Goal: Task Accomplishment & Management: Manage account settings

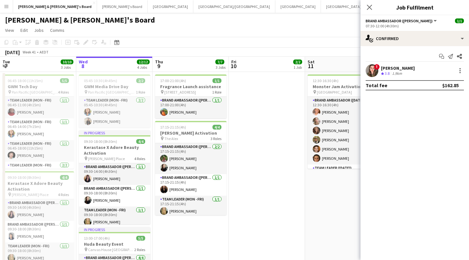
scroll to position [0, 204]
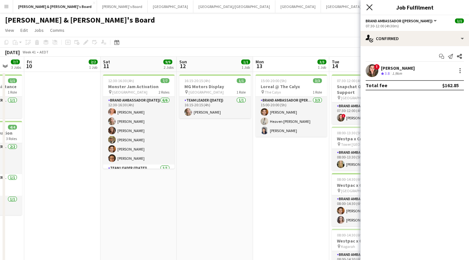
click at [367, 5] on icon at bounding box center [369, 7] width 6 height 6
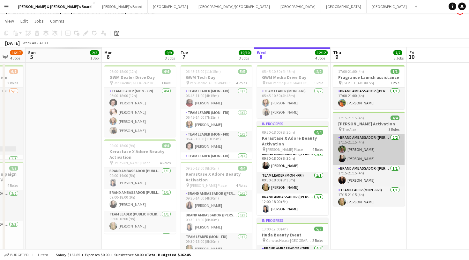
scroll to position [11, 0]
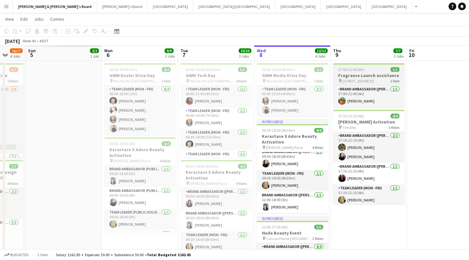
click at [365, 76] on h3 "Fragrance Launch assistance" at bounding box center [368, 76] width 71 height 6
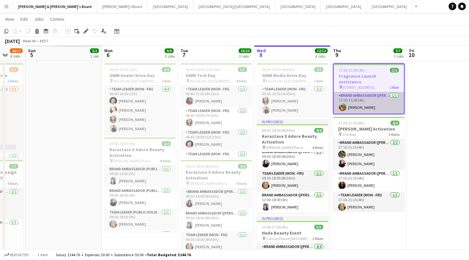
click at [362, 106] on app-card-role "Brand Ambassador (Mon - Fri) 1/1 17:00-21:00 (4h) Lauren Freeman" at bounding box center [368, 103] width 70 height 22
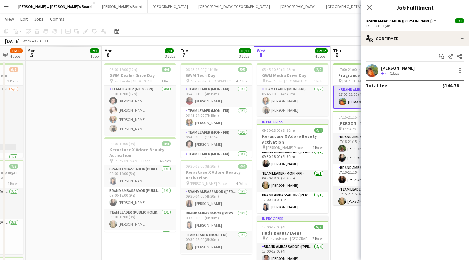
click at [382, 75] on polygon at bounding box center [382, 73] width 3 height 3
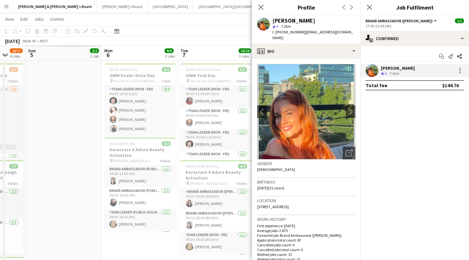
click at [303, 32] on span "| laurenxfreeman@icloud.com" at bounding box center [312, 35] width 81 height 11
click at [303, 33] on span "| laurenxfreeman@icloud.com" at bounding box center [312, 35] width 81 height 11
drag, startPoint x: 301, startPoint y: 32, endPoint x: 357, endPoint y: 31, distance: 56.1
click at [357, 31] on app-profile-header "Lauren Freeman star 4 7.5km t. +61487951894 | laurenxfreeman@icloud.com" at bounding box center [306, 29] width 108 height 28
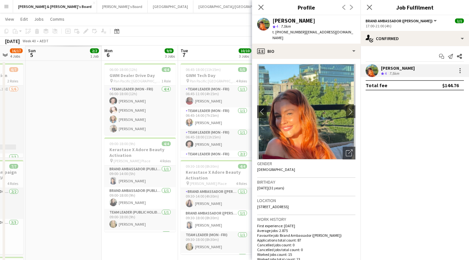
click at [343, 32] on span "| laurenxfreeman@icloud.com" at bounding box center [312, 35] width 81 height 11
click at [302, 32] on span "| laurenxfreeman@icloud.com" at bounding box center [312, 35] width 81 height 11
drag, startPoint x: 301, startPoint y: 32, endPoint x: 349, endPoint y: 33, distance: 47.8
click at [349, 33] on div "Lauren Freeman star 4 7.5km t. +61487951894 | laurenxfreeman@icloud.com" at bounding box center [306, 29] width 108 height 28
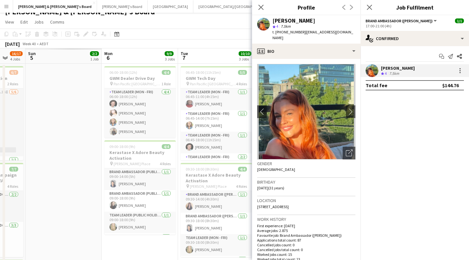
copy span "laurenxfreeman@icloud.com"
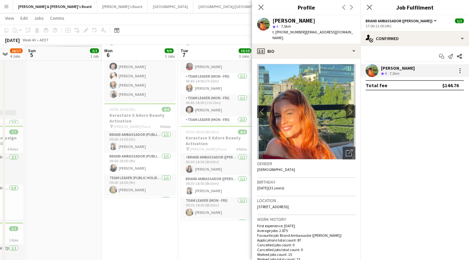
scroll to position [46, 0]
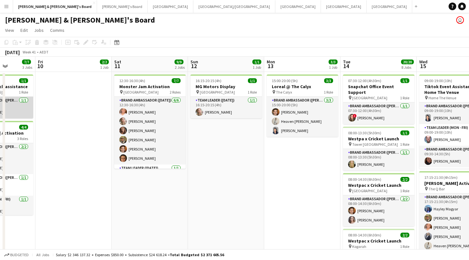
scroll to position [0, 228]
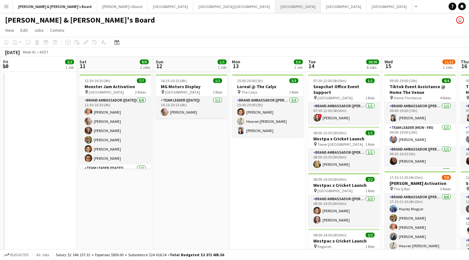
click at [275, 9] on button "Sydney Close" at bounding box center [298, 6] width 46 height 12
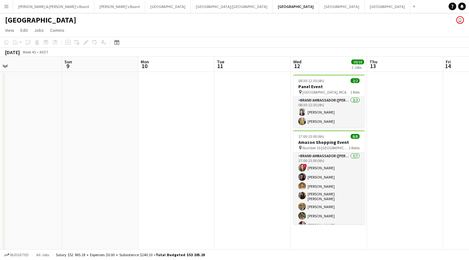
scroll to position [0, 292]
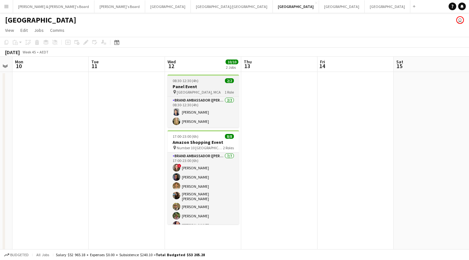
click at [199, 95] on app-job-card "08:30-12:30 (4h) 2/2 Panel Event pin Harbourside Room, MCA 1 Role Brand Ambassa…" at bounding box center [202, 101] width 71 height 53
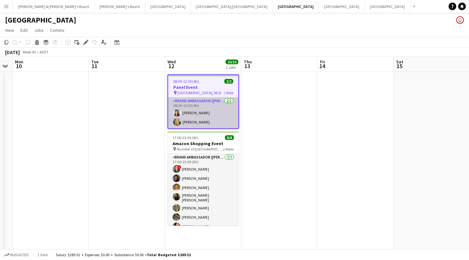
click at [203, 107] on app-card-role "Brand Ambassador (Mon - Fri) [DATE] 08:30-12:30 (4h) [PERSON_NAME] [PERSON_NAME]" at bounding box center [203, 113] width 70 height 31
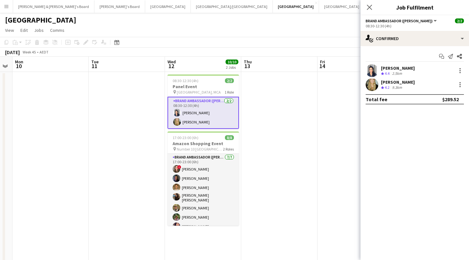
click at [368, 74] on app-user-avatar at bounding box center [371, 70] width 13 height 13
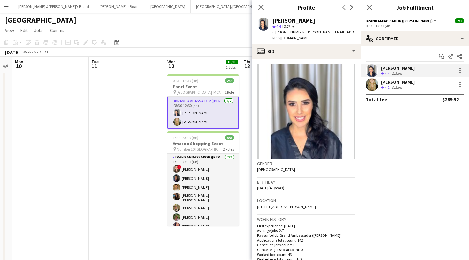
click at [347, 113] on img at bounding box center [306, 112] width 98 height 96
click at [348, 141] on img at bounding box center [306, 112] width 98 height 96
click at [348, 150] on icon at bounding box center [349, 153] width 6 height 6
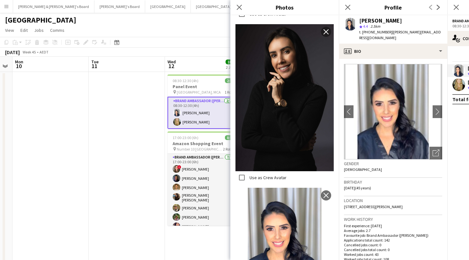
scroll to position [462, 0]
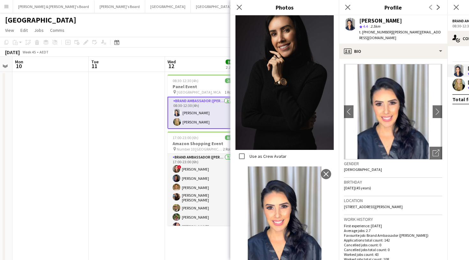
click at [458, 87] on app-user-avatar at bounding box center [458, 84] width 13 height 13
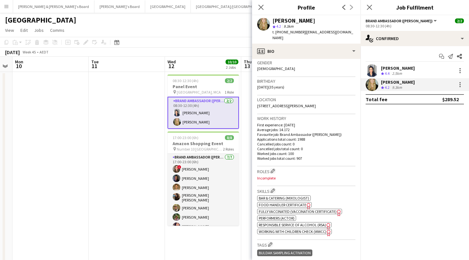
scroll to position [61, 0]
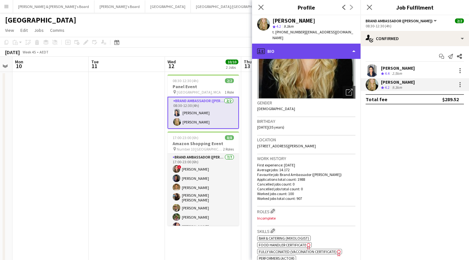
click at [330, 44] on div "profile Bio" at bounding box center [306, 51] width 108 height 15
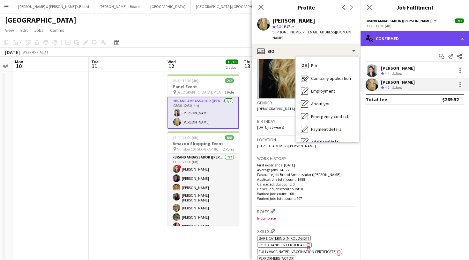
click at [403, 39] on div "single-neutral-actions-check-2 Confirmed" at bounding box center [414, 38] width 108 height 15
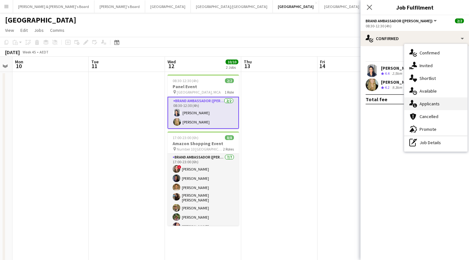
click at [427, 102] on span "Applicants" at bounding box center [429, 104] width 20 height 6
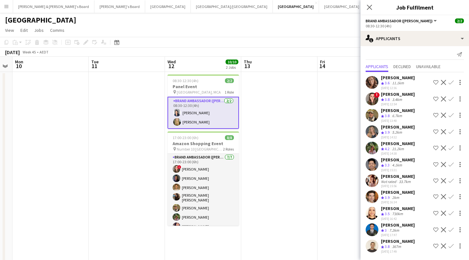
scroll to position [8, 0]
click at [369, 9] on icon "Close pop-in" at bounding box center [369, 7] width 6 height 6
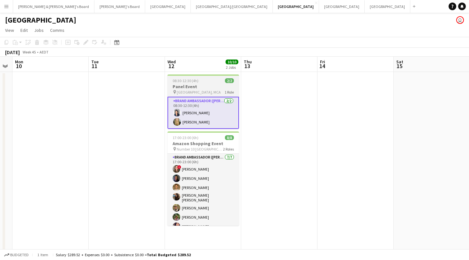
click at [230, 81] on span "2/2" at bounding box center [229, 80] width 9 height 5
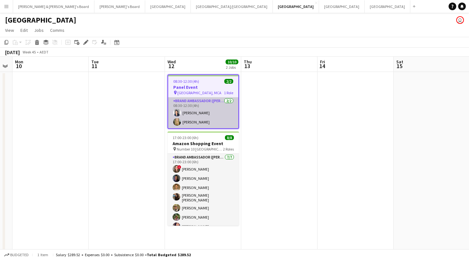
click at [210, 111] on app-card-role "Brand Ambassador (Mon - Fri) [DATE] 08:30-12:30 (4h) [PERSON_NAME] [PERSON_NAME]" at bounding box center [203, 113] width 70 height 31
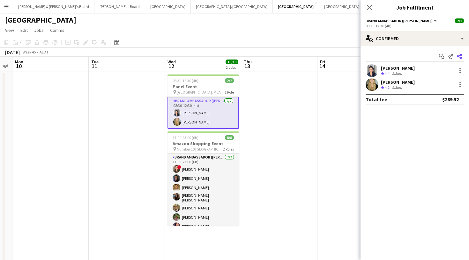
click at [461, 57] on icon "Share" at bounding box center [459, 56] width 5 height 5
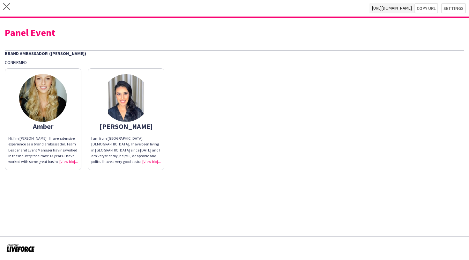
click at [153, 162] on div "I am from Sao Paulo, Brazil, I have been living in Australia since 2017 and I a…" at bounding box center [125, 150] width 69 height 29
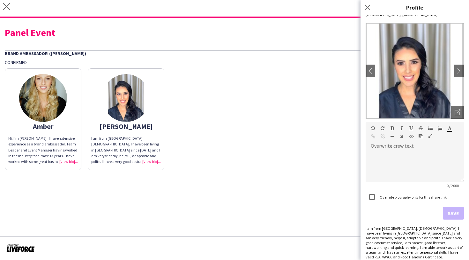
scroll to position [18, 0]
click at [455, 77] on button "chevron-right" at bounding box center [458, 71] width 13 height 13
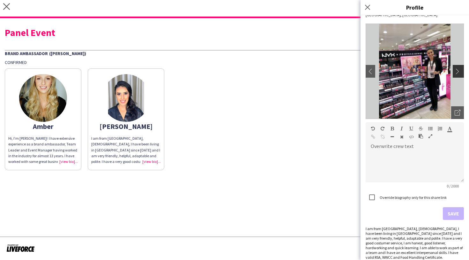
click at [457, 76] on button "chevron-right" at bounding box center [458, 71] width 13 height 13
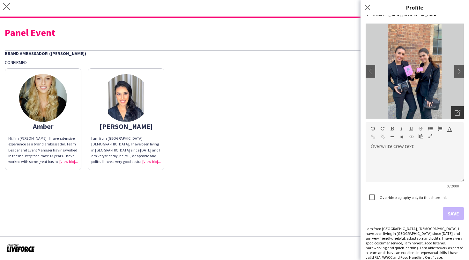
click at [457, 112] on icon "Open photos pop-in" at bounding box center [457, 113] width 6 height 6
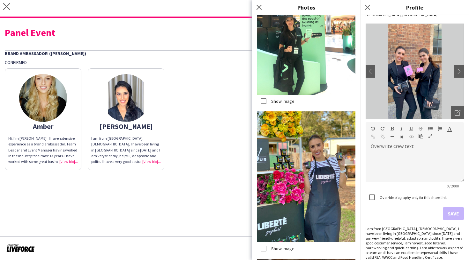
scroll to position [652, 0]
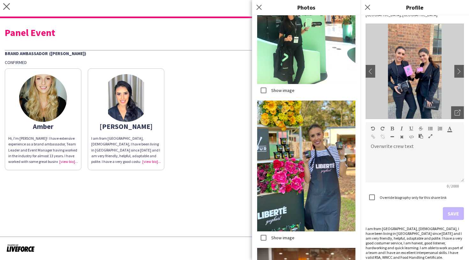
click at [49, 118] on img at bounding box center [43, 98] width 48 height 48
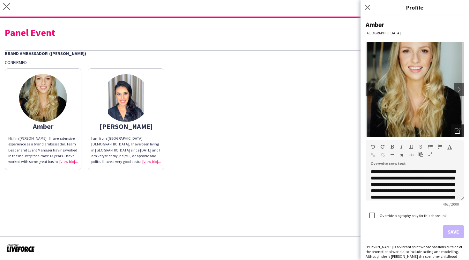
click at [458, 131] on icon "Open photos pop-in" at bounding box center [457, 131] width 6 height 6
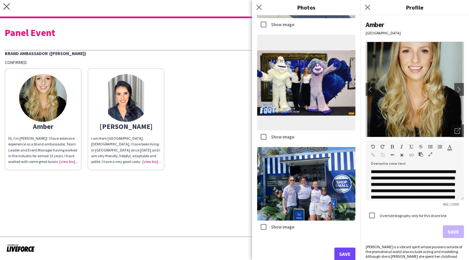
scroll to position [720, 0]
click at [346, 256] on button "Save" at bounding box center [344, 254] width 21 height 13
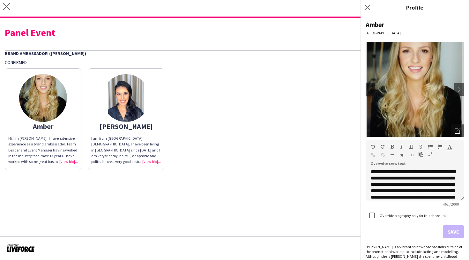
click at [370, 5] on icon at bounding box center [367, 7] width 6 height 6
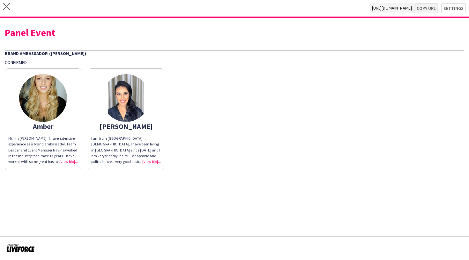
click at [429, 10] on button "Copy url" at bounding box center [426, 8] width 24 height 10
click at [10, 6] on div "close https://admin.liveforce.co/v2/s/65259151-a568-43ef-acbf-7cec8c306849 Copy…" at bounding box center [234, 9] width 469 height 18
click at [6, 8] on icon at bounding box center [6, 6] width 7 height 7
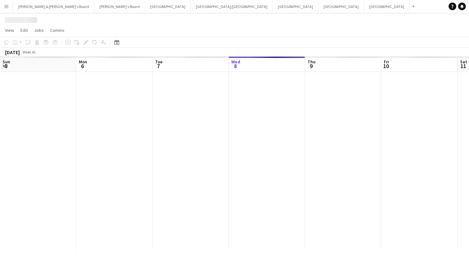
scroll to position [0, 152]
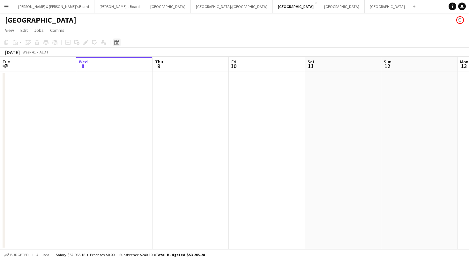
click at [117, 43] on icon "Date picker" at bounding box center [116, 42] width 5 height 5
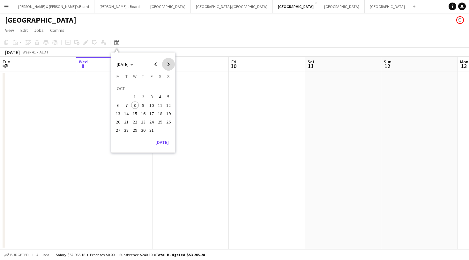
click at [165, 65] on span "Next month" at bounding box center [168, 64] width 13 height 13
click at [132, 106] on span "12" at bounding box center [135, 107] width 8 height 8
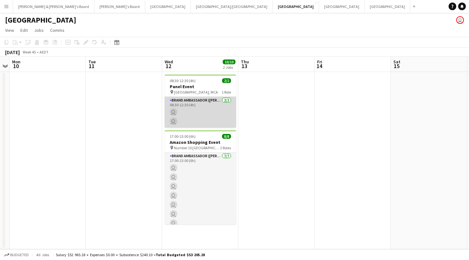
click at [195, 114] on app-card-role "Brand Ambassador (Mon - Fri) 2/2 08:30-12:30 (4h) user user" at bounding box center [200, 112] width 71 height 31
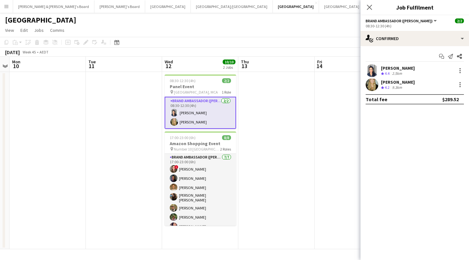
click at [368, 87] on app-user-avatar at bounding box center [371, 84] width 13 height 13
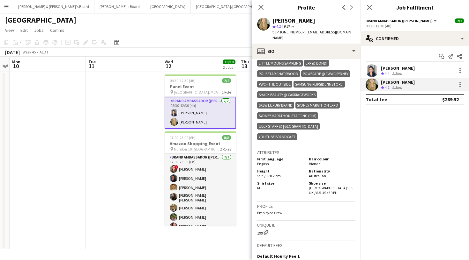
scroll to position [287, 0]
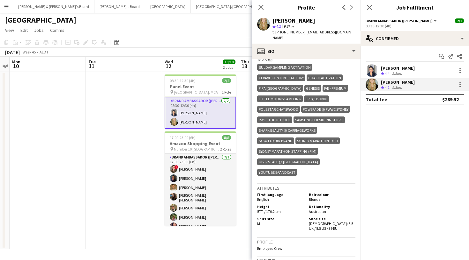
click at [375, 74] on app-user-avatar at bounding box center [371, 70] width 13 height 13
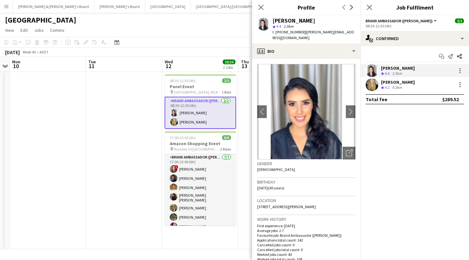
scroll to position [0, 0]
click at [374, 84] on app-user-avatar at bounding box center [371, 84] width 13 height 13
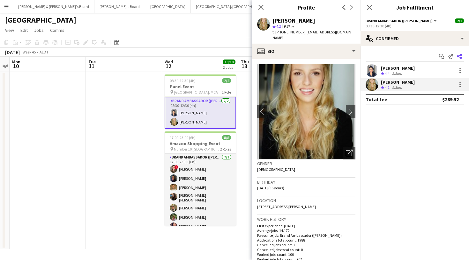
click at [460, 58] on icon at bounding box center [459, 56] width 5 height 5
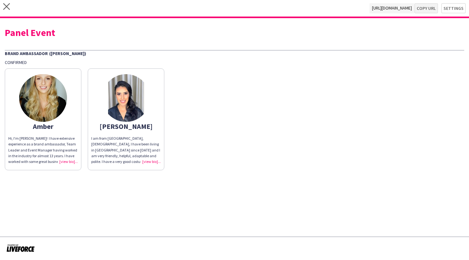
click at [424, 11] on button "Copy url" at bounding box center [426, 8] width 24 height 10
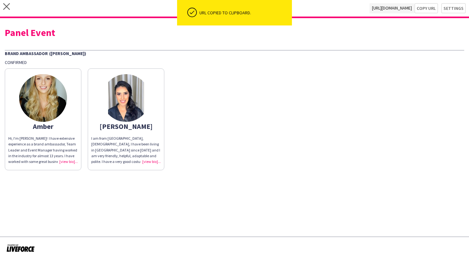
click at [57, 99] on img at bounding box center [43, 98] width 48 height 48
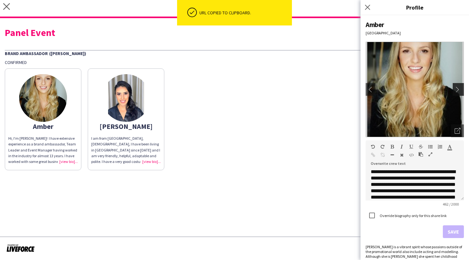
click at [459, 91] on app-icon "chevron-right" at bounding box center [458, 90] width 9 height 6
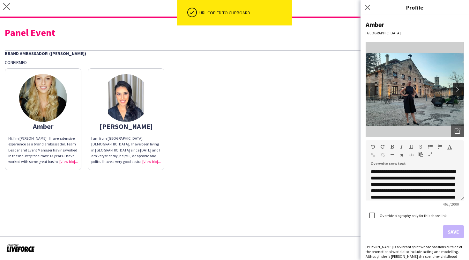
click at [459, 90] on app-icon "chevron-right" at bounding box center [458, 90] width 9 height 6
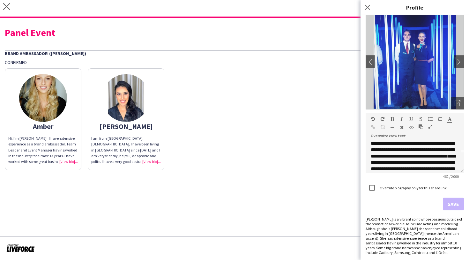
scroll to position [28, 0]
click at [137, 163] on div "I am from Sao Paulo, Brazil, I have been living in Australia since 2017 and I a…" at bounding box center [125, 150] width 69 height 29
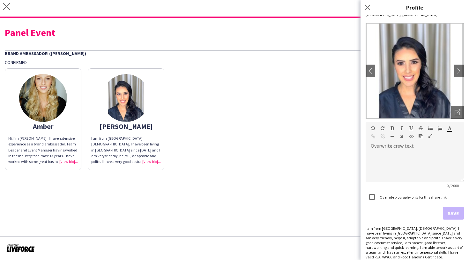
scroll to position [18, 0]
click at [461, 69] on app-icon "chevron-right" at bounding box center [458, 72] width 9 height 6
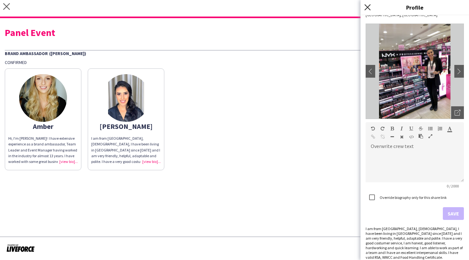
click at [370, 7] on icon "Close pop-in" at bounding box center [367, 7] width 6 height 6
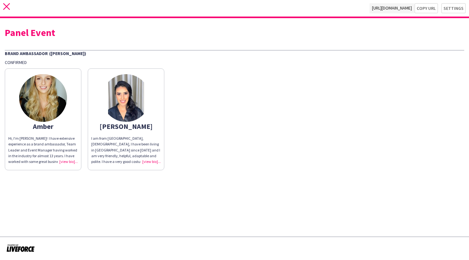
click at [5, 7] on icon "close" at bounding box center [6, 6] width 7 height 7
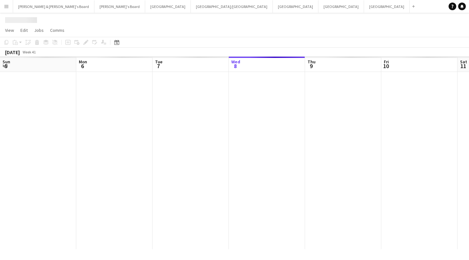
scroll to position [0, 152]
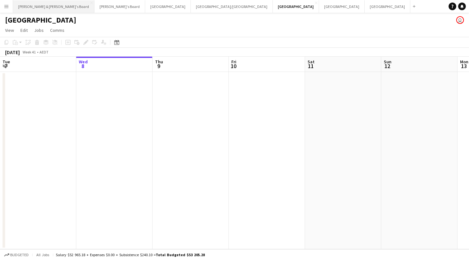
click at [33, 11] on button "[PERSON_NAME] & [PERSON_NAME]'s Board Close" at bounding box center [53, 6] width 81 height 12
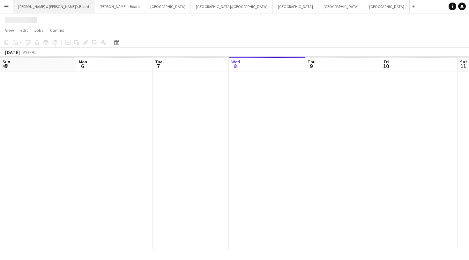
scroll to position [0, 152]
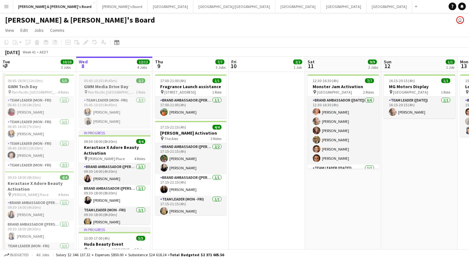
click at [121, 90] on span "Pan Pacific [GEOGRAPHIC_DATA]" at bounding box center [112, 92] width 48 height 5
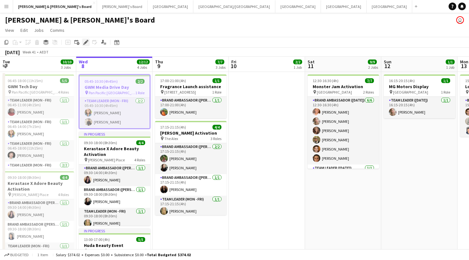
click at [88, 45] on div "Edit" at bounding box center [86, 43] width 8 height 8
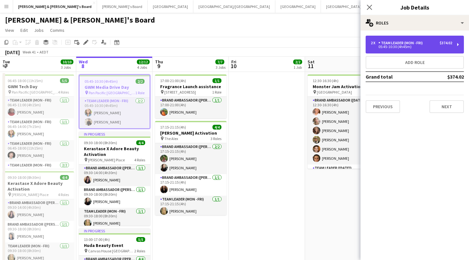
click at [400, 38] on div "2 x Team Leader (Mon - Fri) $374.02 05:45-10:30 (4h45m)" at bounding box center [414, 45] width 98 height 18
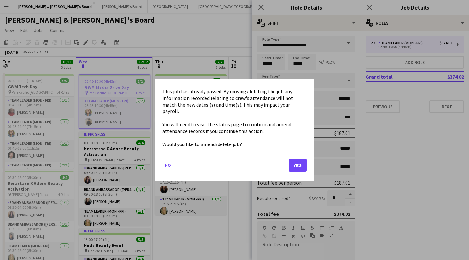
click at [295, 164] on button "Yes" at bounding box center [298, 165] width 18 height 13
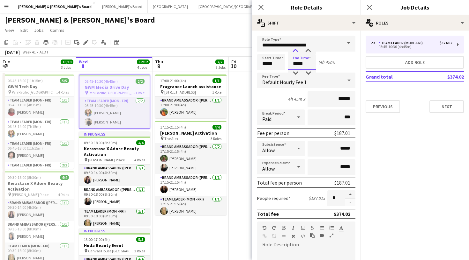
click at [294, 51] on div at bounding box center [295, 51] width 13 height 6
click at [308, 54] on div at bounding box center [308, 51] width 13 height 6
click at [307, 73] on div at bounding box center [308, 73] width 13 height 6
click at [339, 64] on div "Start Time ***** End Time ***** (5h 45m)" at bounding box center [306, 62] width 98 height 16
click at [306, 62] on input "*****" at bounding box center [302, 62] width 28 height 16
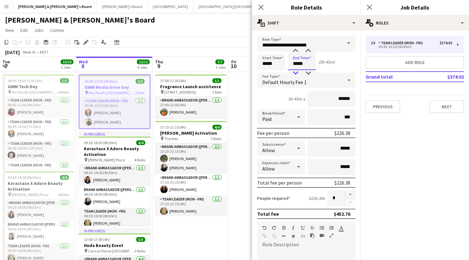
type input "*****"
click at [296, 74] on div at bounding box center [295, 73] width 13 height 6
click at [366, 9] on app-icon "Close pop-in" at bounding box center [369, 7] width 9 height 9
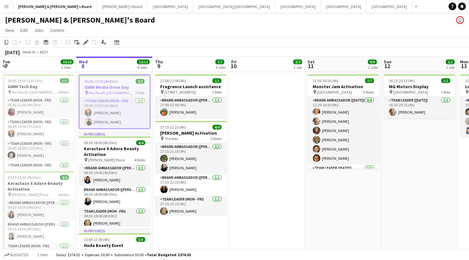
click at [335, 25] on div "Neil & Jenny's Board user" at bounding box center [234, 19] width 469 height 12
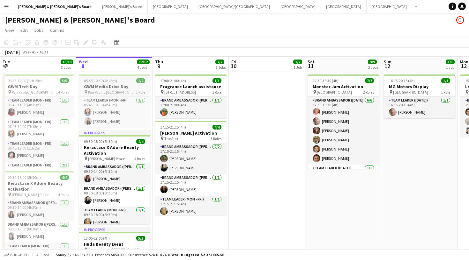
click at [113, 92] on span "Pan Pacific [GEOGRAPHIC_DATA]" at bounding box center [112, 92] width 48 height 5
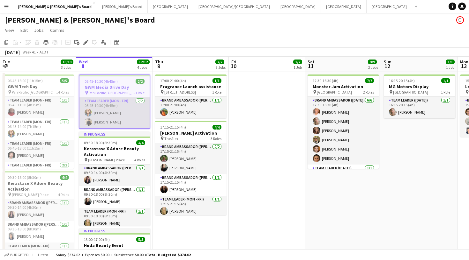
click at [111, 112] on app-card-role "Team Leader (Mon - Fri) 2/2 05:45-10:30 (4h45m) Chloe Gavin Tom Wayman" at bounding box center [114, 113] width 70 height 31
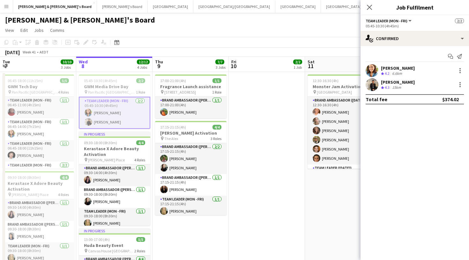
click at [373, 73] on app-user-avatar at bounding box center [371, 70] width 13 height 13
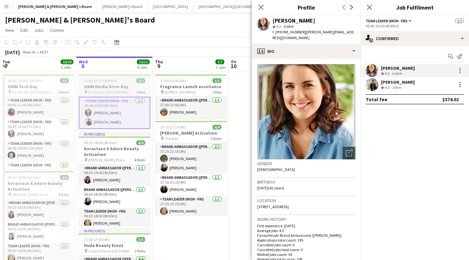
click at [123, 90] on div "pin Pan Pacific Melbourne 1 Role" at bounding box center [114, 92] width 71 height 5
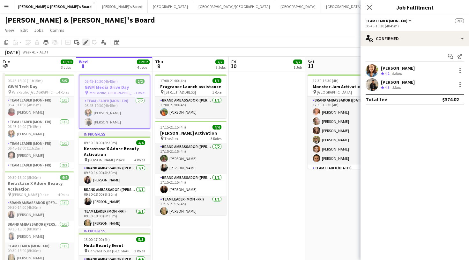
click at [85, 41] on icon "Edit" at bounding box center [85, 42] width 5 height 5
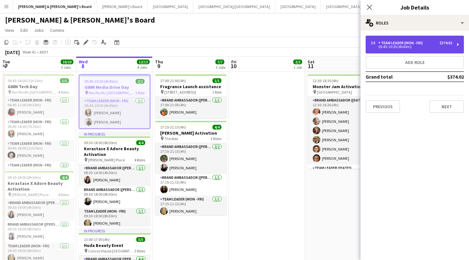
click at [417, 48] on div "2 x Team Leader (Mon - Fri) $374.02 05:45-10:30 (4h45m)" at bounding box center [414, 45] width 98 height 18
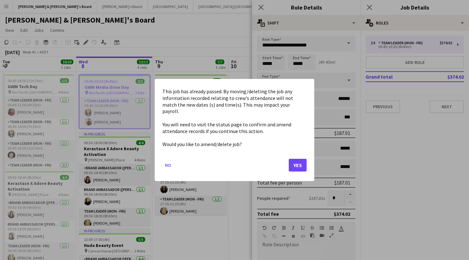
click at [301, 162] on button "Yes" at bounding box center [298, 165] width 18 height 13
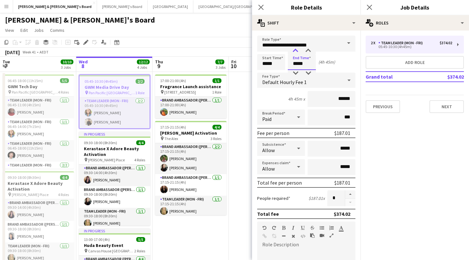
type input "*****"
click at [295, 51] on div at bounding box center [295, 51] width 13 height 6
click at [368, 9] on icon at bounding box center [369, 7] width 6 height 6
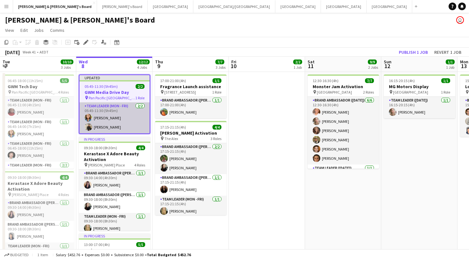
click at [111, 110] on app-card-role "Team Leader (Mon - Fri) 2/2 05:45-11:30 (5h45m) Chloe Gavin Tom Wayman" at bounding box center [114, 118] width 70 height 31
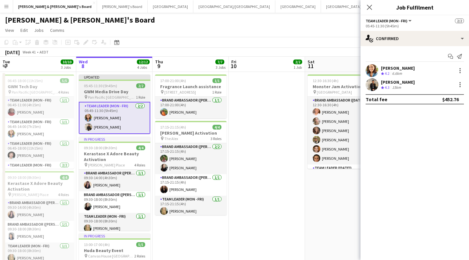
click at [118, 97] on span "Pan Pacific [GEOGRAPHIC_DATA]" at bounding box center [112, 97] width 48 height 5
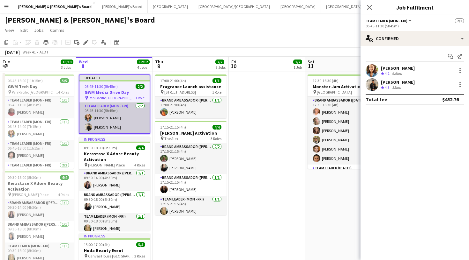
click at [117, 118] on app-card-role "Team Leader (Mon - Fri) 2/2 05:45-11:30 (5h45m) Chloe Gavin Tom Wayman" at bounding box center [114, 118] width 70 height 31
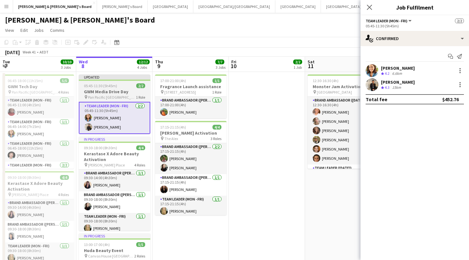
click at [119, 98] on span "Pan Pacific [GEOGRAPHIC_DATA]" at bounding box center [112, 97] width 48 height 5
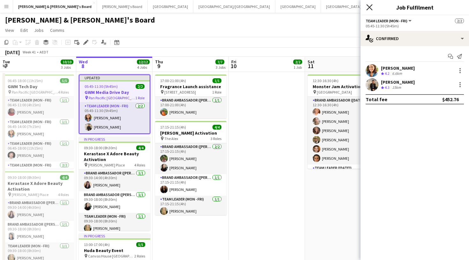
click at [371, 6] on icon at bounding box center [369, 7] width 6 height 6
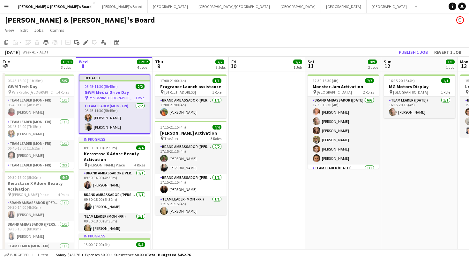
click at [295, 29] on app-page-menu "View Day view expanded Day view collapsed Month view Date picker Jump to [DATE]…" at bounding box center [234, 31] width 469 height 12
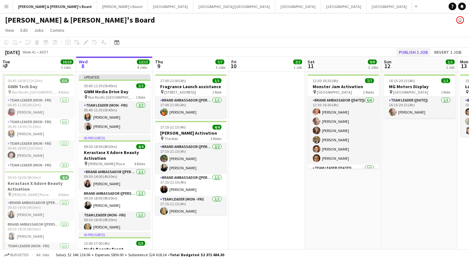
click at [418, 51] on button "Publish 1 job" at bounding box center [413, 52] width 34 height 8
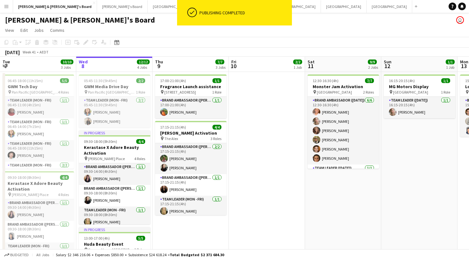
click at [330, 34] on app-page-menu "View Day view expanded Day view collapsed Month view Date picker Jump to [DATE]…" at bounding box center [234, 31] width 469 height 12
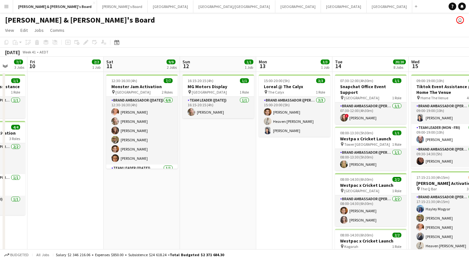
scroll to position [0, 278]
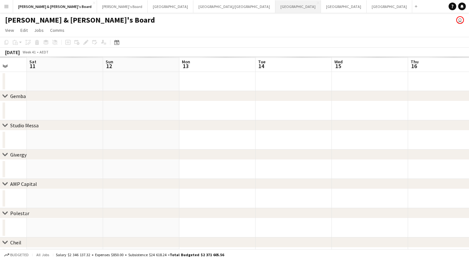
click at [275, 5] on button "Sydney Close" at bounding box center [298, 6] width 46 height 12
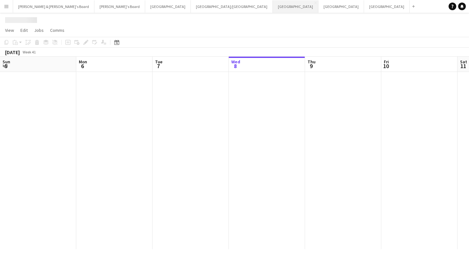
scroll to position [0, 152]
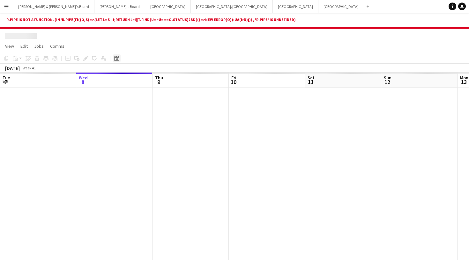
click at [114, 59] on icon "Date picker" at bounding box center [116, 58] width 5 height 5
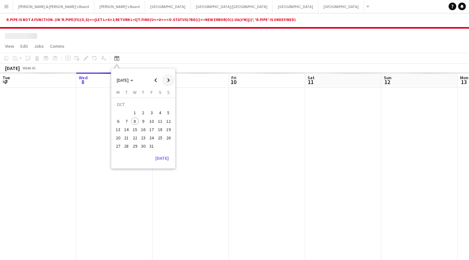
click at [170, 82] on span "Next month" at bounding box center [168, 80] width 13 height 13
click at [131, 123] on button "12" at bounding box center [135, 123] width 8 height 8
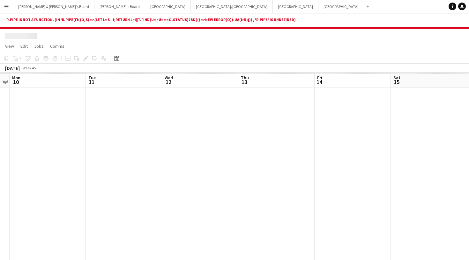
click at [407, 40] on div at bounding box center [234, 35] width 469 height 12
click at [118, 56] on icon at bounding box center [116, 58] width 5 height 5
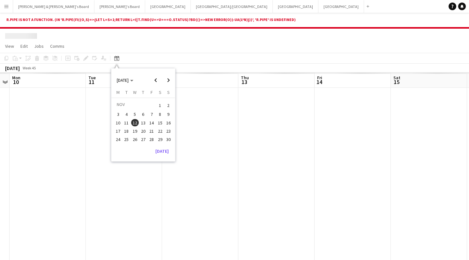
click at [147, 47] on app-page-menu "View Day view expanded Day view collapsed Month view Date picker Jump to [DATE]…" at bounding box center [234, 47] width 469 height 12
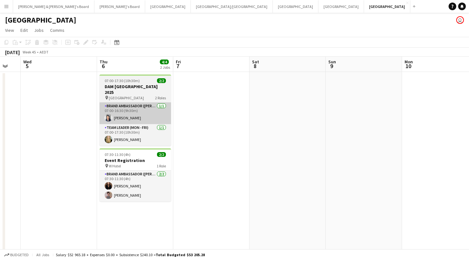
scroll to position [0, 291]
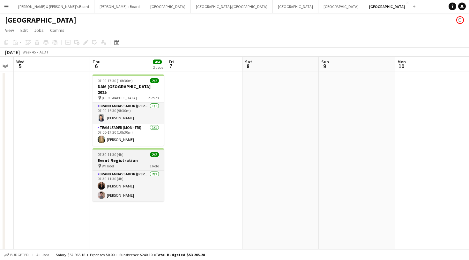
click at [133, 152] on app-job-card "07:30-11:30 (4h) 2/2 Event Registration pin W Hotel 1 Role Brand Ambassador (Mo…" at bounding box center [127, 175] width 71 height 53
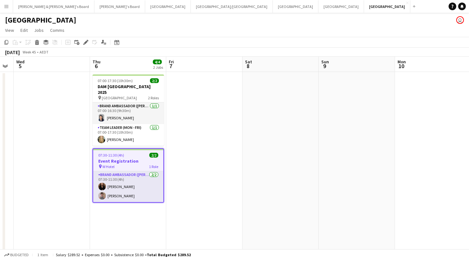
click at [221, 114] on app-date-cell at bounding box center [204, 175] width 76 height 207
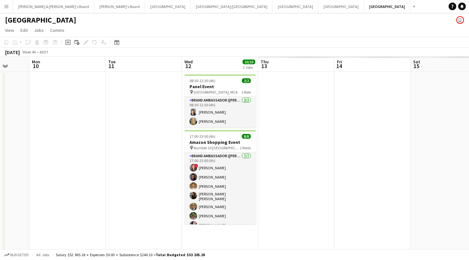
scroll to position [0, 230]
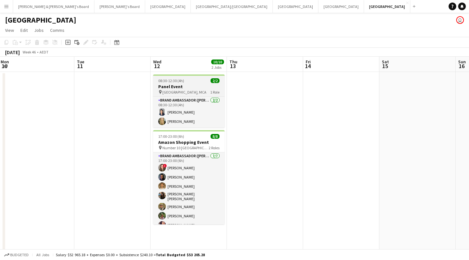
click at [195, 87] on h3 "Panel Event" at bounding box center [188, 87] width 71 height 6
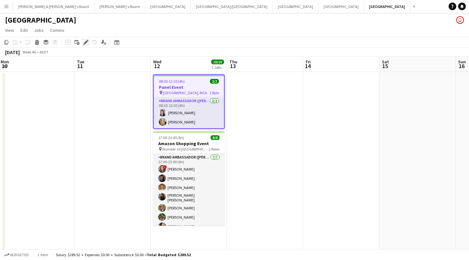
click at [85, 44] on icon at bounding box center [86, 43] width 4 height 4
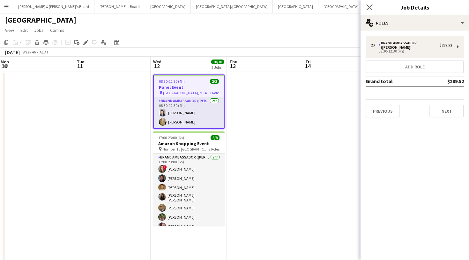
click at [365, 8] on app-icon "Close pop-in" at bounding box center [369, 7] width 9 height 9
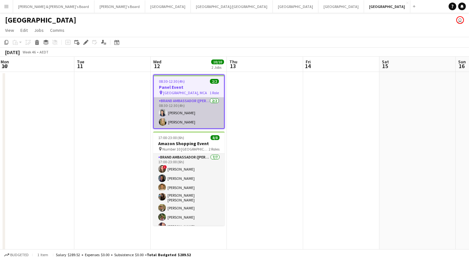
click at [201, 121] on app-card-role "Brand Ambassador (Mon - Fri) [DATE] 08:30-12:30 (4h) [PERSON_NAME] [PERSON_NAME]" at bounding box center [189, 113] width 70 height 31
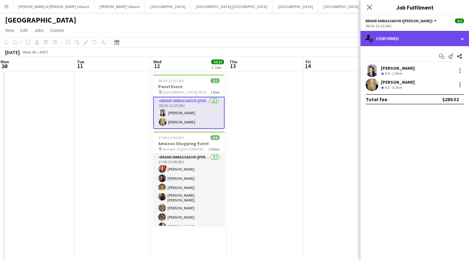
click at [409, 43] on div "single-neutral-actions-check-2 Confirmed" at bounding box center [414, 38] width 108 height 15
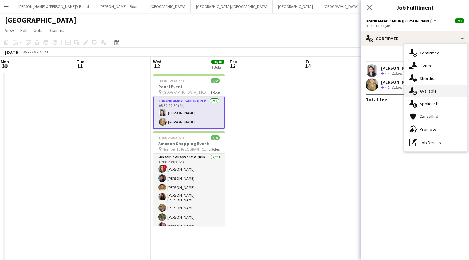
click at [430, 90] on span "Available" at bounding box center [427, 91] width 17 height 6
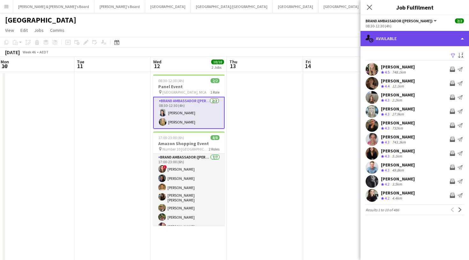
click at [411, 37] on div "single-neutral-actions-upload Available" at bounding box center [414, 38] width 108 height 15
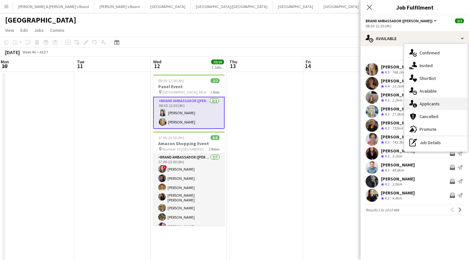
click at [429, 108] on div "single-neutral-actions-information Applicants" at bounding box center [435, 104] width 63 height 13
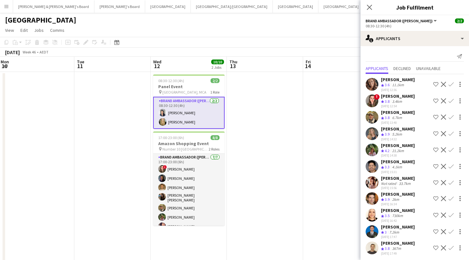
click at [372, 116] on app-user-avatar at bounding box center [371, 117] width 13 height 13
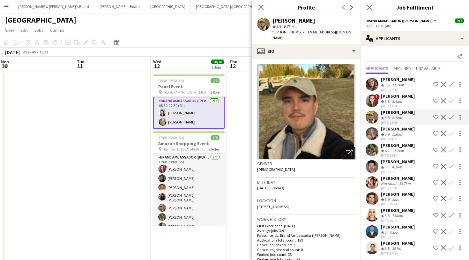
scroll to position [0, 0]
click at [348, 150] on icon "Open photos pop-in" at bounding box center [349, 153] width 7 height 7
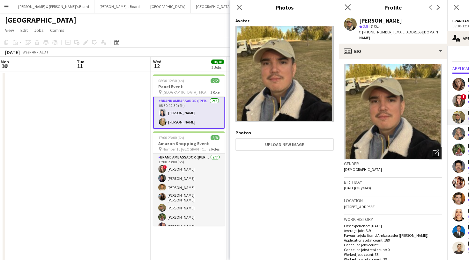
click at [348, 10] on app-icon "Close pop-in" at bounding box center [347, 7] width 9 height 9
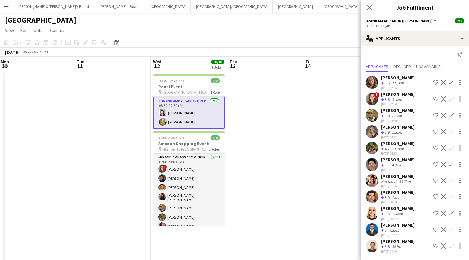
scroll to position [8, 0]
click at [373, 197] on app-user-avatar at bounding box center [371, 197] width 13 height 13
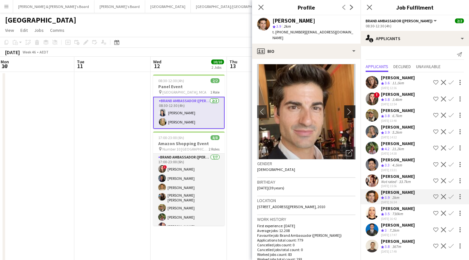
click at [350, 108] on app-icon "chevron-right" at bounding box center [351, 111] width 10 height 7
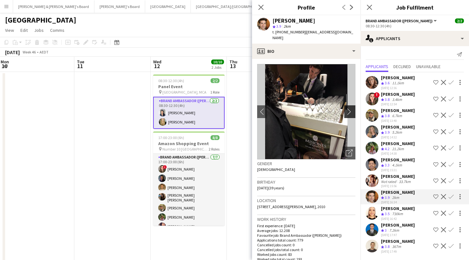
click at [349, 108] on app-icon "chevron-right" at bounding box center [351, 111] width 10 height 7
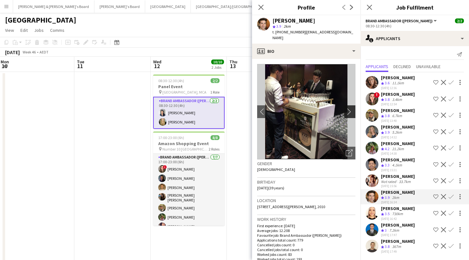
click at [349, 108] on app-icon "chevron-right" at bounding box center [351, 111] width 10 height 7
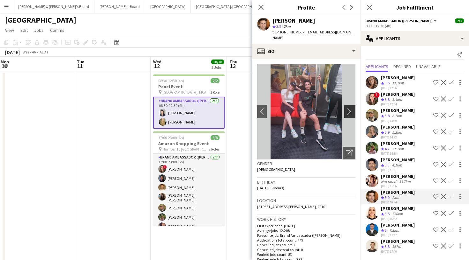
click at [349, 108] on app-icon "chevron-right" at bounding box center [351, 111] width 10 height 7
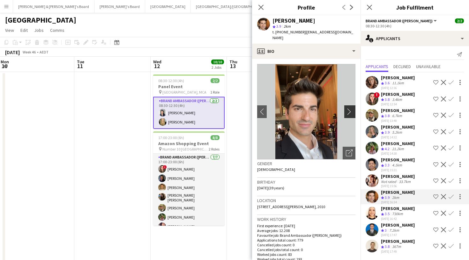
click at [349, 108] on app-icon "chevron-right" at bounding box center [351, 111] width 10 height 7
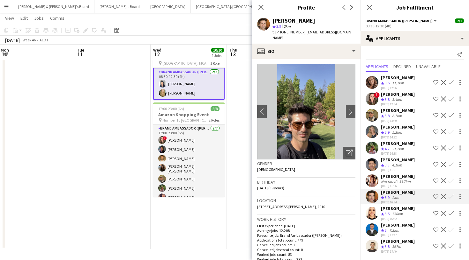
scroll to position [28, 0]
click at [375, 213] on app-user-avatar at bounding box center [371, 213] width 13 height 13
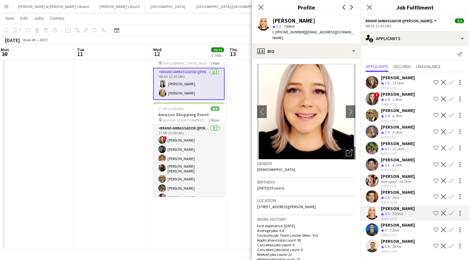
click at [375, 230] on app-user-avatar at bounding box center [371, 230] width 13 height 13
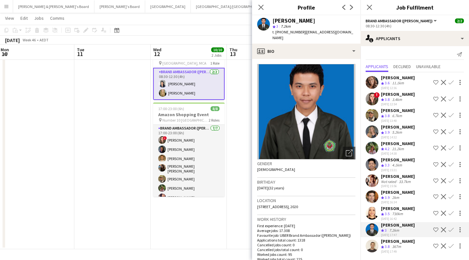
click at [376, 250] on app-user-avatar at bounding box center [371, 246] width 13 height 13
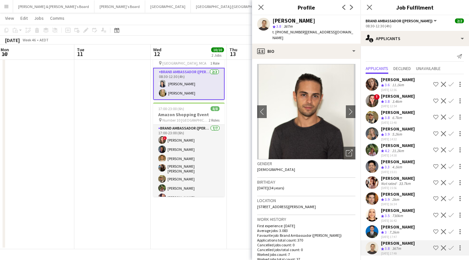
scroll to position [0, 0]
click at [371, 86] on app-user-avatar at bounding box center [371, 84] width 13 height 13
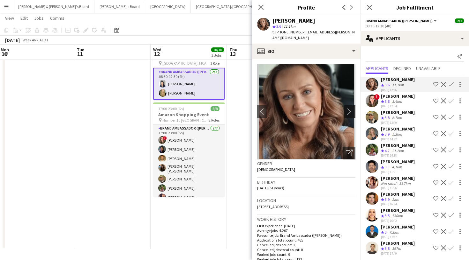
click at [351, 108] on app-icon "chevron-right" at bounding box center [351, 111] width 10 height 7
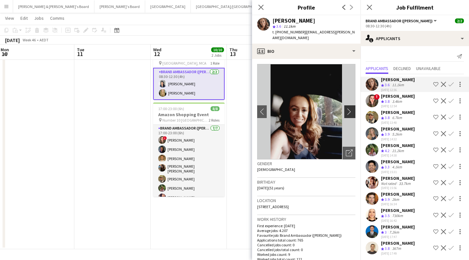
click at [351, 108] on app-icon "chevron-right" at bounding box center [351, 111] width 10 height 7
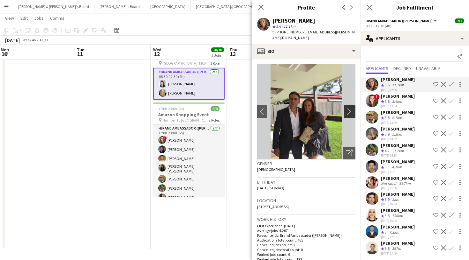
click at [351, 108] on app-icon "chevron-right" at bounding box center [351, 111] width 10 height 7
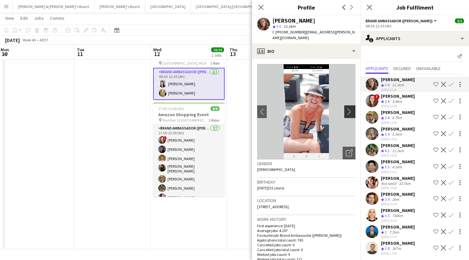
click at [351, 108] on app-icon "chevron-right" at bounding box center [351, 111] width 10 height 7
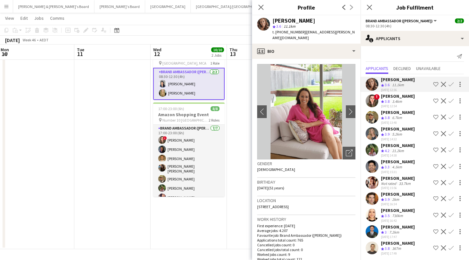
click at [374, 101] on app-user-avatar at bounding box center [371, 101] width 13 height 13
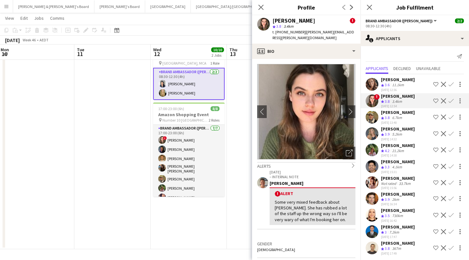
click at [373, 121] on app-user-avatar at bounding box center [371, 117] width 13 height 13
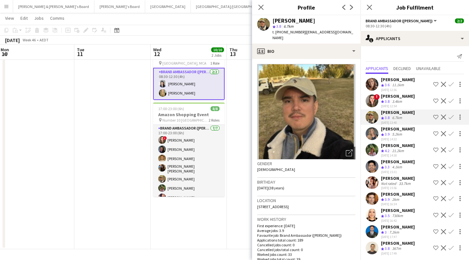
click at [370, 135] on app-user-avatar at bounding box center [371, 134] width 13 height 13
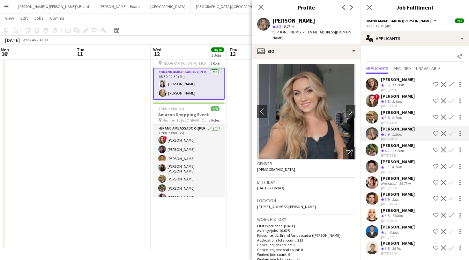
click at [371, 150] on app-user-avatar at bounding box center [371, 150] width 13 height 13
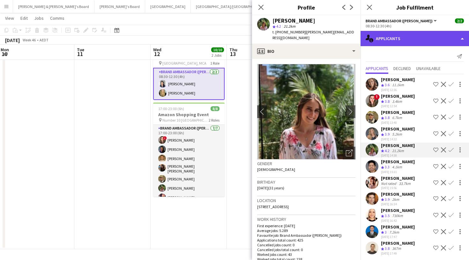
click at [388, 34] on div "single-neutral-actions-information Applicants" at bounding box center [414, 38] width 108 height 15
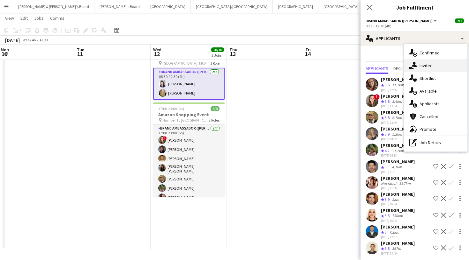
click at [420, 60] on div "single-neutral-actions-share-1 Invited" at bounding box center [435, 65] width 63 height 13
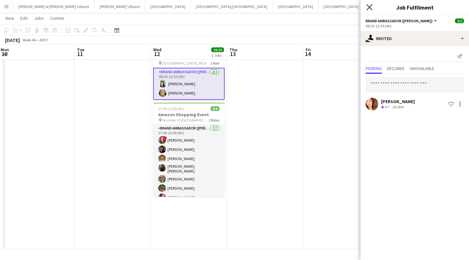
click at [371, 10] on icon "Close pop-in" at bounding box center [369, 7] width 6 height 6
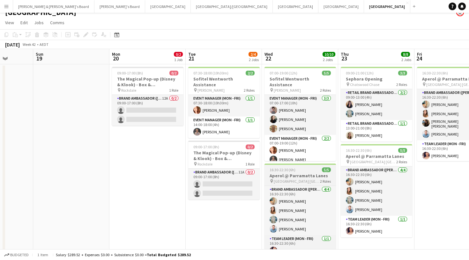
scroll to position [0, 202]
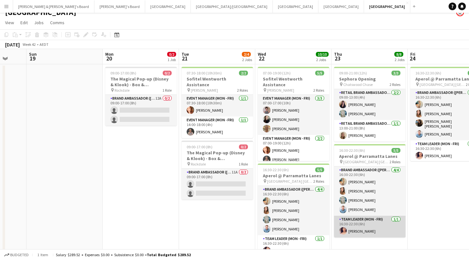
click at [340, 229] on app-user-avatar at bounding box center [343, 232] width 8 height 8
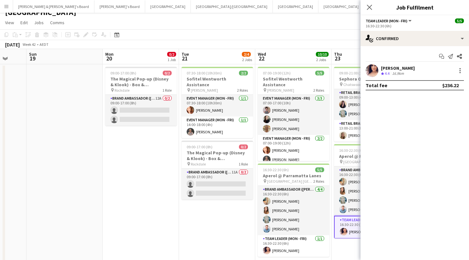
click at [368, 75] on app-user-avatar at bounding box center [371, 70] width 13 height 13
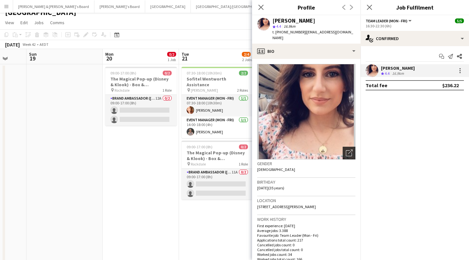
click at [347, 150] on icon "Open photos pop-in" at bounding box center [349, 153] width 7 height 7
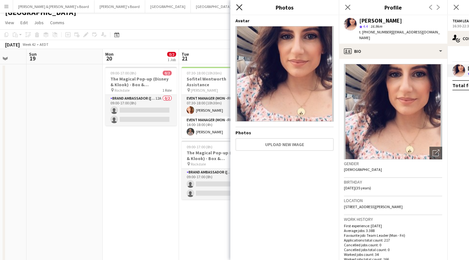
click at [241, 7] on icon "Close pop-in" at bounding box center [239, 7] width 6 height 6
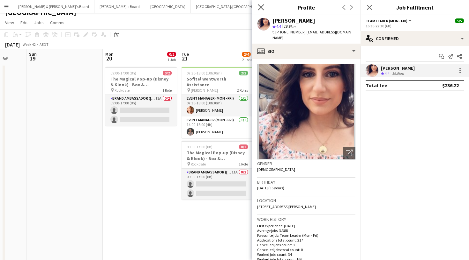
click at [258, 6] on app-icon "Close pop-in" at bounding box center [260, 7] width 9 height 9
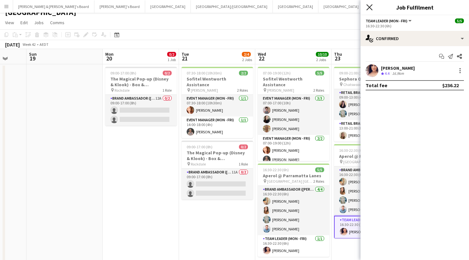
click at [369, 6] on icon "Close pop-in" at bounding box center [369, 7] width 6 height 6
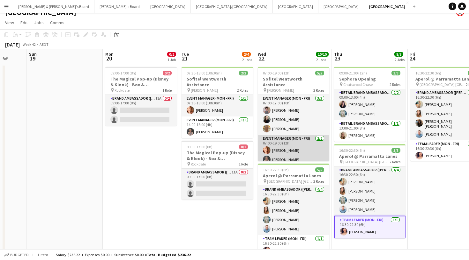
click at [301, 153] on app-card-role "Event Manager (Mon - Fri) 2/2 07:00-19:00 (12h) Mel Goh Kathryn Molloy" at bounding box center [293, 150] width 71 height 31
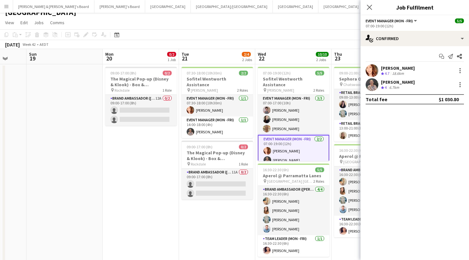
click at [379, 81] on div "Kathryn Molloy Crew rating 4 6.7km" at bounding box center [414, 84] width 108 height 13
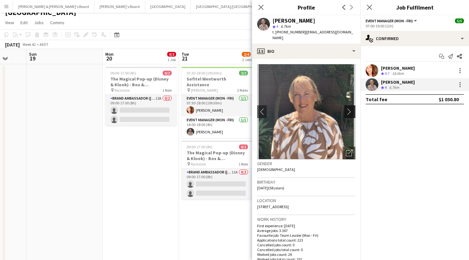
click at [353, 108] on app-icon "chevron-right" at bounding box center [351, 111] width 10 height 7
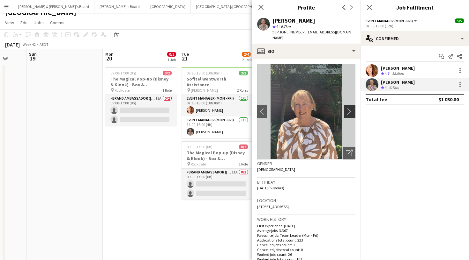
click at [352, 108] on app-icon "chevron-right" at bounding box center [351, 111] width 10 height 7
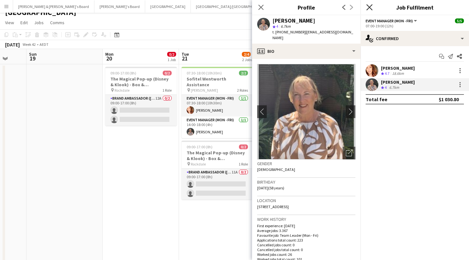
click at [370, 10] on icon "Close pop-in" at bounding box center [369, 7] width 6 height 6
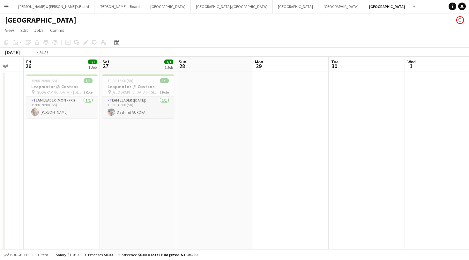
scroll to position [0, 312]
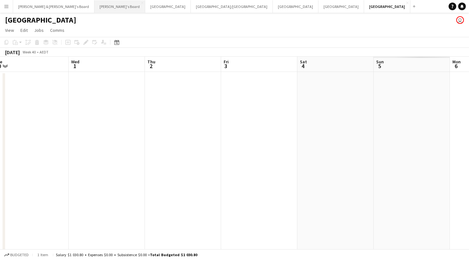
click at [94, 7] on button "Tennille's Board Close" at bounding box center [119, 6] width 51 height 12
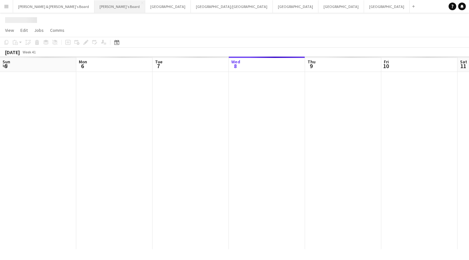
scroll to position [0, 152]
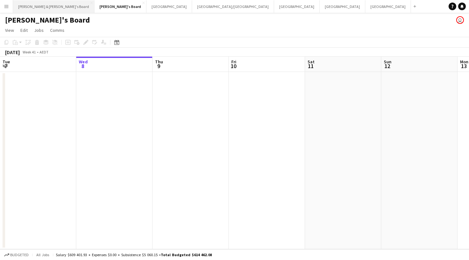
click at [35, 9] on button "Neil & Jenny's Board Close" at bounding box center [53, 6] width 81 height 12
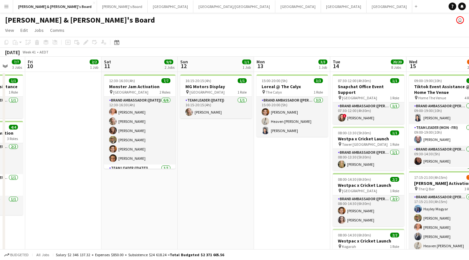
scroll to position [0, 261]
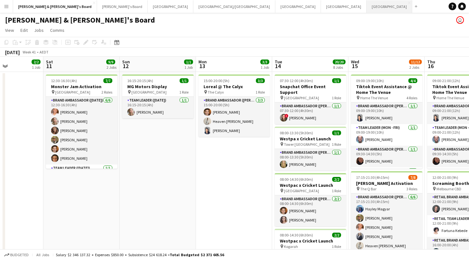
click at [366, 4] on button "Sydney Close" at bounding box center [389, 6] width 46 height 12
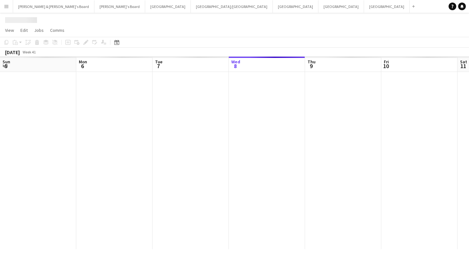
scroll to position [0, 152]
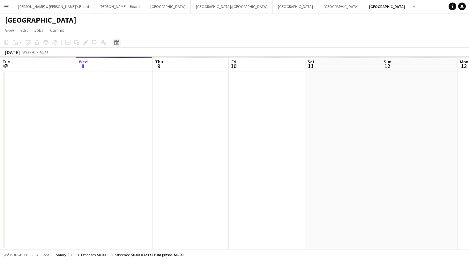
click at [119, 44] on icon at bounding box center [116, 42] width 5 height 5
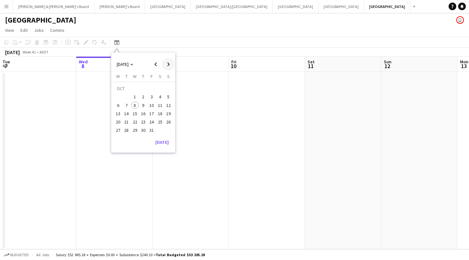
click at [170, 60] on span "Next month" at bounding box center [168, 64] width 13 height 13
click at [135, 104] on span "12" at bounding box center [135, 107] width 8 height 8
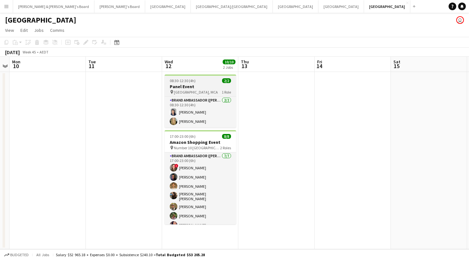
click at [190, 86] on h3 "Panel Event" at bounding box center [200, 87] width 71 height 6
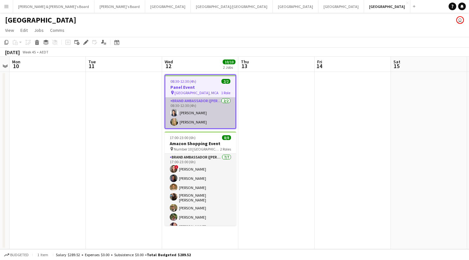
click at [183, 112] on app-card-role "Brand Ambassador (Mon - Fri) [DATE] 08:30-12:30 (4h) [PERSON_NAME] [PERSON_NAME]" at bounding box center [200, 113] width 70 height 31
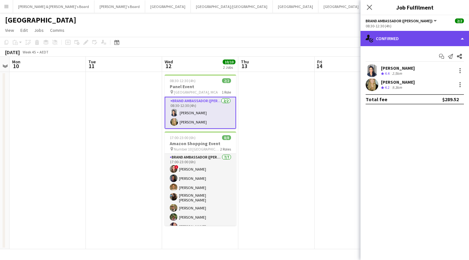
click at [392, 38] on div "single-neutral-actions-check-2 Confirmed" at bounding box center [414, 38] width 108 height 15
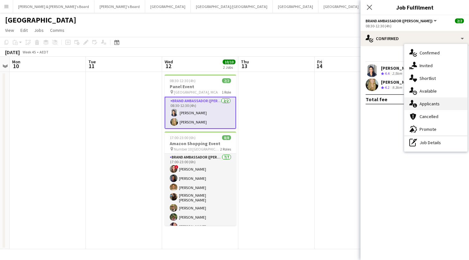
click at [422, 104] on span "Applicants" at bounding box center [429, 104] width 20 height 6
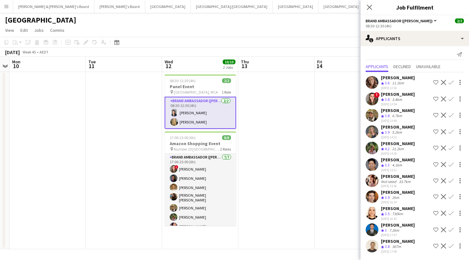
scroll to position [8, 0]
click at [392, 141] on div "[PERSON_NAME]" at bounding box center [398, 144] width 34 height 6
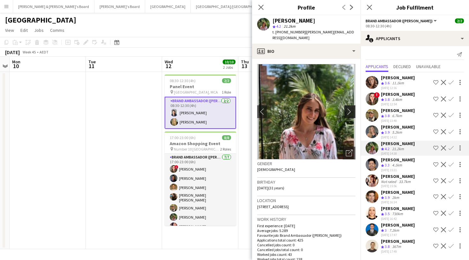
click at [353, 109] on button "chevron-right" at bounding box center [350, 112] width 13 height 13
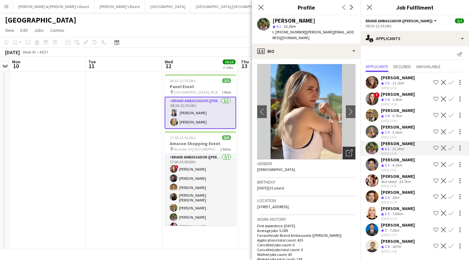
click at [350, 150] on icon "Open photos pop-in" at bounding box center [349, 153] width 7 height 7
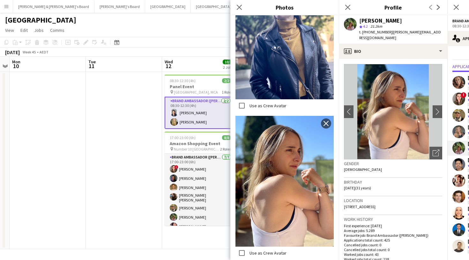
scroll to position [1898, 0]
click at [344, 7] on app-icon "Close pop-in" at bounding box center [347, 7] width 9 height 9
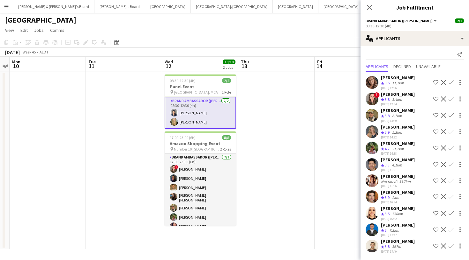
click at [375, 160] on app-user-avatar at bounding box center [371, 164] width 13 height 13
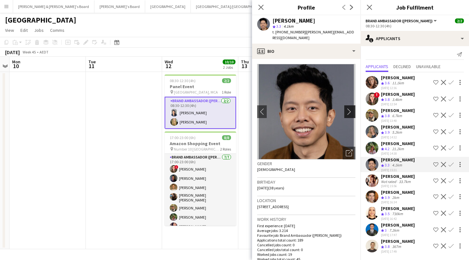
click at [348, 108] on app-icon "chevron-right" at bounding box center [351, 111] width 10 height 7
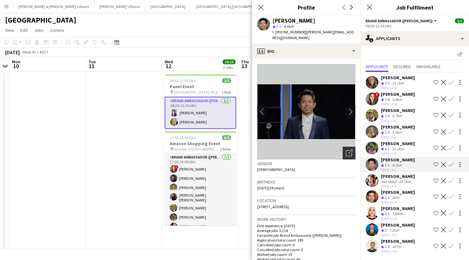
click at [350, 150] on icon "Open photos pop-in" at bounding box center [349, 153] width 7 height 7
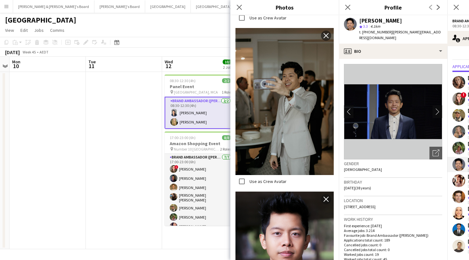
scroll to position [545, 0]
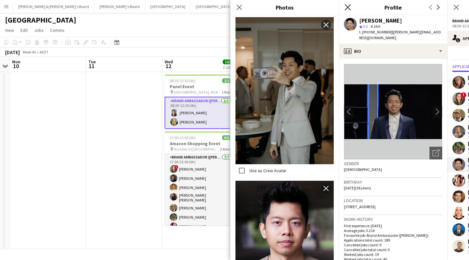
click at [349, 6] on icon at bounding box center [347, 7] width 6 height 6
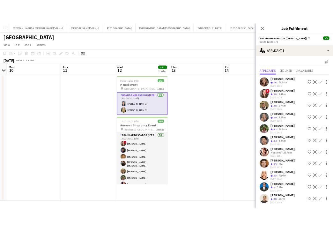
scroll to position [0, 0]
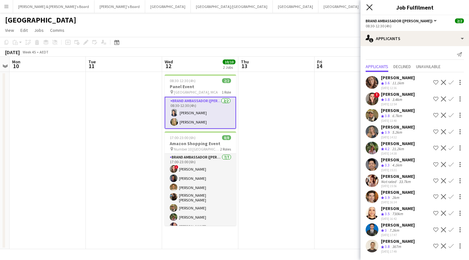
click at [371, 8] on icon "Close pop-in" at bounding box center [369, 7] width 6 height 6
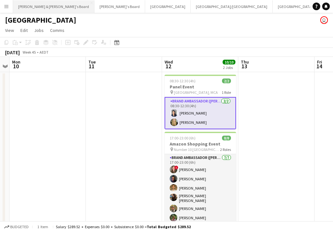
click at [43, 5] on button "[PERSON_NAME] & [PERSON_NAME]'s Board Close" at bounding box center [53, 6] width 81 height 12
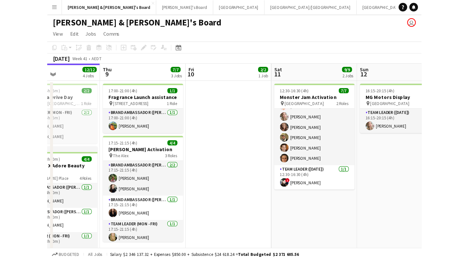
scroll to position [18, 0]
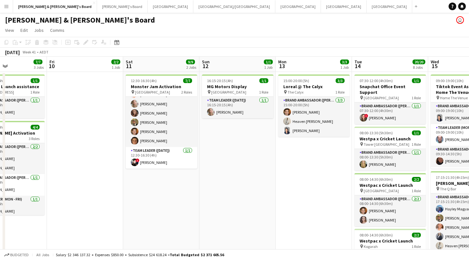
click at [150, 40] on app-toolbar "Copy Paste Paste Command V Paste with crew Command Shift V Paste linked Job Del…" at bounding box center [234, 42] width 469 height 11
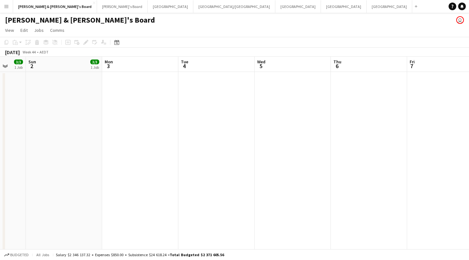
scroll to position [0, 244]
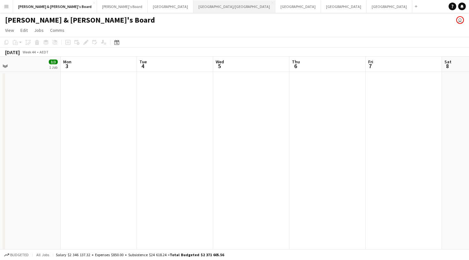
click at [193, 7] on button "Brisbane/Gold Coast Close" at bounding box center [234, 6] width 82 height 12
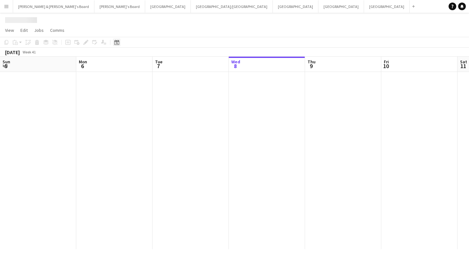
scroll to position [0, 152]
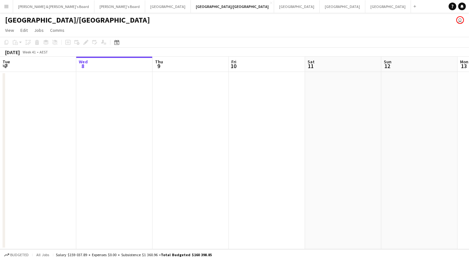
click at [11, 11] on button "Menu" at bounding box center [6, 6] width 13 height 13
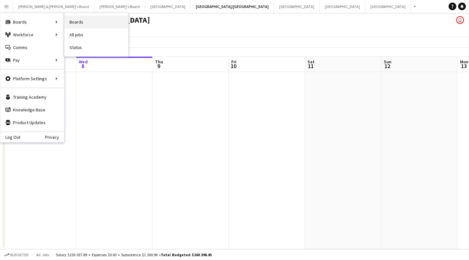
click at [80, 21] on link "Boards" at bounding box center [96, 22] width 64 height 13
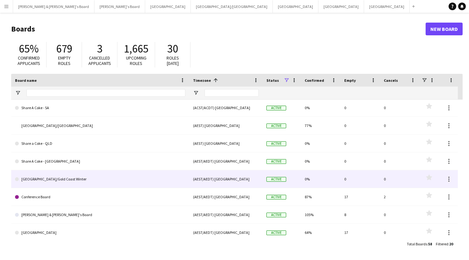
scroll to position [18, 0]
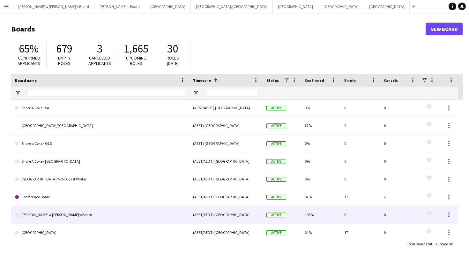
click at [59, 220] on link "James & Arrence's Board" at bounding box center [100, 215] width 170 height 18
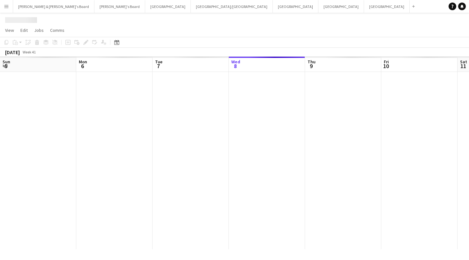
scroll to position [0, 152]
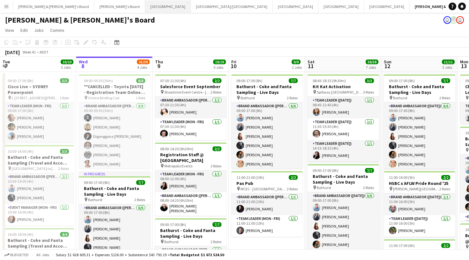
drag, startPoint x: 243, startPoint y: 6, endPoint x: 103, endPoint y: 8, distance: 139.7
click at [103, 8] on div "Neil & Jenny's Board Close Tennille's Board Close Melbourne Close Brisbane/Gold…" at bounding box center [229, 6] width 433 height 13
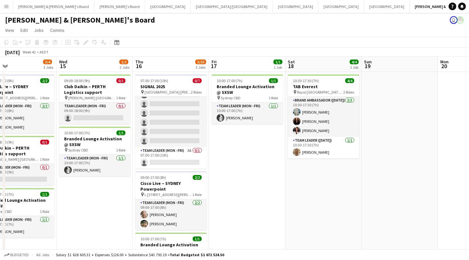
scroll to position [0, 0]
click at [364, 11] on button "Sydney Close" at bounding box center [387, 6] width 46 height 12
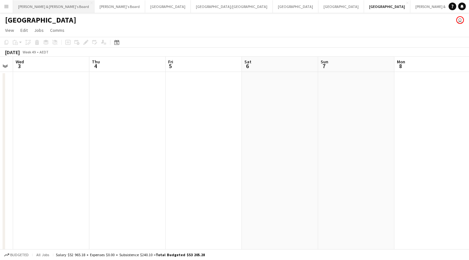
click at [48, 10] on button "Neil & Jenny's Board Close" at bounding box center [53, 6] width 81 height 12
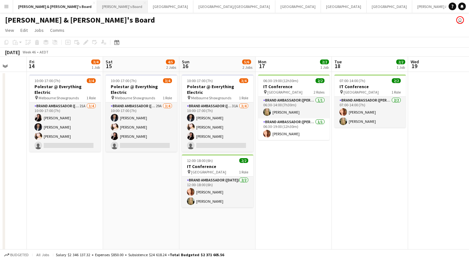
click at [97, 10] on button "Tennille's Board Close" at bounding box center [122, 6] width 51 height 12
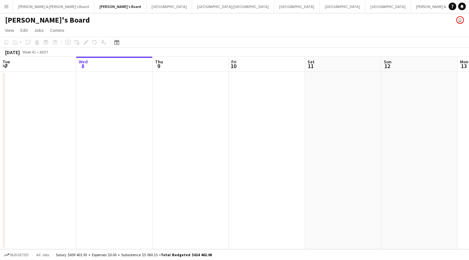
click at [7, 9] on app-icon "Menu" at bounding box center [6, 6] width 5 height 5
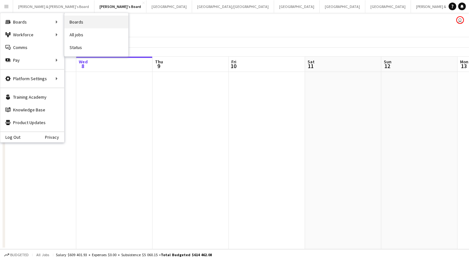
click at [77, 26] on link "Boards" at bounding box center [96, 22] width 64 height 13
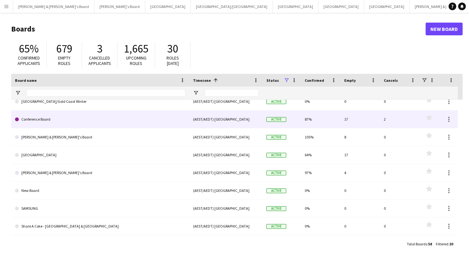
click at [56, 125] on link "Conference Board" at bounding box center [100, 120] width 170 height 18
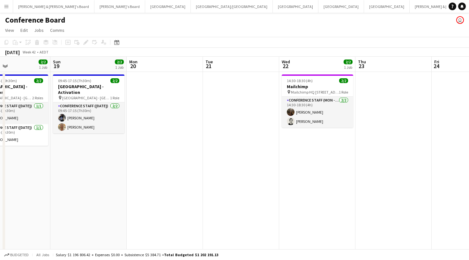
scroll to position [0, 255]
click at [364, 11] on button "Sydney Close" at bounding box center [387, 6] width 46 height 12
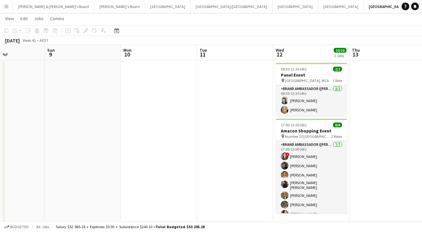
scroll to position [0, 138]
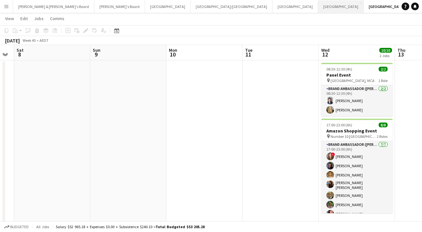
click at [318, 9] on button "Perth Close" at bounding box center [341, 6] width 46 height 12
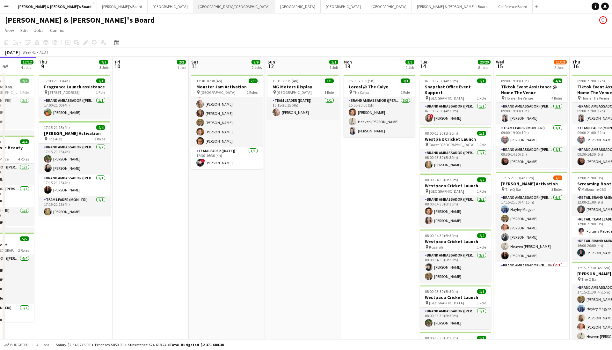
scroll to position [18, 0]
click at [97, 4] on button "Tennille's Board Close" at bounding box center [122, 6] width 51 height 12
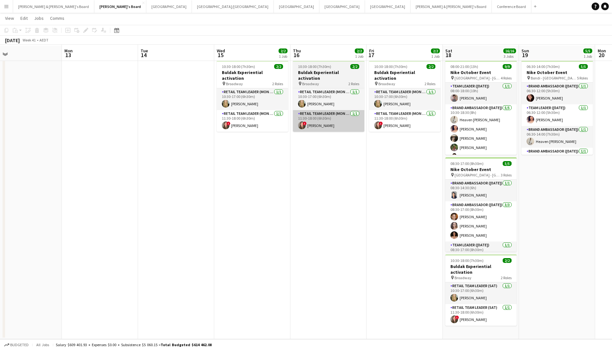
scroll to position [14, 0]
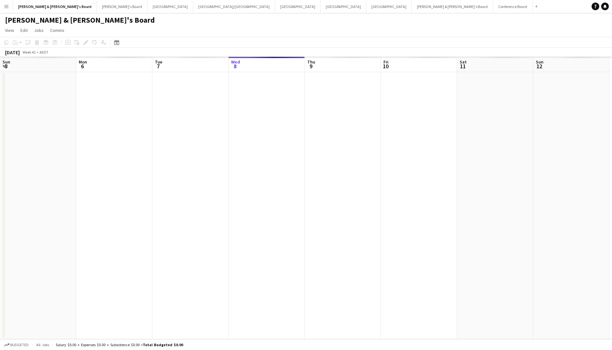
scroll to position [0, 152]
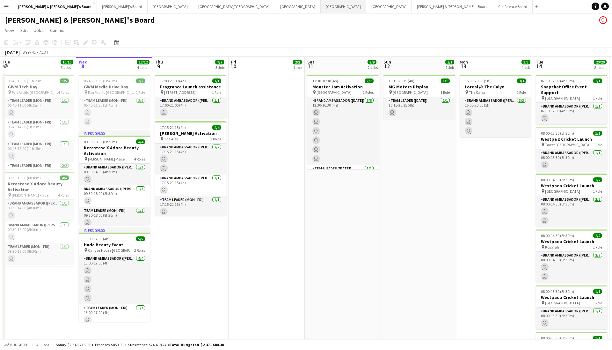
click at [321, 6] on button "Perth Close" at bounding box center [344, 6] width 46 height 12
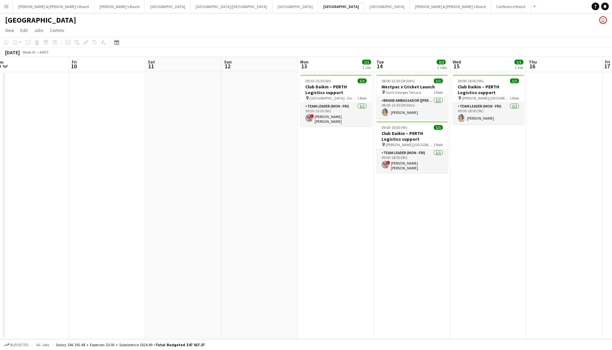
scroll to position [0, 324]
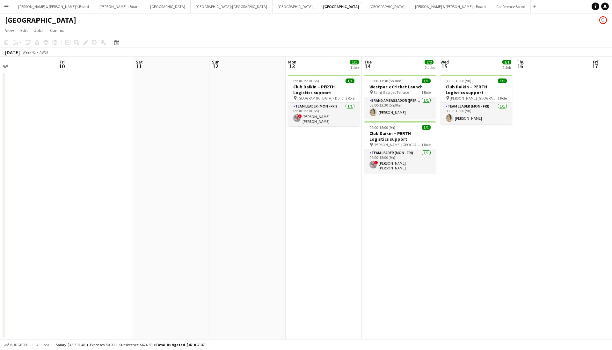
click at [392, 178] on app-date-cell "08:00-13:30 (5h30m) 1/1 Westpac x Cricket Launch pin Saint Georges Terrace 1 Ro…" at bounding box center [400, 205] width 76 height 267
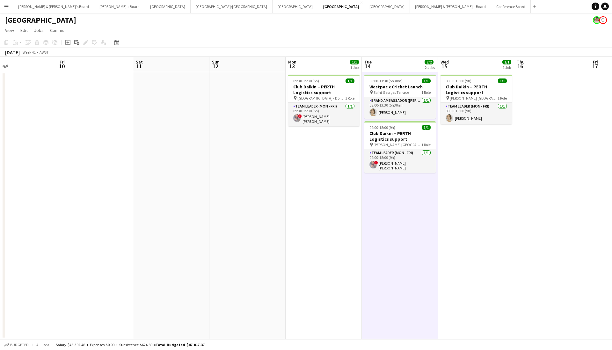
click at [405, 207] on app-date-cell "08:00-13:30 (5h30m) 1/1 Westpac x Cricket Launch pin Saint Georges Terrace 1 Ro…" at bounding box center [400, 205] width 76 height 267
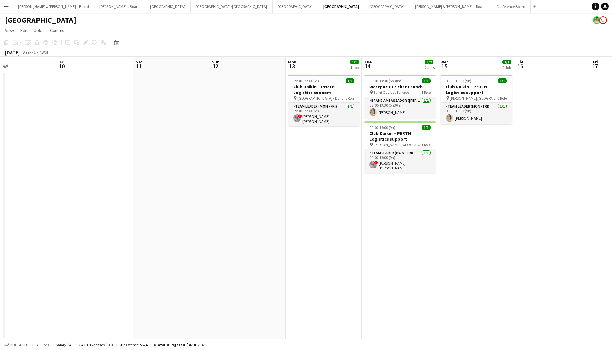
click at [402, 194] on app-date-cell "08:00-13:30 (5h30m) 1/1 Westpac x Cricket Launch pin Saint Georges Terrace 1 Ro…" at bounding box center [400, 205] width 76 height 267
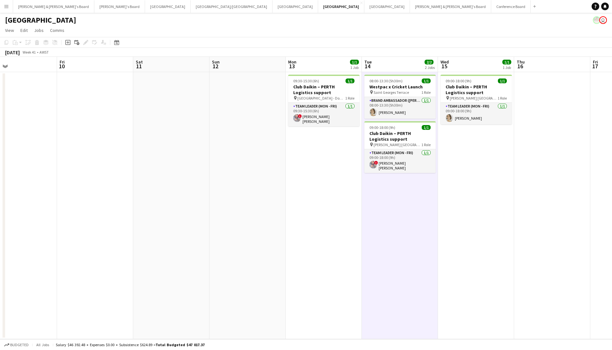
click at [383, 196] on app-date-cell "08:00-13:30 (5h30m) 1/1 Westpac x Cricket Launch pin Saint Georges Terrace 1 Ro…" at bounding box center [400, 205] width 76 height 267
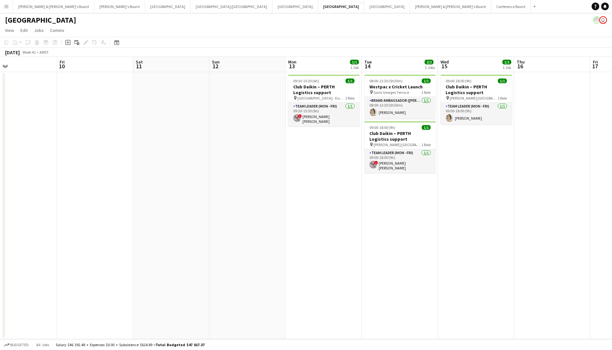
scroll to position [0, 324]
click at [383, 196] on app-date-cell "08:00-13:30 (5h30m) 1/1 Westpac x Cricket Launch pin Saint Georges Terrace 1 Ro…" at bounding box center [400, 205] width 76 height 267
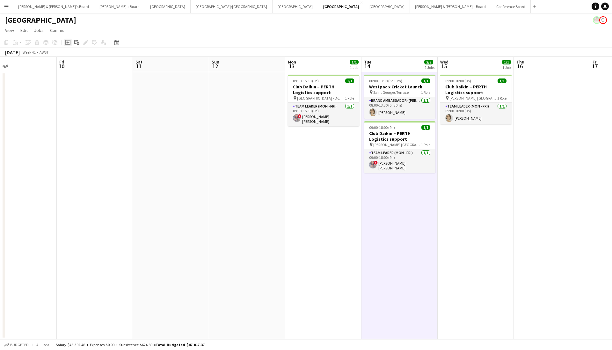
click at [67, 43] on icon "Add job" at bounding box center [67, 42] width 5 height 5
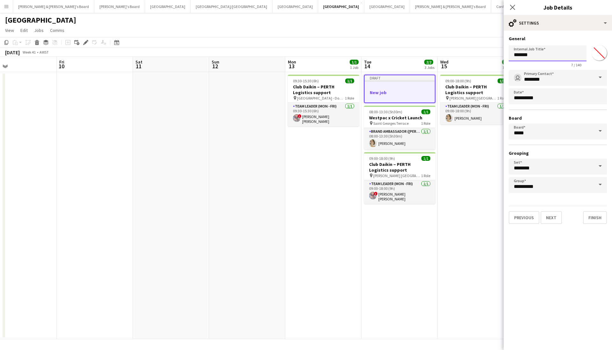
click at [529, 57] on input "*******" at bounding box center [548, 53] width 78 height 16
type input "**********"
click at [555, 218] on button "Next" at bounding box center [551, 217] width 21 height 13
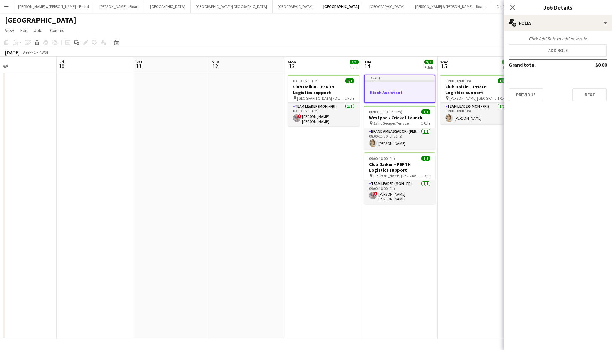
click at [551, 59] on div "Click Add Role to add new role Add role Grand total $0.00 Previous Next" at bounding box center [558, 68] width 108 height 65
click at [551, 55] on button "Add role" at bounding box center [558, 50] width 98 height 13
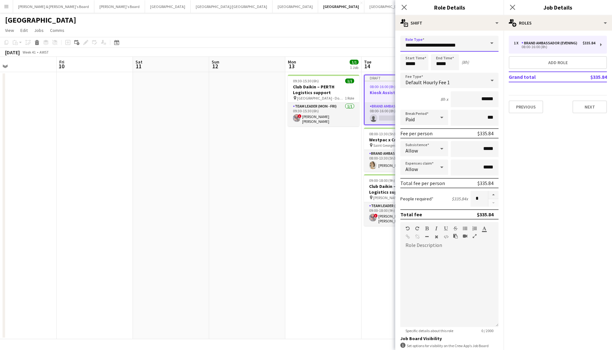
click at [480, 43] on input "**********" at bounding box center [449, 44] width 98 height 16
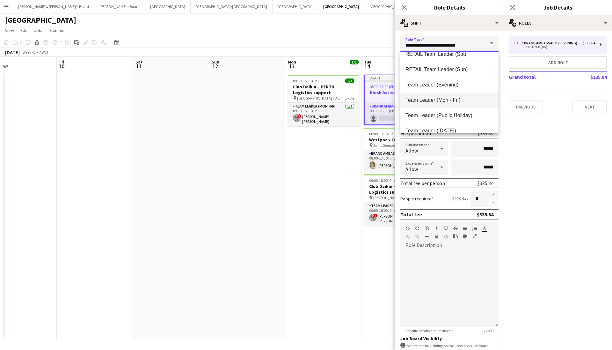
scroll to position [604, 0]
click at [461, 103] on span "Team Leader (Mon - Fri)" at bounding box center [450, 100] width 88 height 6
type input "**********"
type input "******"
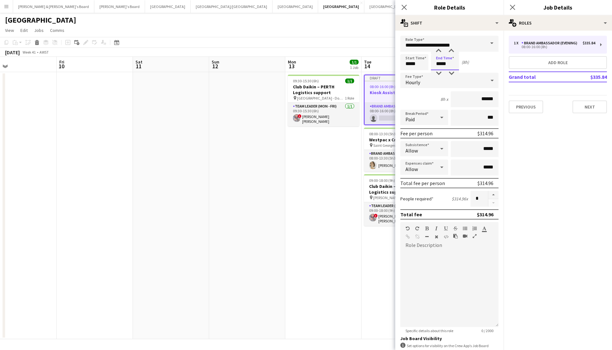
click at [451, 61] on input "*****" at bounding box center [445, 62] width 28 height 16
click at [437, 73] on div at bounding box center [438, 73] width 13 height 6
type input "*****"
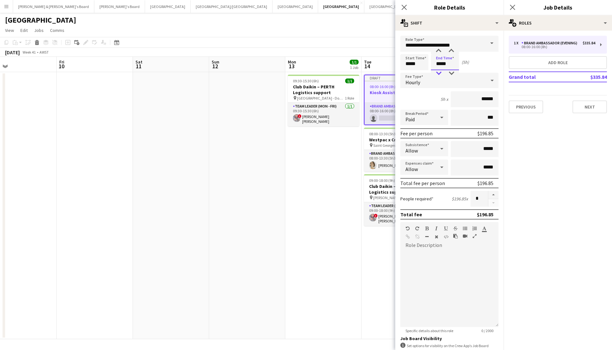
click at [437, 73] on div at bounding box center [438, 73] width 13 height 6
click at [584, 107] on button "Next" at bounding box center [590, 106] width 34 height 13
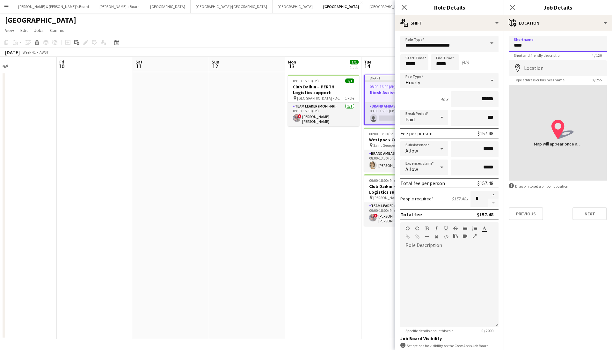
type input "****"
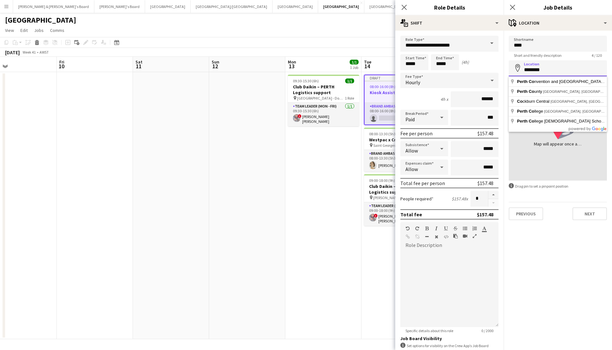
type input "**********"
click at [590, 214] on button "Next" at bounding box center [590, 213] width 34 height 13
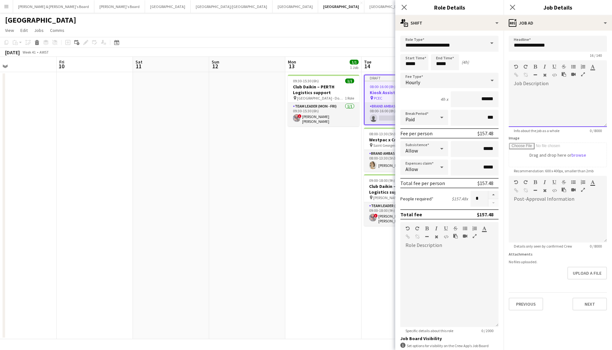
click at [528, 113] on div at bounding box center [558, 108] width 98 height 38
click at [589, 308] on button "Next" at bounding box center [590, 303] width 34 height 13
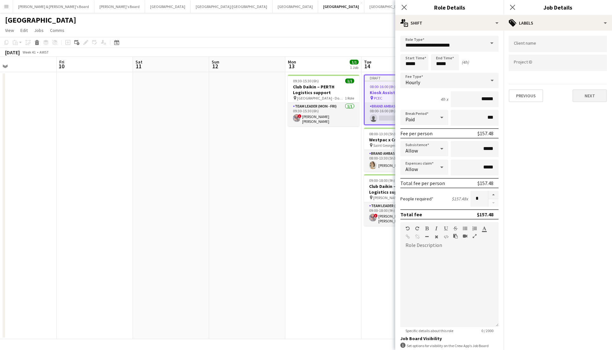
click at [582, 98] on button "Next" at bounding box center [590, 95] width 34 height 13
click at [513, 5] on icon "Close pop-in" at bounding box center [512, 7] width 6 height 6
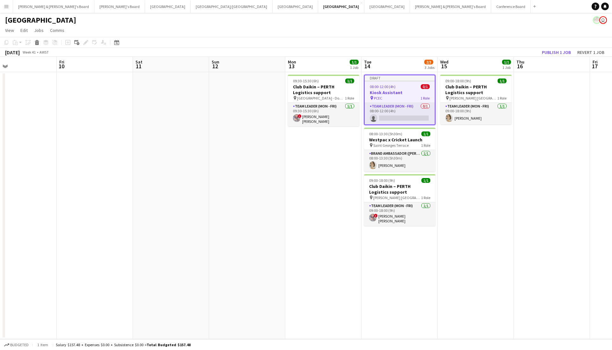
click at [405, 84] on app-job-card "Draft 08:00-12:00 (4h) 0/1 Kiosk Assistant pin PCEC 1 Role Team Leader (Mon - F…" at bounding box center [399, 100] width 71 height 50
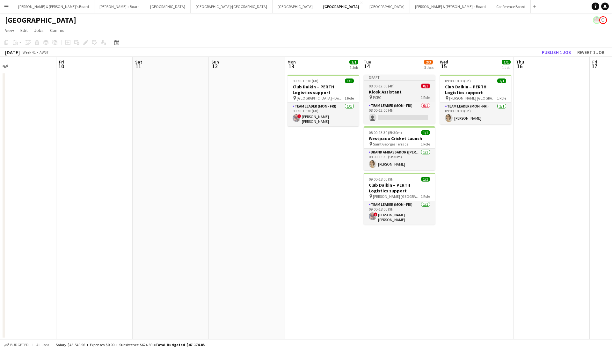
click at [405, 84] on div "08:00-12:00 (4h) 0/1" at bounding box center [399, 86] width 71 height 5
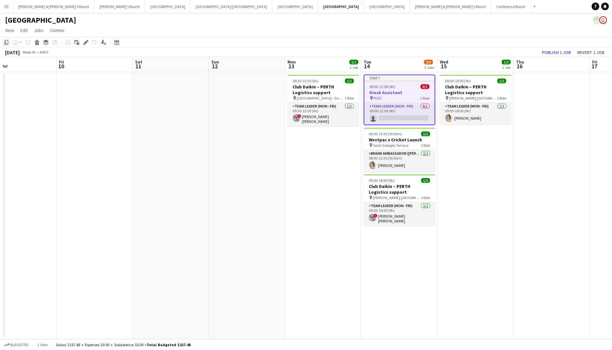
click at [7, 42] on icon "Copy" at bounding box center [6, 42] width 5 height 5
click at [469, 163] on app-date-cell "09:00-18:00 (9h) 1/1 Club Daikin – PERTH Logistics support pin Ritz-Carlton Per…" at bounding box center [475, 205] width 76 height 267
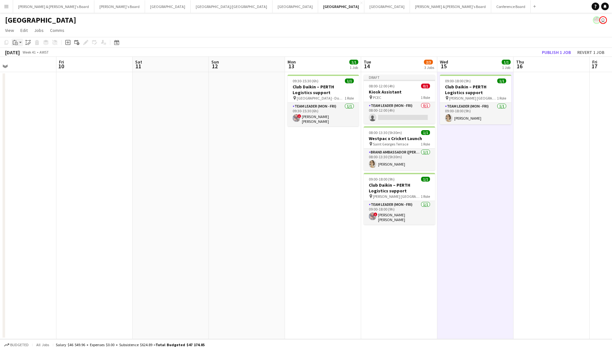
click at [14, 43] on icon "Paste" at bounding box center [15, 42] width 5 height 5
click at [29, 56] on link "Paste Command V" at bounding box center [42, 55] width 50 height 6
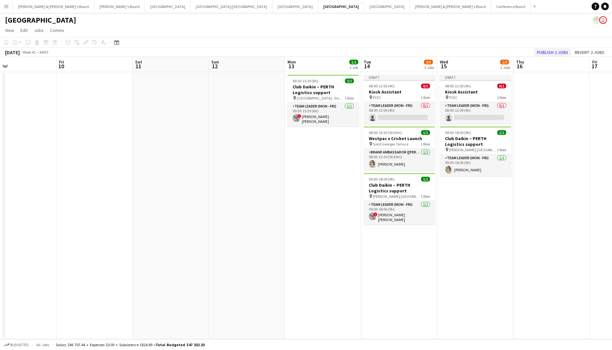
click at [542, 52] on button "Publish 2 jobs" at bounding box center [552, 52] width 37 height 8
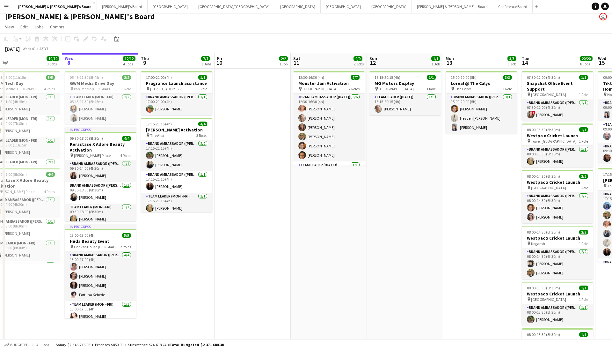
scroll to position [4, 0]
click at [321, 9] on button "Perth Close" at bounding box center [344, 6] width 46 height 12
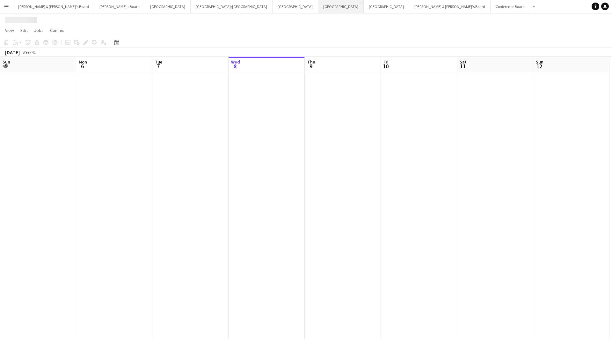
scroll to position [0, 152]
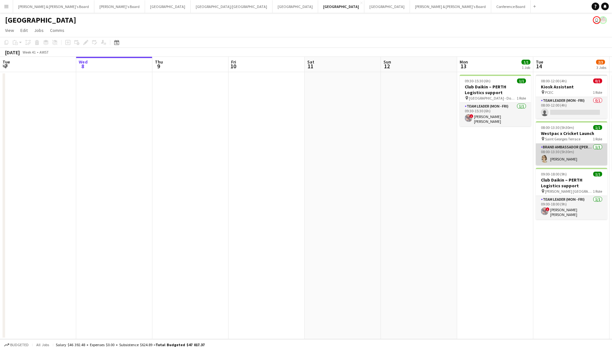
click at [549, 165] on app-card-role "Brand Ambassador (Mon - Fri) 1/1 08:00-13:30 (5h30m) Liris Weinhardt" at bounding box center [571, 154] width 71 height 22
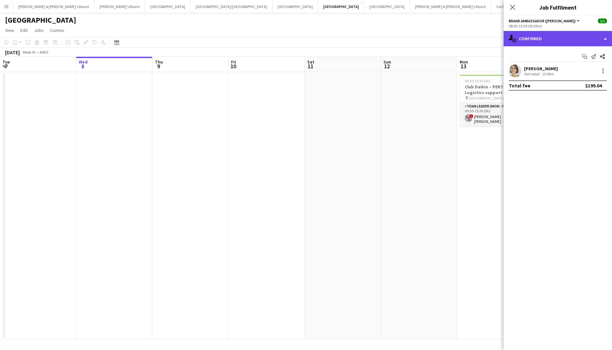
click at [564, 42] on div "single-neutral-actions-check-2 Confirmed" at bounding box center [558, 38] width 108 height 15
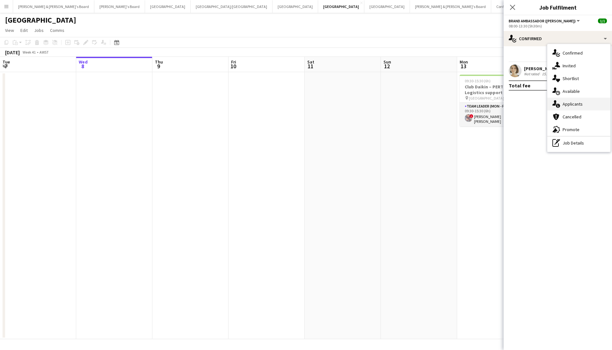
click at [580, 100] on div "single-neutral-actions-information Applicants" at bounding box center [578, 104] width 63 height 13
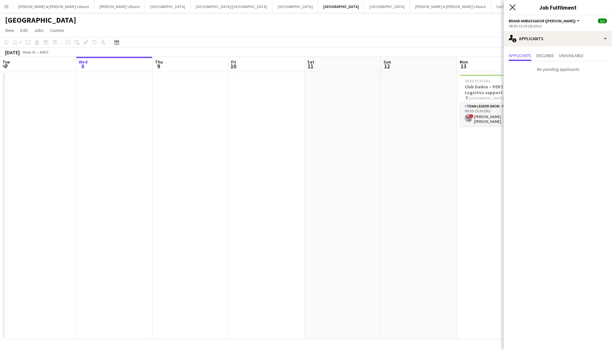
click at [512, 9] on icon "Close pop-in" at bounding box center [512, 7] width 6 height 6
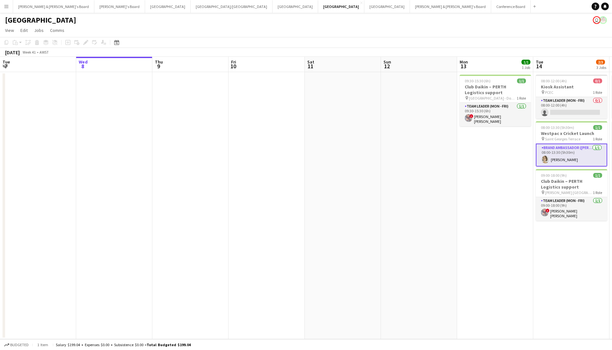
click at [201, 20] on div "Perth user" at bounding box center [306, 19] width 612 height 12
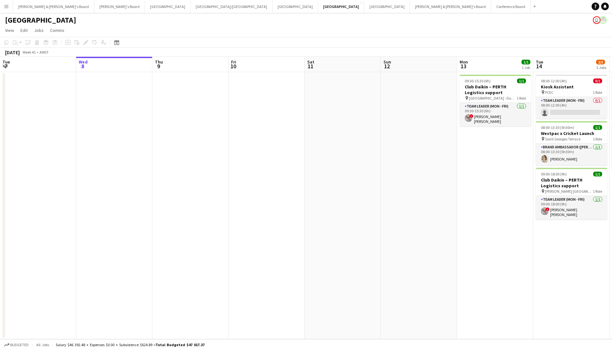
click at [9, 5] on button "Menu" at bounding box center [6, 6] width 13 height 13
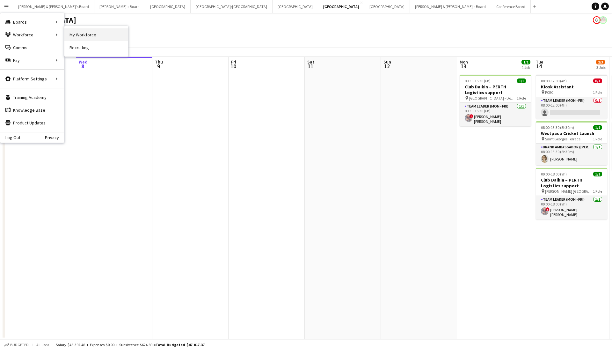
click at [81, 36] on link "My Workforce" at bounding box center [96, 34] width 64 height 13
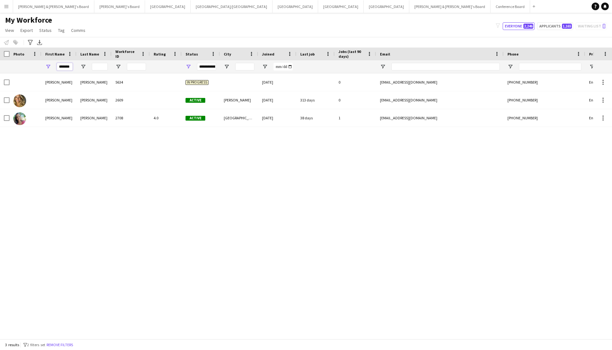
click at [70, 70] on input "*******" at bounding box center [65, 67] width 16 height 8
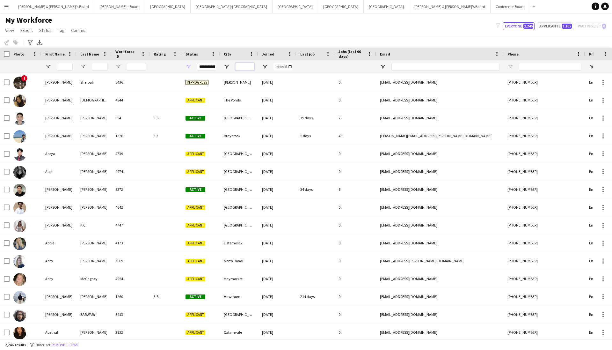
click at [253, 67] on input "City Filter Input" at bounding box center [244, 67] width 19 height 8
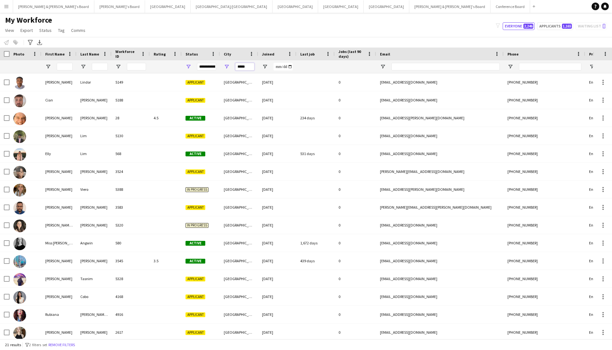
type input "*****"
click at [11, 7] on button "Menu" at bounding box center [6, 6] width 13 height 13
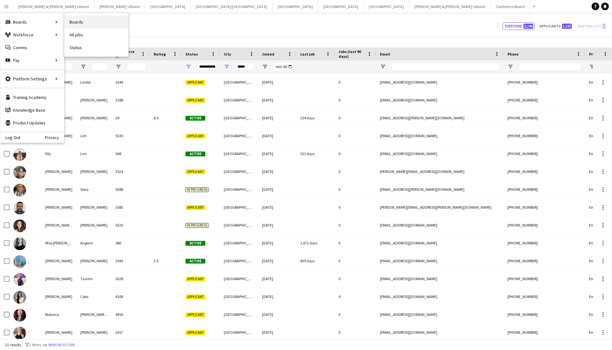
click at [79, 22] on link "Boards" at bounding box center [96, 22] width 64 height 13
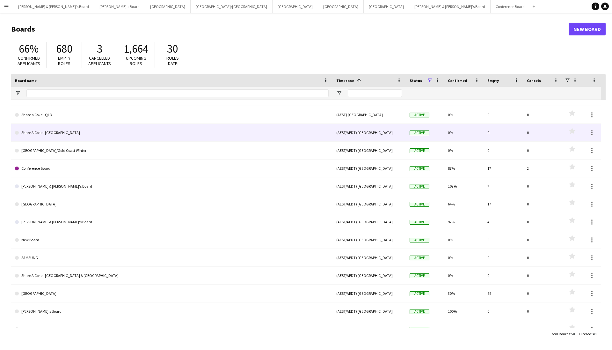
scroll to position [53, 0]
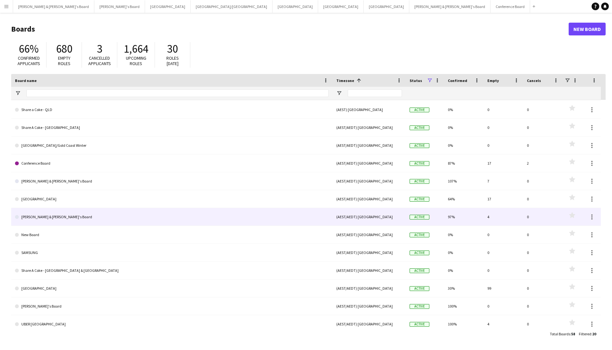
click at [54, 216] on link "[PERSON_NAME] & [PERSON_NAME]'s Board" at bounding box center [172, 217] width 314 height 18
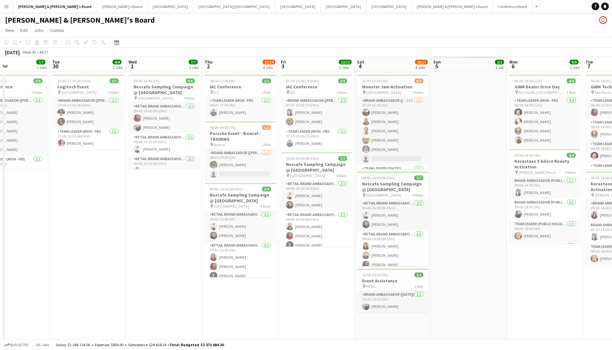
scroll to position [0, 173]
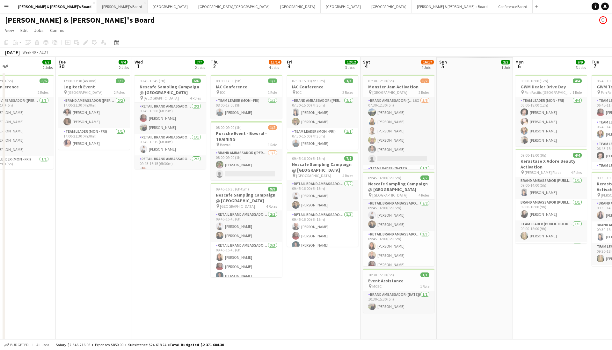
click at [97, 12] on button "Tennille's Board Close" at bounding box center [122, 6] width 51 height 12
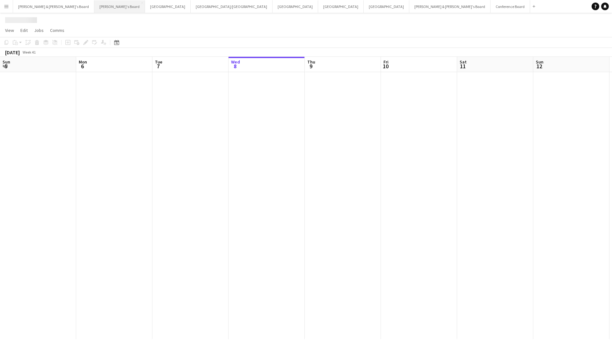
scroll to position [0, 152]
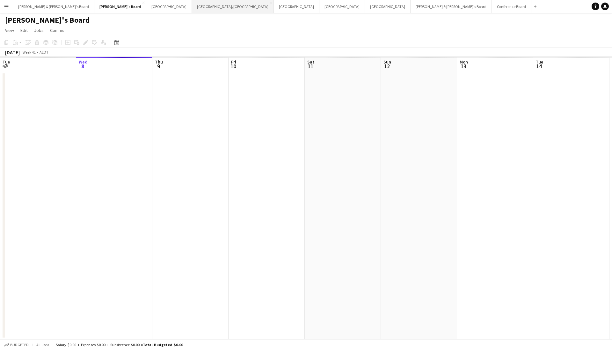
click at [192, 9] on button "Brisbane/Gold Coast Close" at bounding box center [233, 6] width 82 height 12
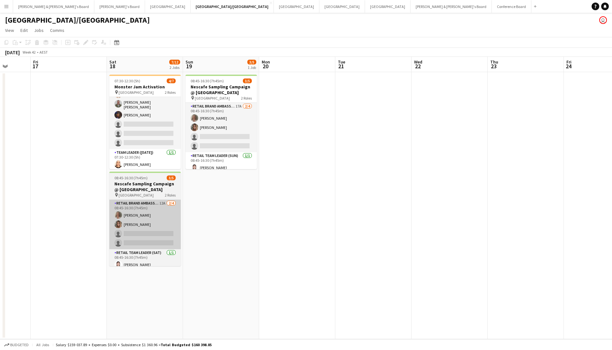
scroll to position [18, 0]
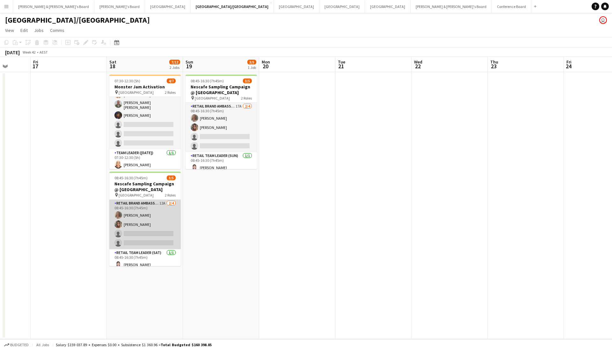
click at [157, 228] on app-card-role "RETAIL Brand Ambassador (Saturday) 12A 2/4 08:45-16:30 (7h45m) Lesley Merriman …" at bounding box center [144, 224] width 71 height 49
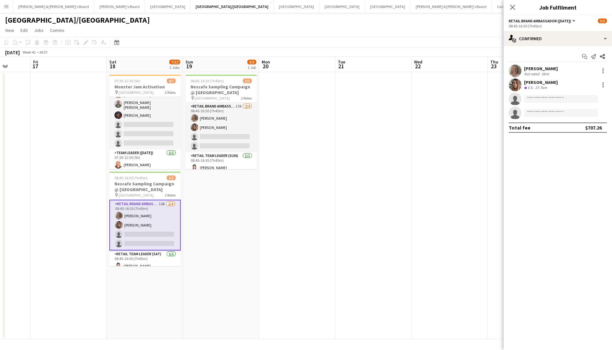
click at [547, 47] on div "Start chat Send notification Share Lesley Merriman Not rated 6km Kirsten Rolph …" at bounding box center [558, 91] width 108 height 91
click at [545, 39] on div "single-neutral-actions-check-2 Confirmed" at bounding box center [558, 38] width 108 height 15
click at [573, 95] on div "single-neutral-actions-upload Available" at bounding box center [578, 91] width 63 height 13
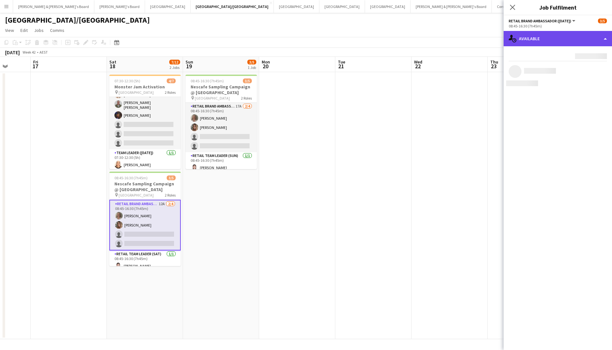
click at [554, 42] on div "single-neutral-actions-upload Available" at bounding box center [558, 38] width 108 height 15
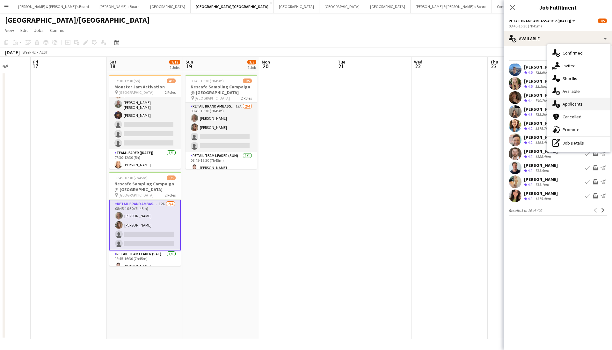
click at [572, 107] on div "single-neutral-actions-information Applicants" at bounding box center [578, 104] width 63 height 13
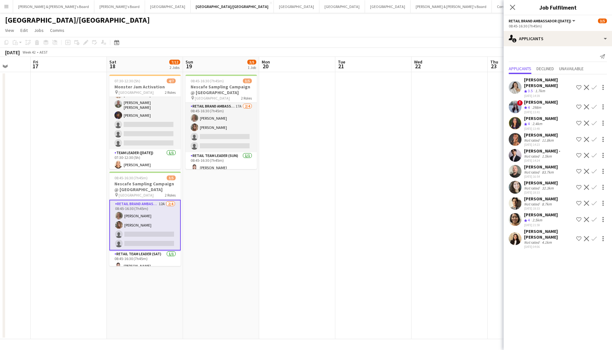
click at [437, 16] on div "Brisbane/Gold Coast user" at bounding box center [306, 19] width 612 height 12
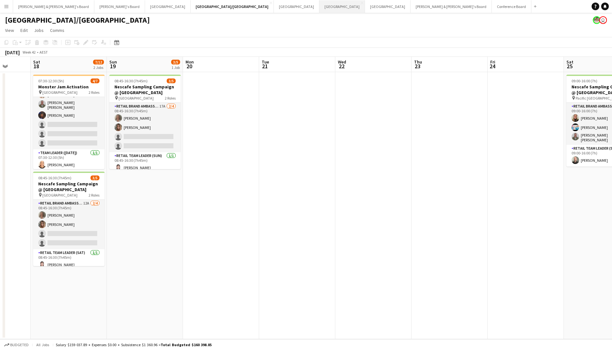
click at [319, 9] on button "Perth Close" at bounding box center [342, 6] width 46 height 12
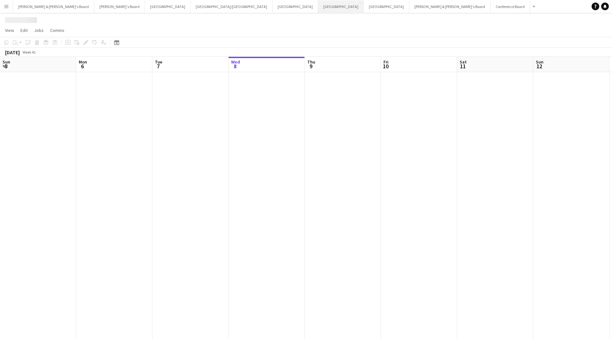
scroll to position [0, 152]
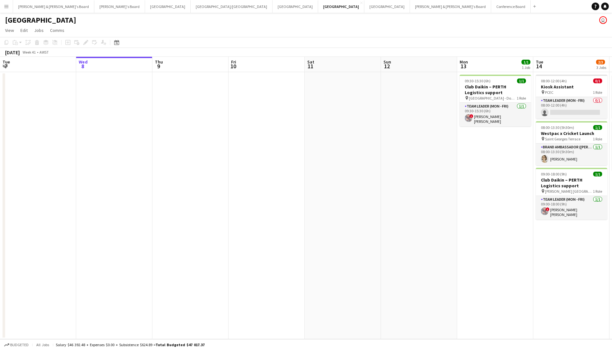
drag, startPoint x: 123, startPoint y: 50, endPoint x: 119, endPoint y: 48, distance: 4.9
click at [120, 48] on div "October 2025 Week 41 • AWST" at bounding box center [306, 52] width 612 height 9
click at [117, 47] on app-toolbar "Copy Paste Paste Command V Paste with crew Command Shift V Paste linked Job Del…" at bounding box center [306, 42] width 612 height 11
click at [115, 40] on icon "Date picker" at bounding box center [116, 42] width 5 height 5
click at [154, 69] on span "Previous month" at bounding box center [155, 64] width 13 height 13
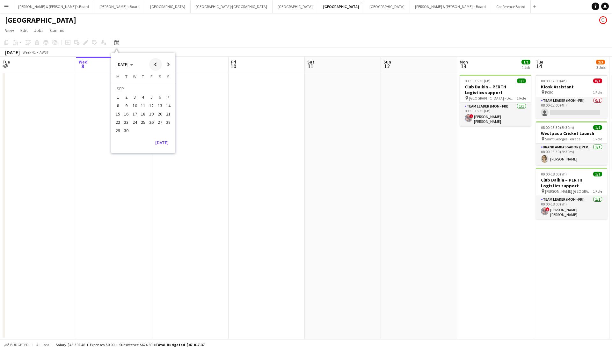
click at [154, 70] on span "Previous month" at bounding box center [155, 64] width 13 height 13
click at [143, 123] on span "28" at bounding box center [143, 124] width 8 height 8
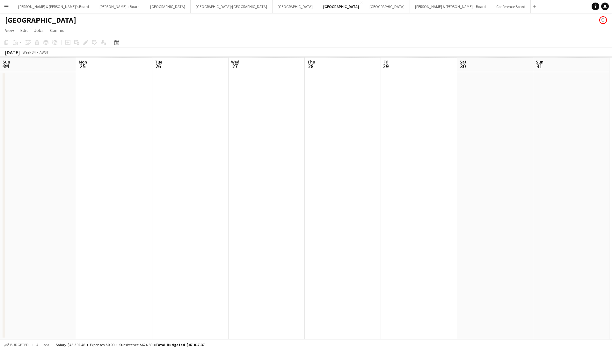
scroll to position [0, 219]
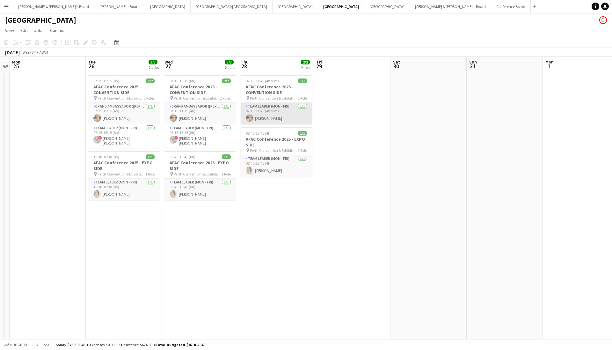
click at [278, 121] on app-card-role "Team Leader (Mon - Fri) 1/1 07:15-11:45 (4h30m) Amanda Joseph" at bounding box center [276, 114] width 71 height 22
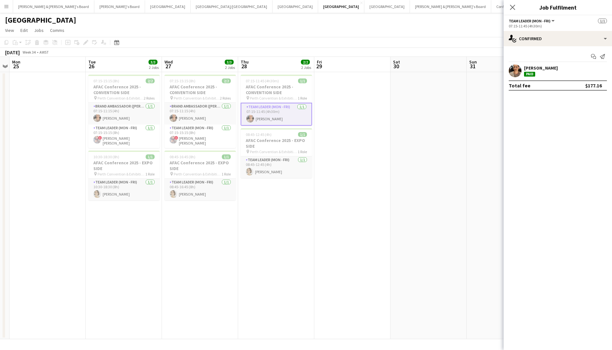
click at [519, 72] on app-user-avatar at bounding box center [515, 70] width 13 height 13
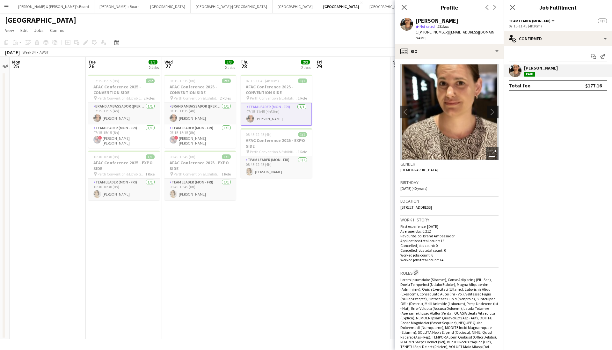
click at [493, 108] on app-icon "chevron-right" at bounding box center [494, 111] width 10 height 7
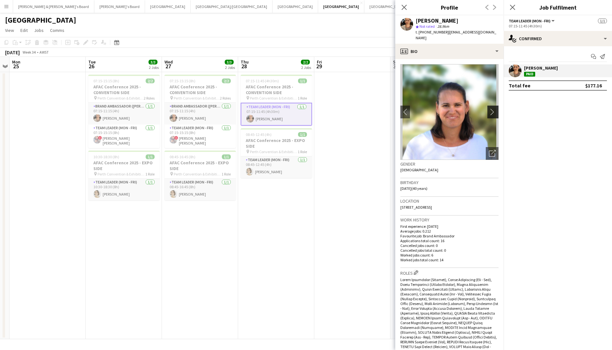
click at [494, 108] on app-icon "chevron-right" at bounding box center [494, 111] width 10 height 7
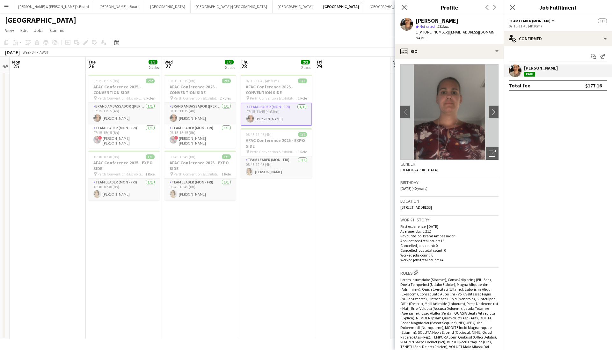
click at [200, 30] on app-page-menu "View Day view expanded Day view collapsed Month view Date picker Jump to today …" at bounding box center [306, 31] width 612 height 12
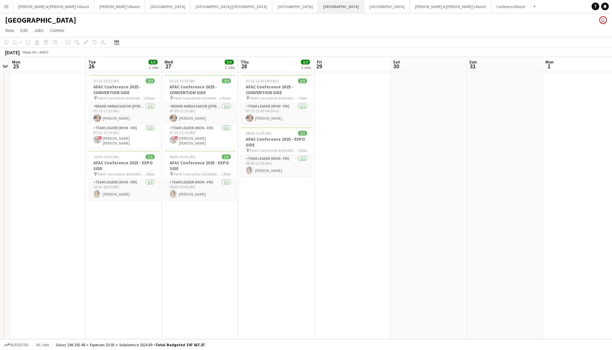
click at [318, 7] on button "Perth Close" at bounding box center [341, 6] width 46 height 12
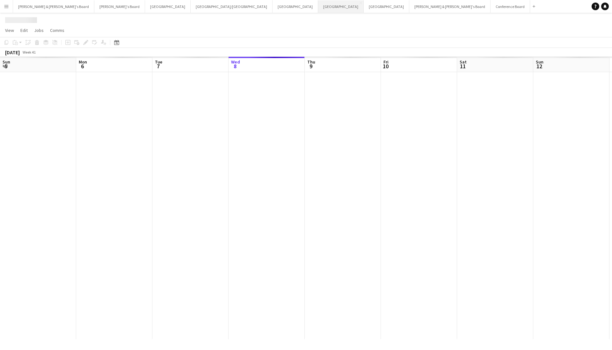
scroll to position [0, 152]
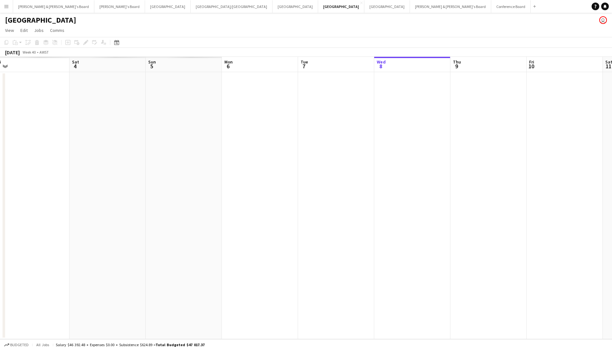
drag, startPoint x: 314, startPoint y: 167, endPoint x: 412, endPoint y: 218, distance: 110.5
click at [612, 200] on app-calendar-viewport "Wed 1 Thu 2 Fri 3 Sat 4 Sun 5 Mon 6 Tue 7 Wed 8 Thu 9 Fri 10 Sat 11 Sun 12 Mon …" at bounding box center [306, 198] width 612 height 282
drag, startPoint x: 165, startPoint y: 207, endPoint x: 612, endPoint y: 226, distance: 447.7
click at [612, 226] on app-calendar-viewport "Thu 25 Fri 26 Sat 27 Sun 28 Mon 29 Tue 30 Wed 1 Thu 2 Fri 3 Sat 4 Sun 5 Mon 6 T…" at bounding box center [306, 198] width 612 height 282
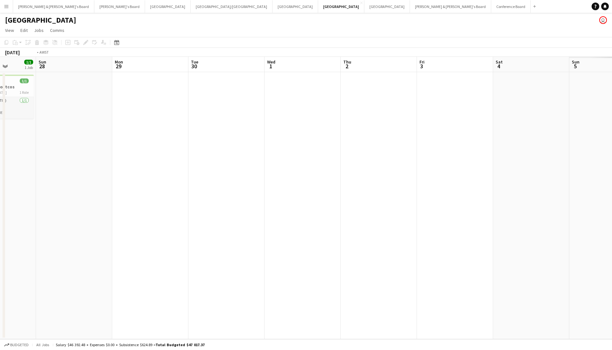
drag, startPoint x: 166, startPoint y: 141, endPoint x: 612, endPoint y: 159, distance: 446.0
click at [612, 159] on app-calendar-viewport "Thu 25 Fri 26 1/1 1 Job Sat 27 1/1 1 Job Sun 28 Mon 29 Tue 30 Wed 1 Thu 2 Fri 3…" at bounding box center [306, 198] width 612 height 282
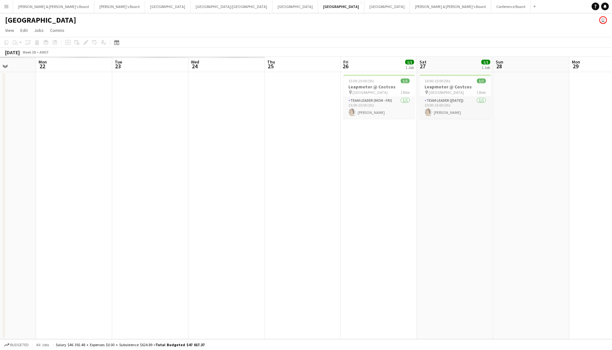
scroll to position [0, 199]
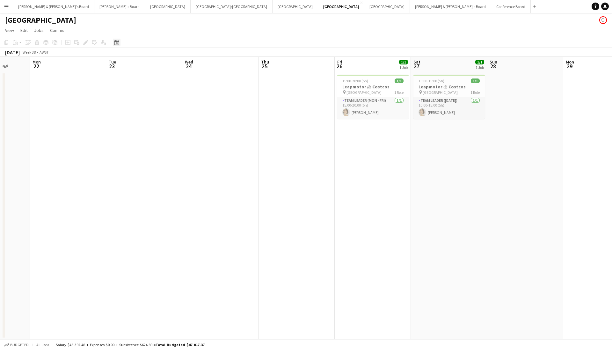
click at [118, 43] on icon "Date picker" at bounding box center [116, 42] width 5 height 5
click at [159, 63] on span "Previous month" at bounding box center [155, 64] width 13 height 13
click at [148, 125] on button "26" at bounding box center [151, 122] width 8 height 8
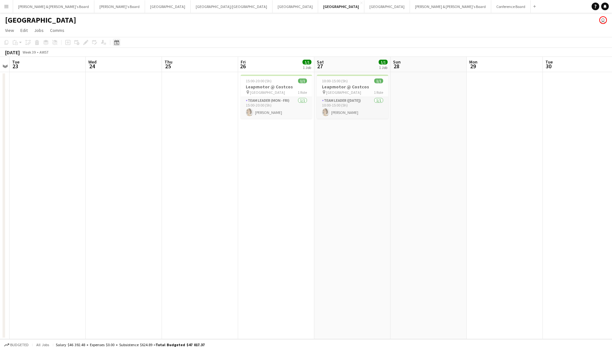
click at [114, 45] on div "Date picker" at bounding box center [117, 43] width 8 height 8
click at [150, 67] on span "Previous month" at bounding box center [155, 64] width 13 height 13
click at [149, 122] on span "29" at bounding box center [152, 124] width 8 height 8
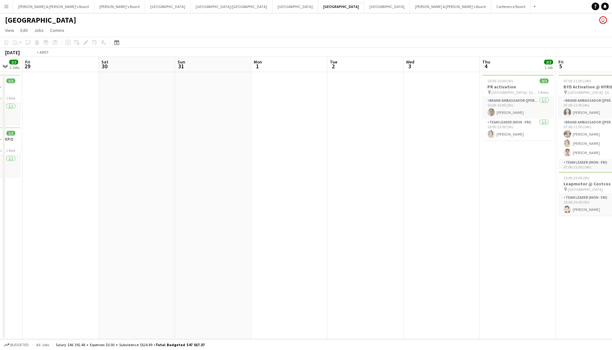
drag, startPoint x: 377, startPoint y: 176, endPoint x: 139, endPoint y: 186, distance: 239.0
click at [15, 187] on app-calendar-viewport "Mon 25 Tue 26 3/3 2 Jobs Wed 27 3/3 2 Jobs Thu 28 2/2 2 Jobs Fri 29 Sat 30 Sun …" at bounding box center [306, 198] width 612 height 282
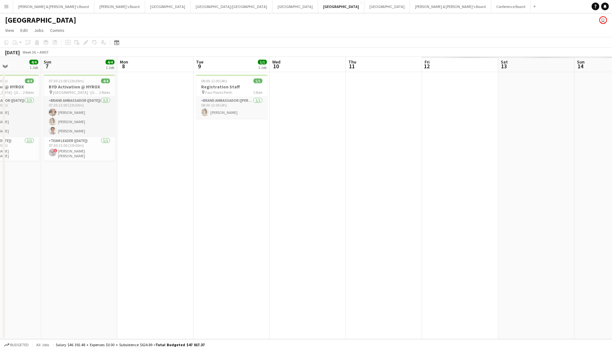
drag, startPoint x: 307, startPoint y: 209, endPoint x: 231, endPoint y: 209, distance: 75.6
click at [83, 217] on app-calendar-viewport "Wed 3 Thu 4 2/2 1 Job Fri 5 6/6 2 Jobs Sat 6 4/4 1 Job Sun 7 4/4 1 Job Mon 8 Tu…" at bounding box center [306, 198] width 612 height 282
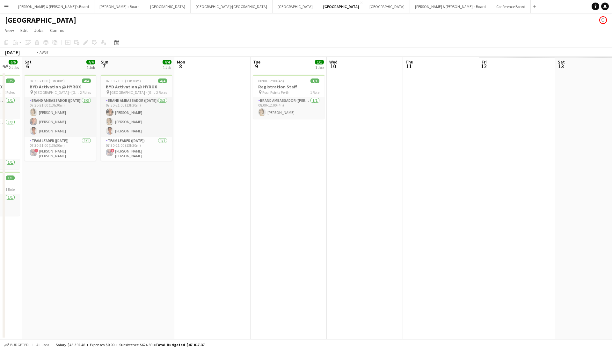
drag, startPoint x: 64, startPoint y: 236, endPoint x: 197, endPoint y: 228, distance: 132.5
click at [74, 234] on app-calendar-viewport "Wed 3 Thu 4 2/2 1 Job Fri 5 6/6 2 Jobs Sat 6 4/4 1 Job Sun 7 4/4 1 Job Mon 8 Tu…" at bounding box center [306, 198] width 612 height 282
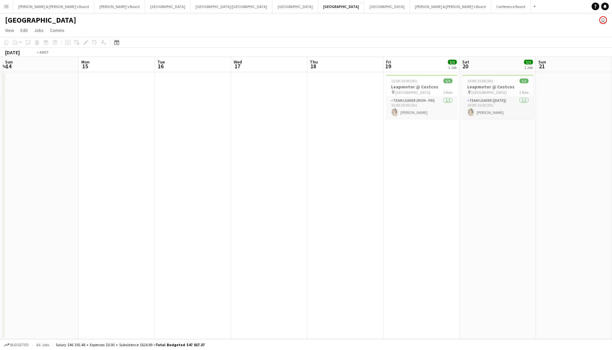
drag, startPoint x: 503, startPoint y: 220, endPoint x: -63, endPoint y: 241, distance: 566.6
click at [0, 241] on html "Menu Boards Boards Boards All jobs Status Workforce Workforce My Workforce Recr…" at bounding box center [306, 175] width 612 height 350
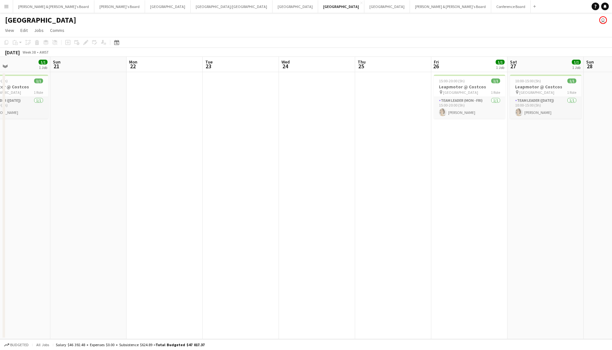
drag, startPoint x: 448, startPoint y: 235, endPoint x: -84, endPoint y: 262, distance: 532.5
click at [0, 262] on html "Menu Boards Boards Boards All jobs Status Workforce Workforce My Workforce Recr…" at bounding box center [306, 175] width 612 height 350
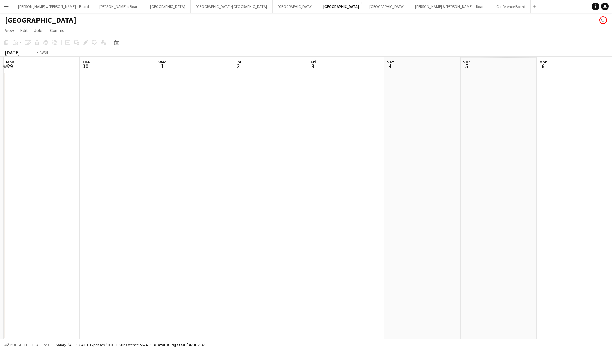
drag, startPoint x: 471, startPoint y: 227, endPoint x: -123, endPoint y: 250, distance: 593.8
click at [0, 250] on html "Menu Boards Boards Boards All jobs Status Workforce Workforce My Workforce Recr…" at bounding box center [306, 175] width 612 height 350
drag, startPoint x: 501, startPoint y: 222, endPoint x: 25, endPoint y: 228, distance: 477.0
click at [0, 243] on html "Menu Boards Boards Boards All jobs Status Workforce Workforce My Workforce Recr…" at bounding box center [306, 175] width 612 height 350
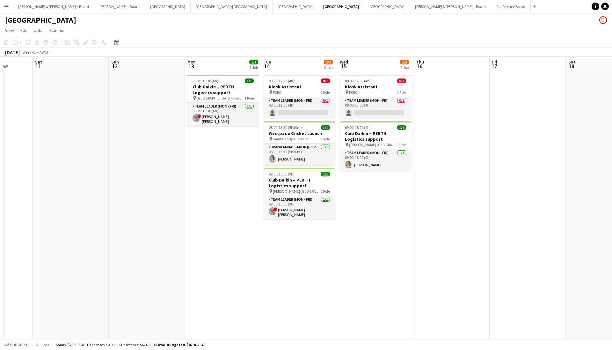
drag, startPoint x: 409, startPoint y: 224, endPoint x: 113, endPoint y: 248, distance: 296.8
click at [113, 248] on app-calendar-viewport "Tue 7 Wed 8 Thu 9 Fri 10 Sat 11 Sun 12 Mon 13 1/1 1 Job Tue 14 2/3 3 Jobs Wed 1…" at bounding box center [306, 198] width 612 height 282
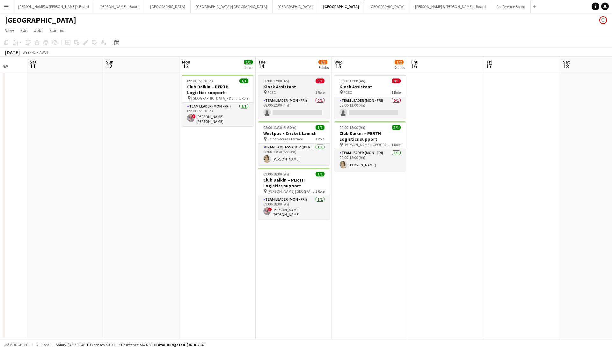
click at [300, 83] on div "08:00-12:00 (4h) 0/1" at bounding box center [293, 80] width 71 height 5
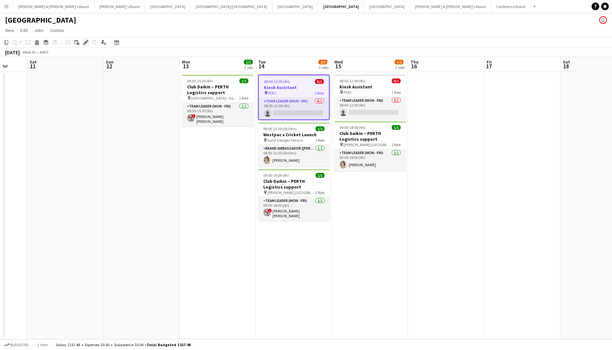
click at [88, 42] on div "Edit" at bounding box center [86, 43] width 8 height 8
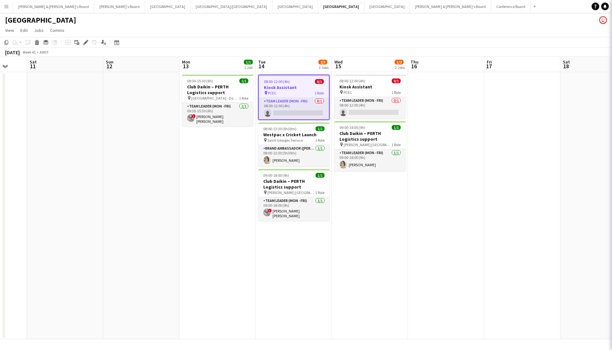
type input "**********"
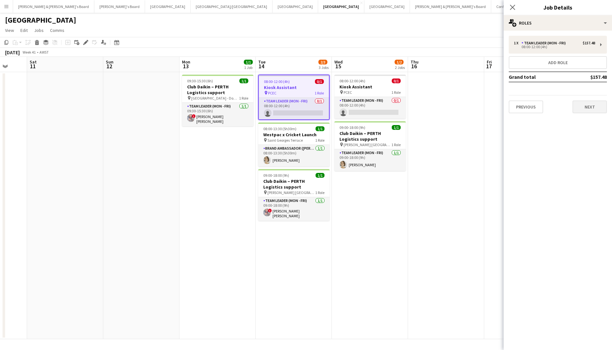
click at [582, 107] on button "Next" at bounding box center [590, 106] width 34 height 13
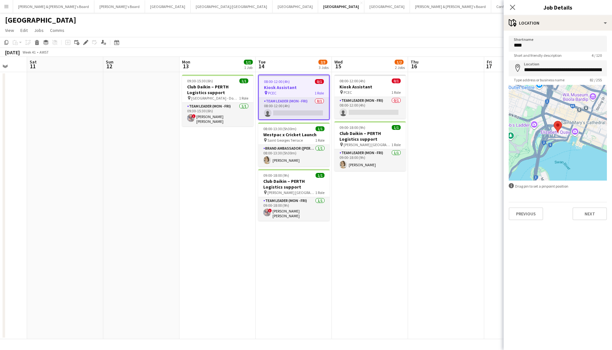
click at [583, 208] on button "Next" at bounding box center [590, 213] width 34 height 13
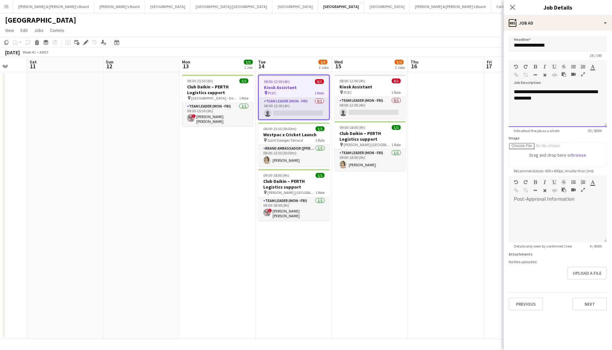
click at [512, 95] on div "**********" at bounding box center [558, 108] width 98 height 38
click at [512, 89] on div "**********" at bounding box center [558, 108] width 98 height 38
click at [522, 92] on div "**********" at bounding box center [558, 108] width 98 height 38
click at [525, 102] on div "**********" at bounding box center [558, 108] width 98 height 38
click at [524, 96] on div "**********" at bounding box center [558, 108] width 98 height 38
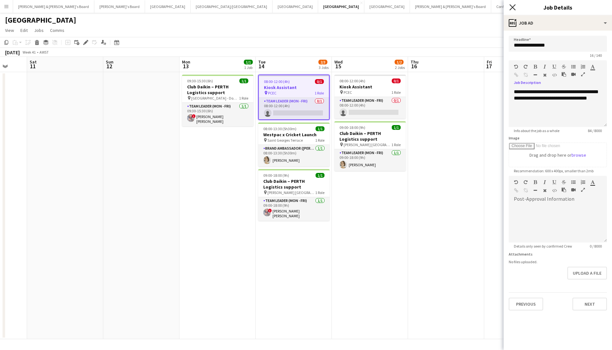
click at [513, 5] on icon "Close pop-in" at bounding box center [512, 7] width 6 height 6
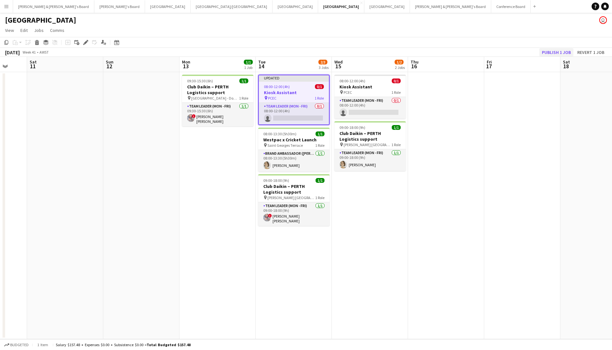
click at [544, 53] on button "Publish 1 job" at bounding box center [556, 52] width 34 height 8
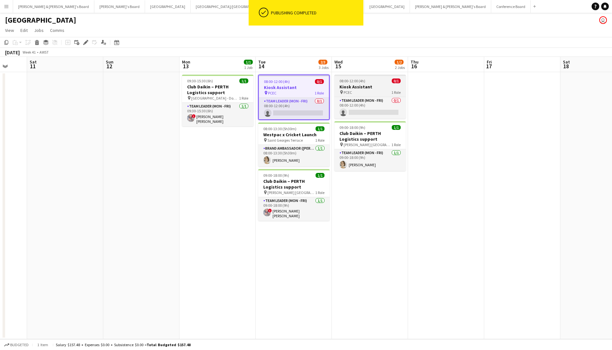
click at [370, 82] on div "08:00-12:00 (4h) 0/1" at bounding box center [369, 80] width 71 height 5
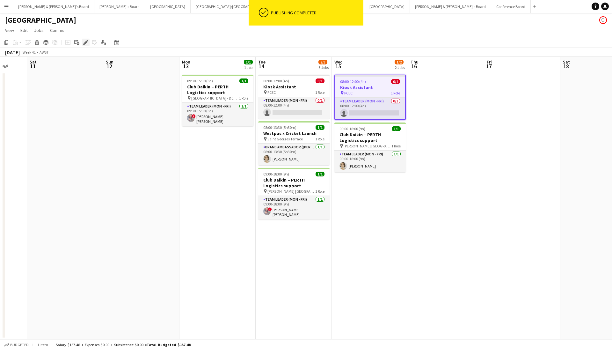
click at [84, 41] on icon "Edit" at bounding box center [85, 42] width 5 height 5
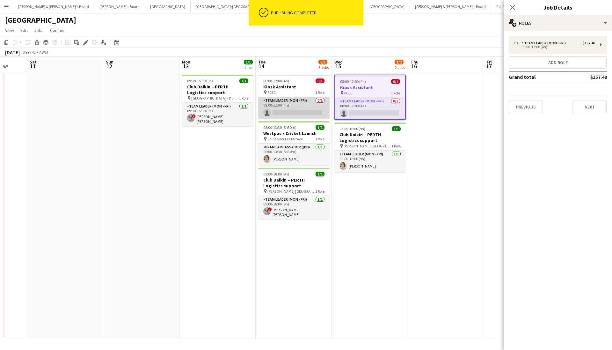
click at [288, 102] on app-card-role "Team Leader (Mon - Fri) 0/1 08:00-12:00 (4h) single-neutral-actions" at bounding box center [293, 108] width 71 height 22
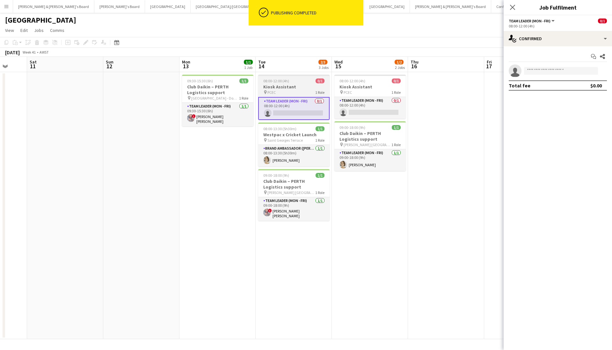
click at [283, 80] on span "08:00-12:00 (4h)" at bounding box center [276, 80] width 26 height 5
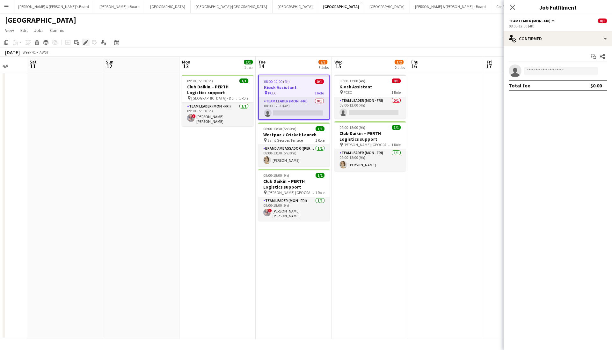
click at [88, 40] on div "Edit" at bounding box center [86, 43] width 8 height 8
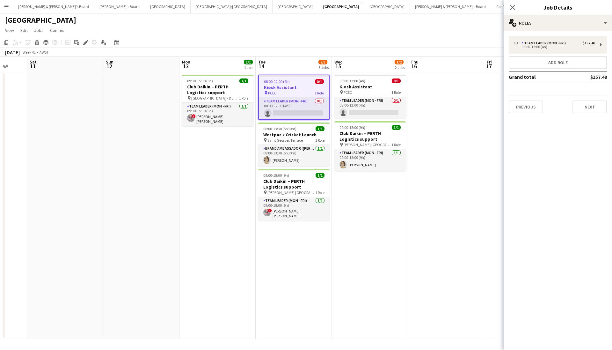
click at [575, 96] on div "Previous Next" at bounding box center [558, 104] width 98 height 18
click at [581, 101] on button "Next" at bounding box center [590, 106] width 34 height 13
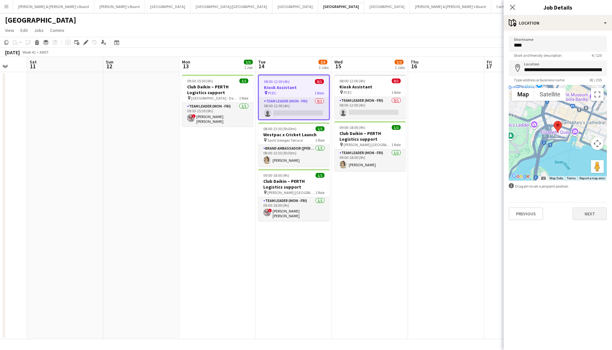
click at [590, 209] on button "Next" at bounding box center [590, 213] width 34 height 13
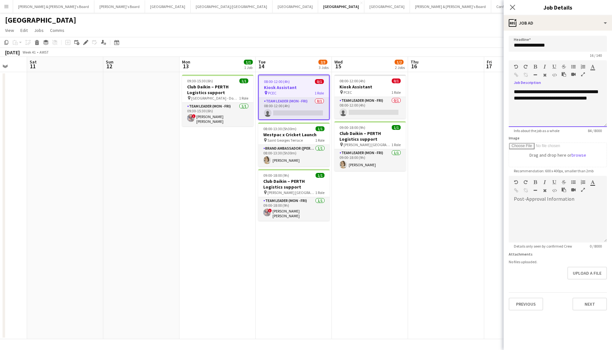
click at [526, 99] on div "**********" at bounding box center [558, 108] width 98 height 38
copy div "**"
click at [392, 91] on span "1 Role" at bounding box center [395, 92] width 9 height 5
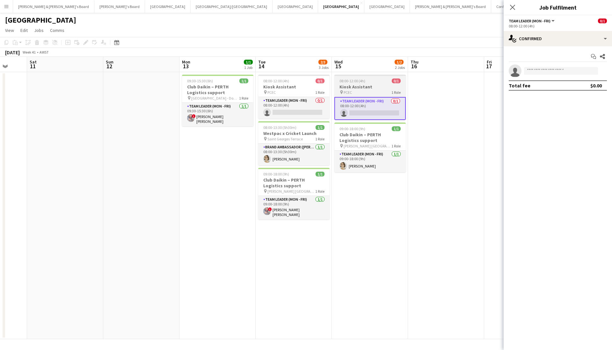
click at [371, 78] on div "08:00-12:00 (4h) 0/1" at bounding box center [369, 80] width 71 height 5
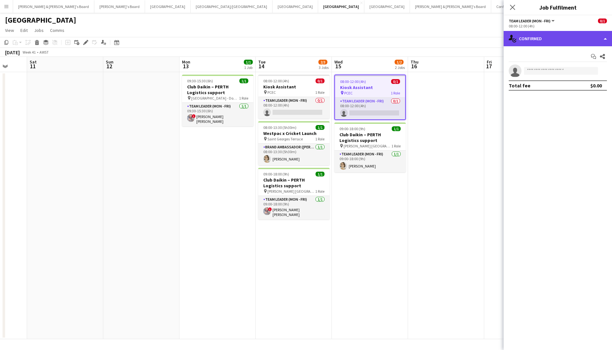
click at [530, 38] on div "single-neutral-actions-check-2 Confirmed" at bounding box center [558, 38] width 108 height 15
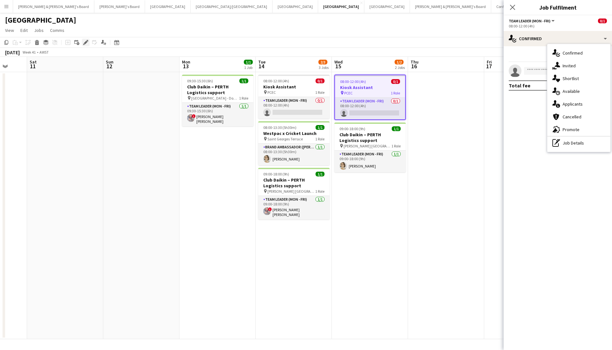
click at [85, 45] on div "Edit" at bounding box center [86, 43] width 8 height 8
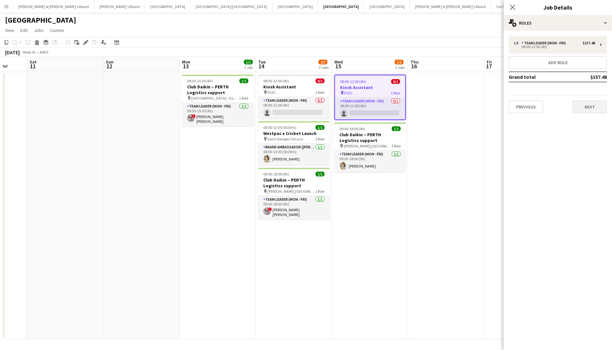
click at [585, 109] on button "Next" at bounding box center [590, 106] width 34 height 13
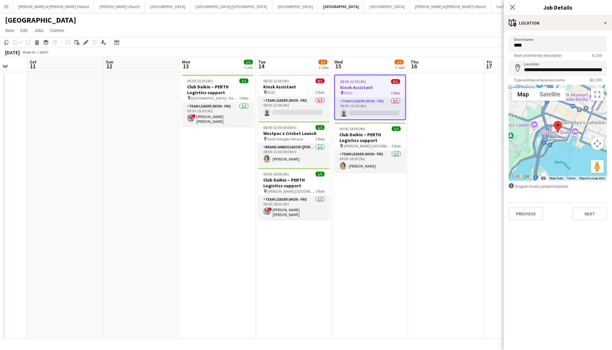
drag, startPoint x: 587, startPoint y: 212, endPoint x: 585, endPoint y: 191, distance: 21.8
click at [587, 212] on button "Next" at bounding box center [590, 213] width 34 height 13
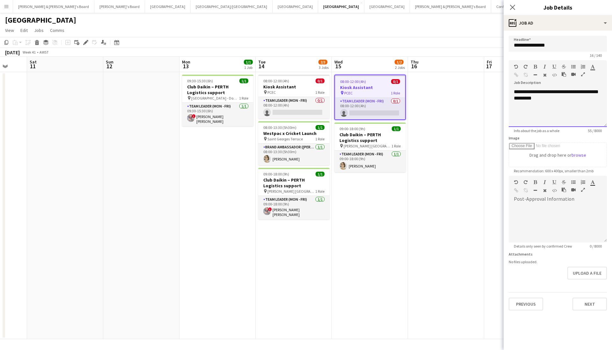
click at [537, 94] on div "**********" at bounding box center [558, 108] width 98 height 38
paste div
click at [515, 6] on icon "Close pop-in" at bounding box center [512, 7] width 6 height 6
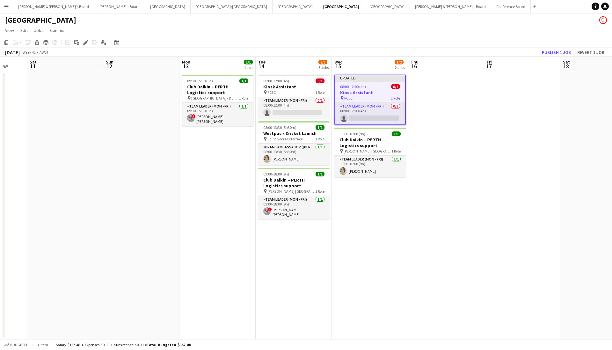
drag, startPoint x: 548, startPoint y: 53, endPoint x: 527, endPoint y: 58, distance: 21.7
click at [548, 53] on button "Publish 1 job" at bounding box center [556, 52] width 34 height 8
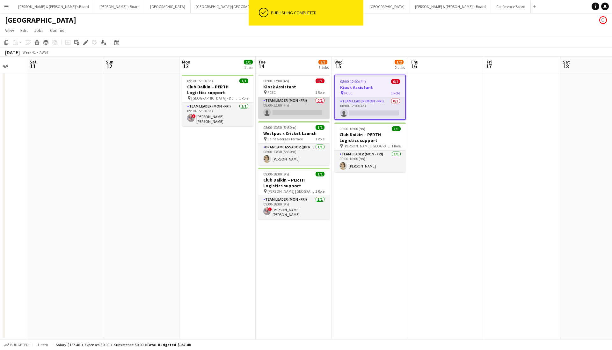
click at [278, 110] on app-card-role "Team Leader (Mon - Fri) 0/1 08:00-12:00 (4h) single-neutral-actions" at bounding box center [293, 108] width 71 height 22
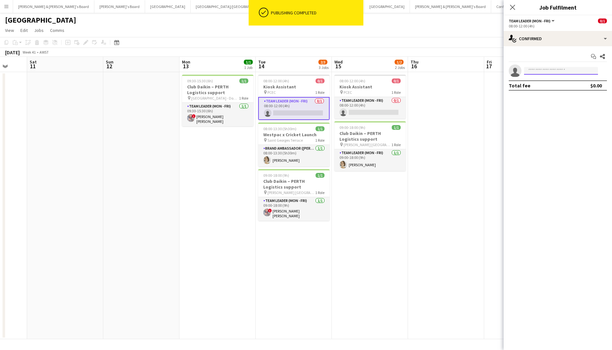
click at [530, 69] on input at bounding box center [561, 71] width 74 height 8
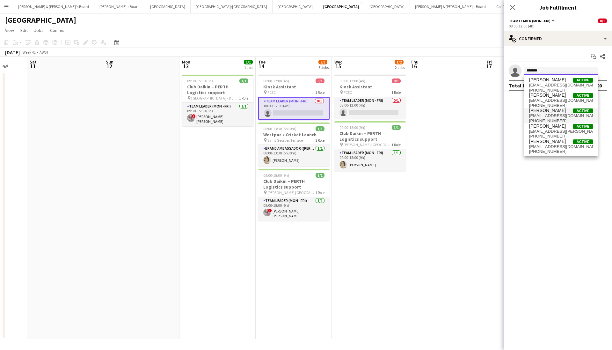
type input "******"
click at [538, 121] on span "+61414749152" at bounding box center [561, 120] width 64 height 5
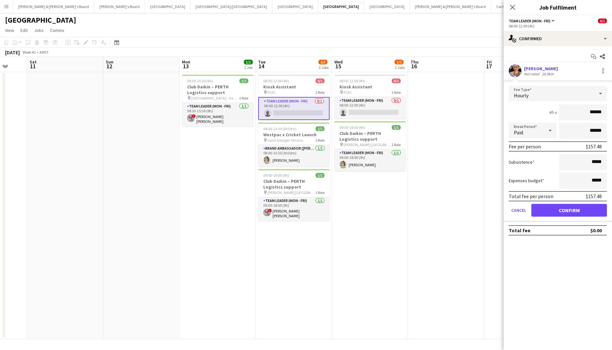
click at [517, 74] on app-user-avatar at bounding box center [515, 70] width 13 height 13
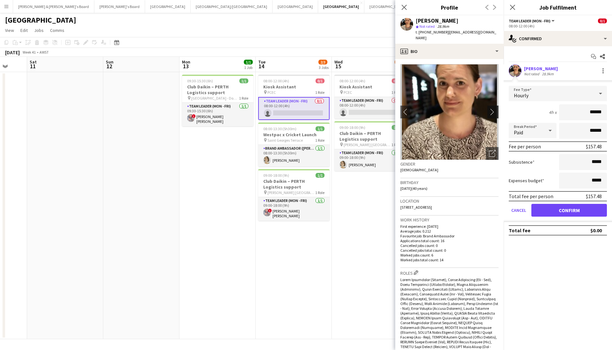
click at [492, 108] on app-icon "chevron-right" at bounding box center [494, 111] width 10 height 7
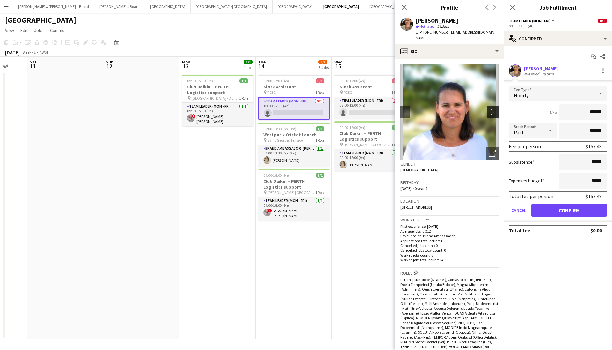
click at [492, 108] on app-icon "chevron-right" at bounding box center [494, 111] width 10 height 7
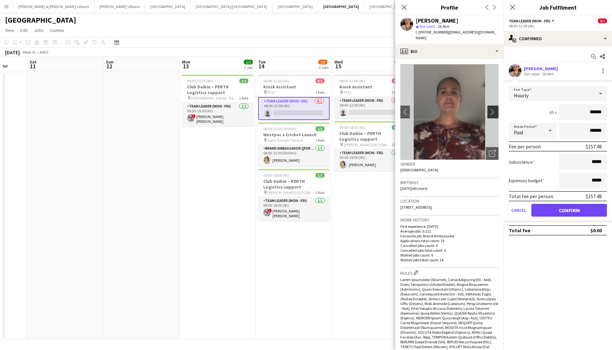
click at [492, 108] on app-icon "chevron-right" at bounding box center [494, 111] width 10 height 7
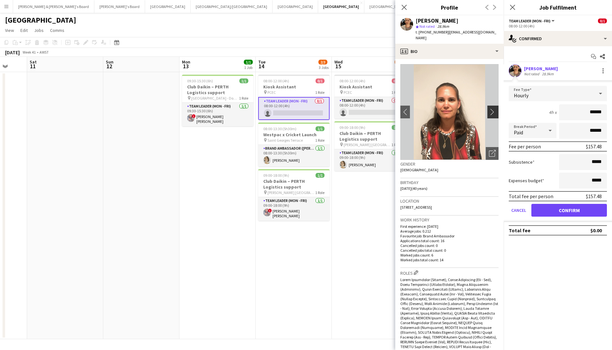
click at [492, 108] on app-icon "chevron-right" at bounding box center [494, 111] width 10 height 7
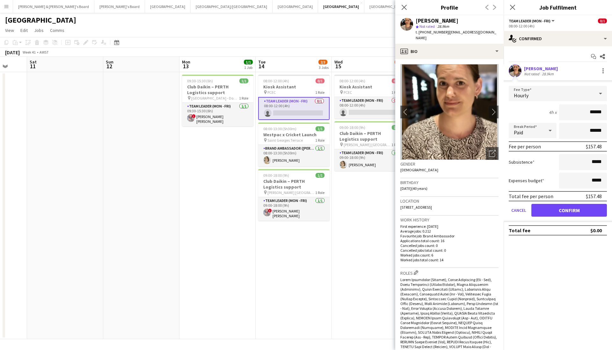
click at [568, 211] on button "Confirm" at bounding box center [569, 210] width 76 height 13
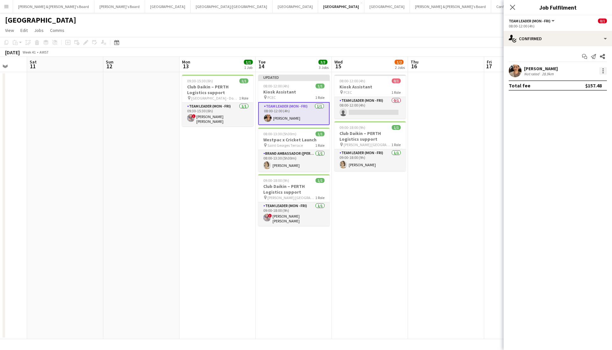
click at [603, 71] on div at bounding box center [603, 70] width 1 height 1
click at [588, 137] on button "Remove" at bounding box center [582, 143] width 50 height 15
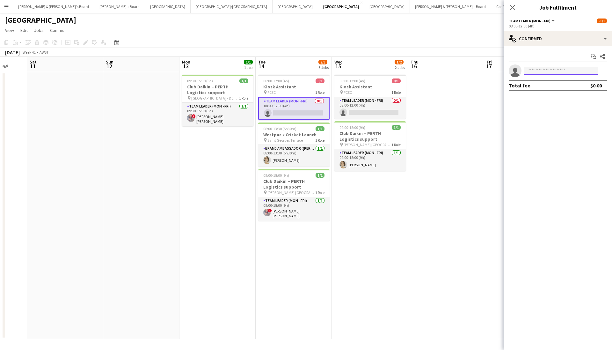
click at [571, 72] on input at bounding box center [561, 71] width 74 height 8
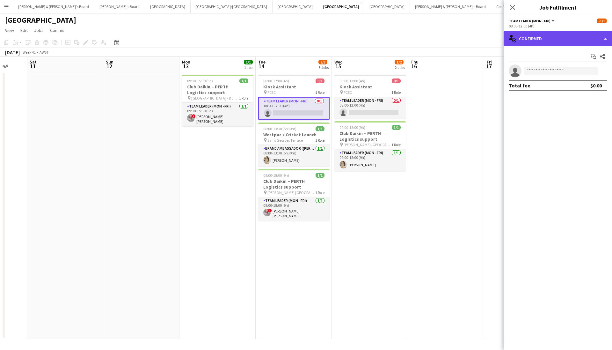
click at [569, 42] on div "single-neutral-actions-check-2 Confirmed" at bounding box center [558, 38] width 108 height 15
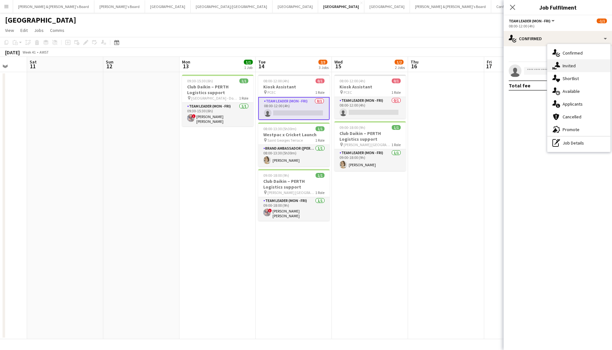
click at [568, 62] on div "single-neutral-actions-share-1 Invited" at bounding box center [578, 65] width 63 height 13
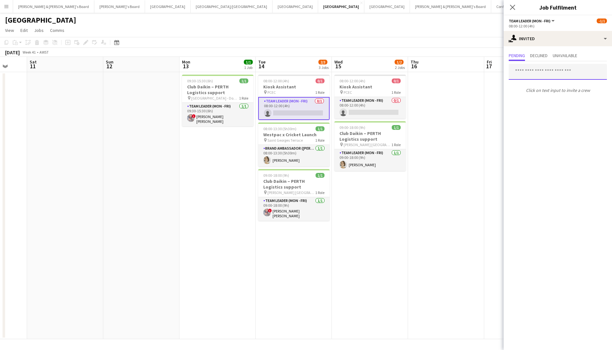
click at [537, 69] on input "text" at bounding box center [558, 72] width 98 height 16
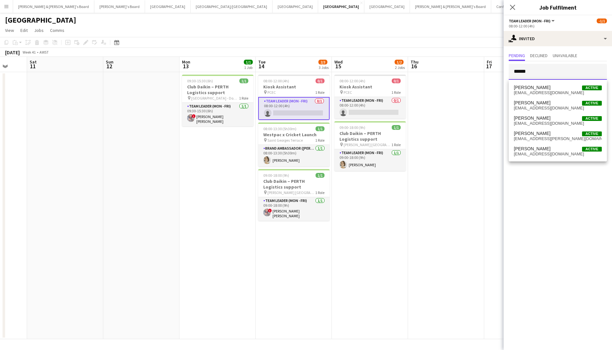
type input "******"
drag, startPoint x: 555, startPoint y: 81, endPoint x: 549, endPoint y: 118, distance: 37.8
click at [549, 118] on span "Amanda Joseph Active" at bounding box center [558, 117] width 88 height 5
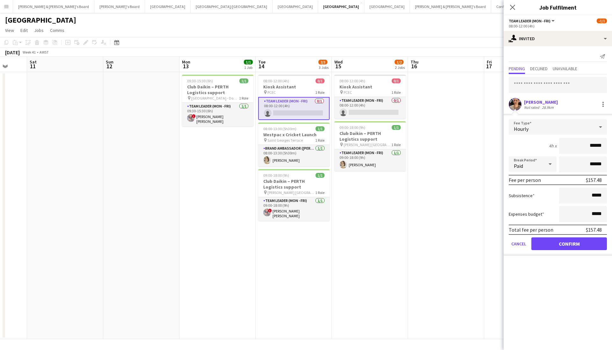
click at [569, 246] on button "Confirm" at bounding box center [569, 243] width 76 height 13
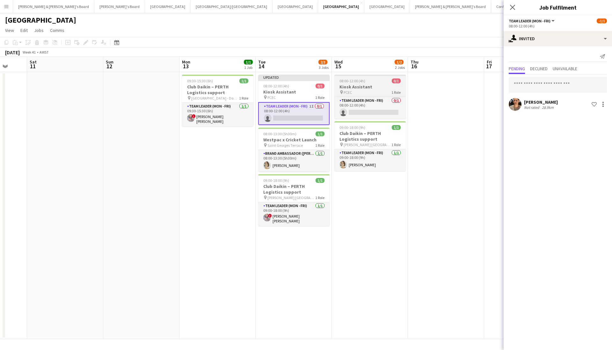
click at [378, 90] on div "pin PCEC 1 Role" at bounding box center [369, 92] width 71 height 5
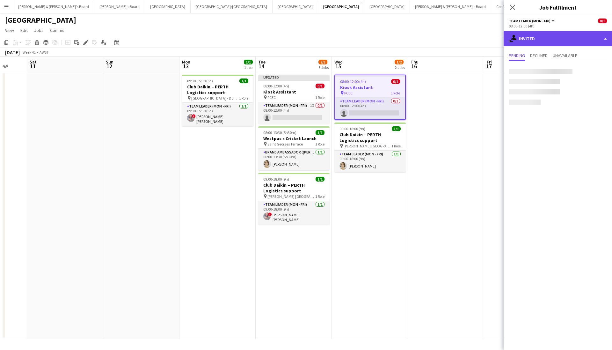
click at [537, 42] on div "single-neutral-actions-share-1 Invited" at bounding box center [558, 38] width 108 height 15
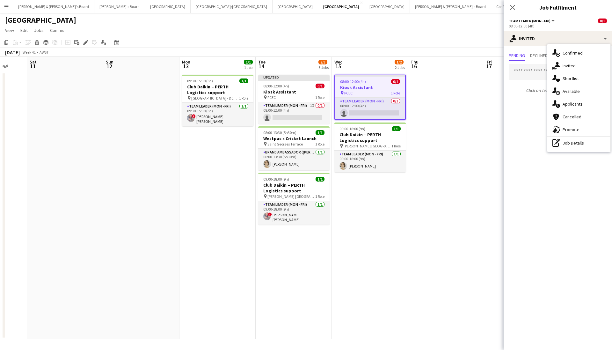
click at [508, 75] on form at bounding box center [558, 72] width 108 height 16
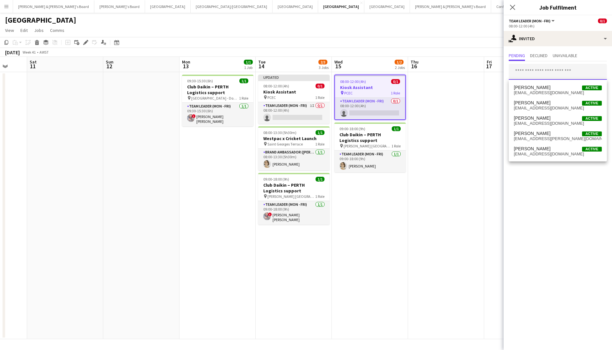
click at [526, 68] on input "text" at bounding box center [558, 72] width 98 height 16
type input "*"
type input "******"
drag, startPoint x: 529, startPoint y: 84, endPoint x: 557, endPoint y: 122, distance: 47.4
click at [557, 122] on span "ausdome@hotmail.com" at bounding box center [558, 123] width 88 height 5
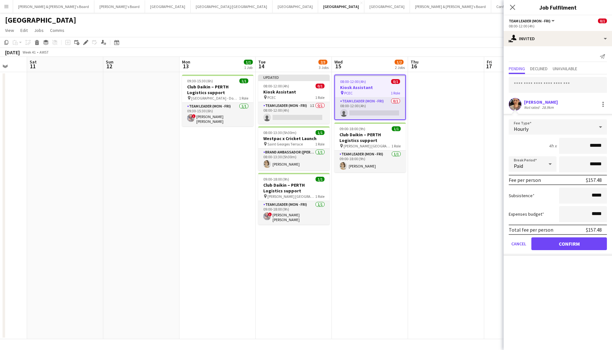
drag, startPoint x: 558, startPoint y: 245, endPoint x: 558, endPoint y: 240, distance: 4.8
click at [558, 245] on button "Confirm" at bounding box center [569, 243] width 76 height 13
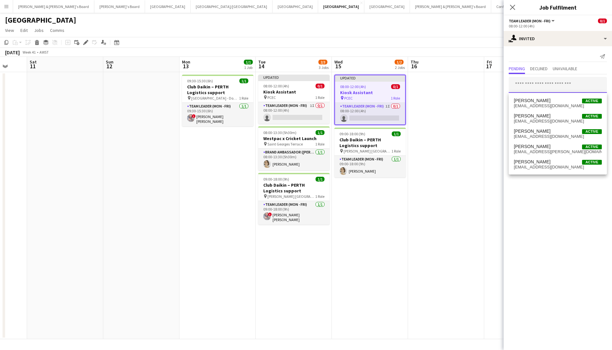
click at [544, 91] on input "text" at bounding box center [558, 85] width 98 height 16
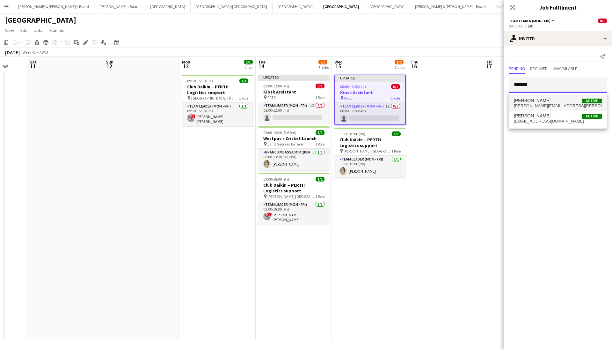
type input "*******"
drag, startPoint x: 516, startPoint y: 95, endPoint x: 526, endPoint y: 102, distance: 12.1
click at [526, 102] on span "Melissa Mattys" at bounding box center [532, 100] width 37 height 5
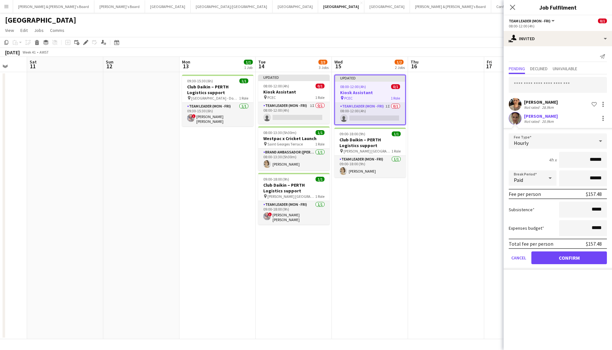
click at [520, 119] on app-user-avatar at bounding box center [515, 118] width 13 height 13
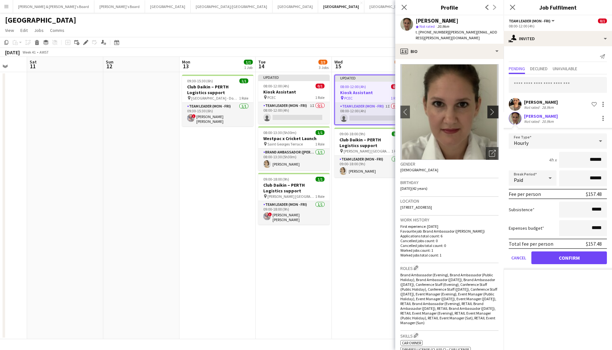
click at [495, 108] on app-icon "chevron-right" at bounding box center [494, 111] width 10 height 7
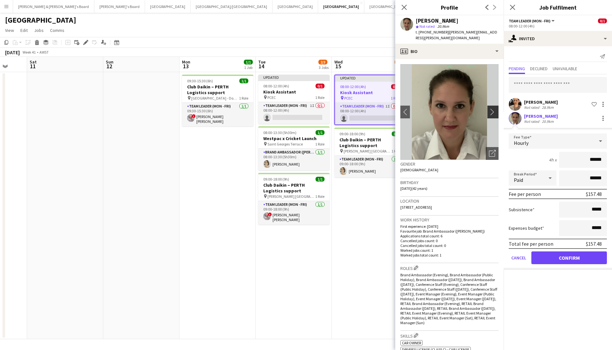
click at [495, 108] on app-icon "chevron-right" at bounding box center [494, 111] width 10 height 7
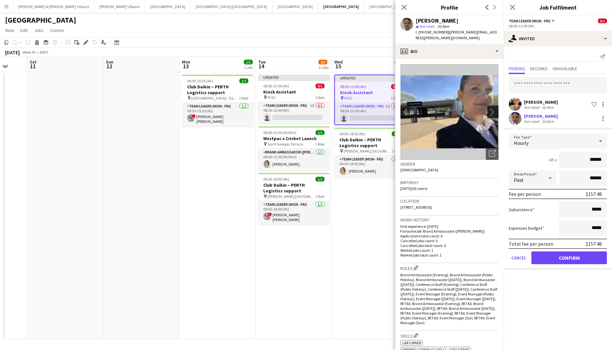
click at [495, 108] on app-icon "chevron-right" at bounding box center [494, 111] width 10 height 7
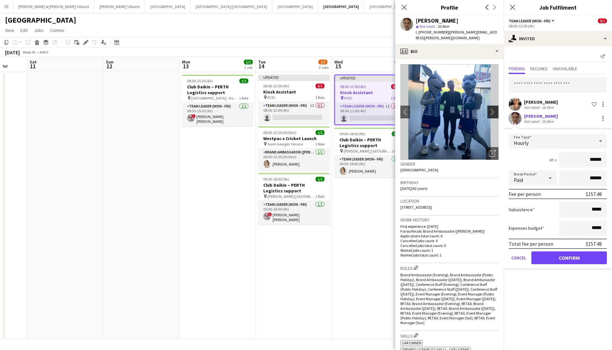
click at [495, 108] on app-icon "chevron-right" at bounding box center [494, 111] width 10 height 7
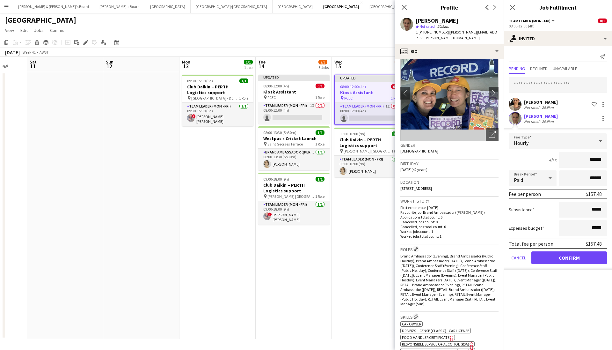
scroll to position [0, 0]
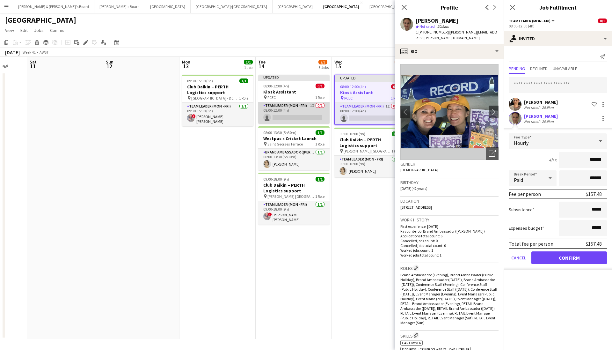
click at [289, 111] on app-card-role "Team Leader (Mon - Fri) 1I 0/1 08:00-12:00 (4h) single-neutral-actions" at bounding box center [293, 113] width 71 height 22
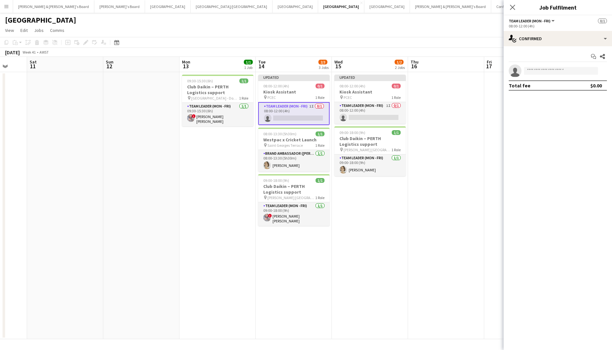
click at [539, 64] on app-invite-slot "single-neutral-actions" at bounding box center [558, 70] width 108 height 13
click at [538, 67] on app-invite-slot "single-neutral-actions" at bounding box center [558, 70] width 108 height 13
click at [539, 68] on input at bounding box center [561, 71] width 74 height 8
click at [539, 26] on div "08:00-12:00 (4h)" at bounding box center [558, 26] width 98 height 5
click at [537, 31] on app-options-switcher "Team Leader (Mon - Fri) All roles Team Leader (Mon - Fri) 0/1 08:00-12:00 (4h)" at bounding box center [558, 23] width 108 height 16
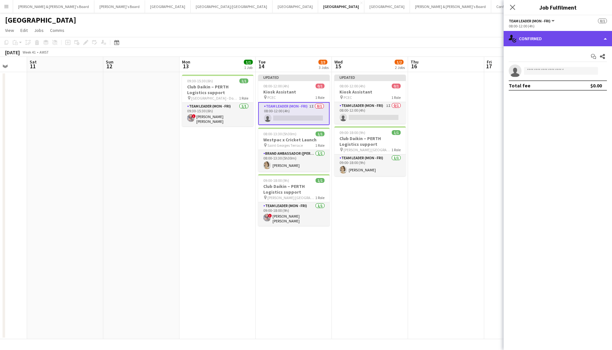
click at [538, 40] on div "single-neutral-actions-check-2 Confirmed" at bounding box center [558, 38] width 108 height 15
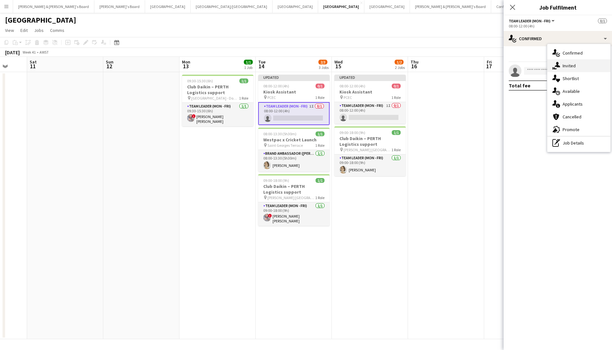
click at [569, 66] on span "Invited" at bounding box center [569, 66] width 13 height 6
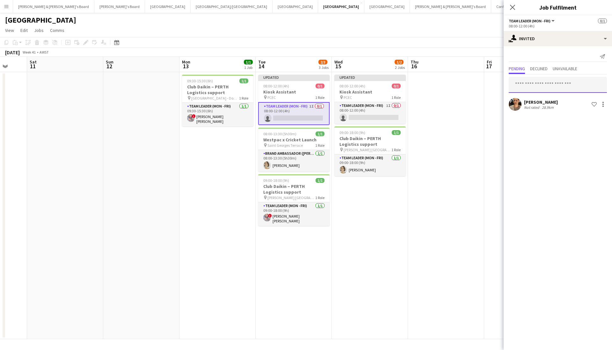
click at [563, 85] on input "text" at bounding box center [558, 85] width 98 height 16
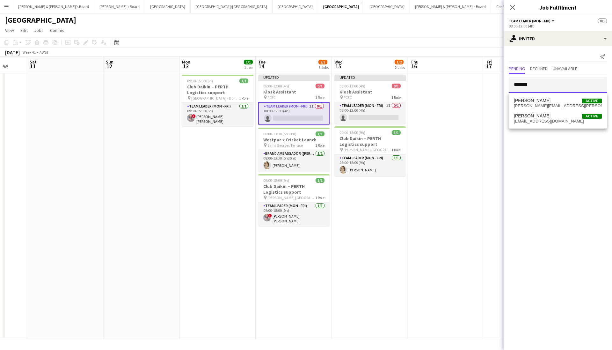
type input "*******"
drag, startPoint x: 562, startPoint y: 85, endPoint x: 541, endPoint y: 100, distance: 25.6
click at [541, 100] on span "Melissa Mattys" at bounding box center [532, 100] width 37 height 5
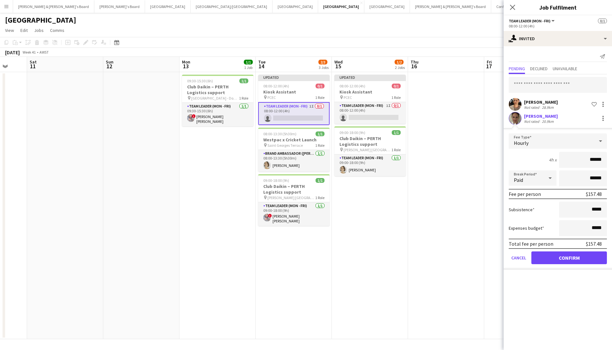
click at [562, 265] on form "Fee Type Hourly 4h x ****** Break Period Paid ****** Fee per person $157.48 Sub…" at bounding box center [558, 201] width 108 height 136
click at [562, 261] on button "Confirm" at bounding box center [569, 257] width 76 height 13
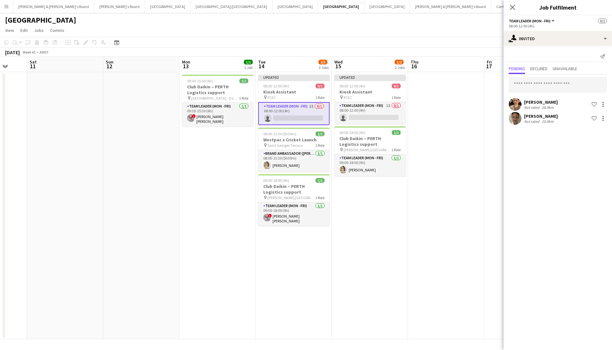
click at [515, 12] on div "Close pop-in" at bounding box center [513, 7] width 18 height 15
click at [515, 10] on icon "Close pop-in" at bounding box center [512, 7] width 6 height 6
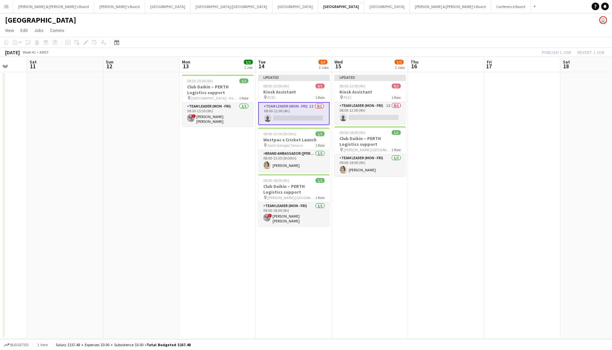
click at [498, 32] on app-page-menu "View Day view expanded Day view collapsed Month view Date picker Jump to today …" at bounding box center [306, 31] width 612 height 12
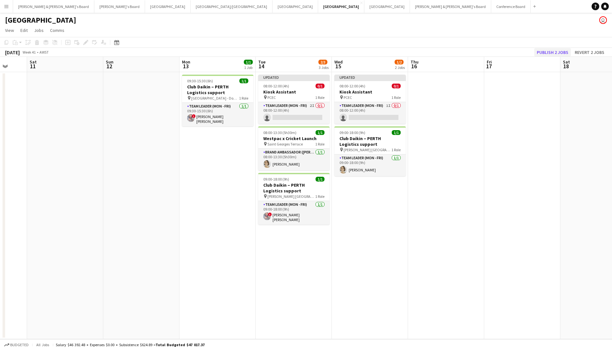
click at [560, 48] on button "Publish 2 jobs" at bounding box center [552, 52] width 37 height 8
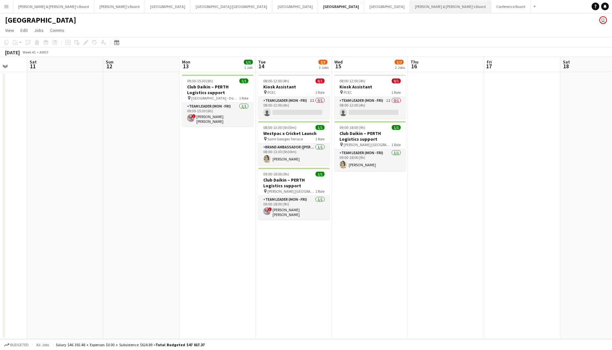
click at [410, 11] on button "James & Arrence's Board Close" at bounding box center [450, 6] width 81 height 12
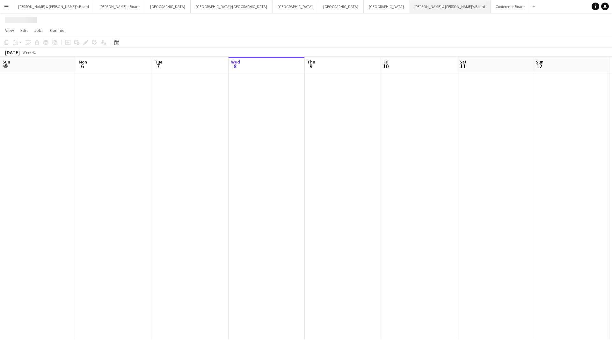
scroll to position [0, 152]
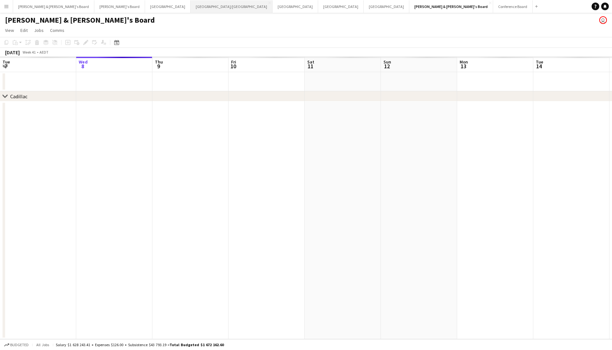
click at [191, 6] on button "Brisbane/Gold Coast Close" at bounding box center [232, 6] width 82 height 12
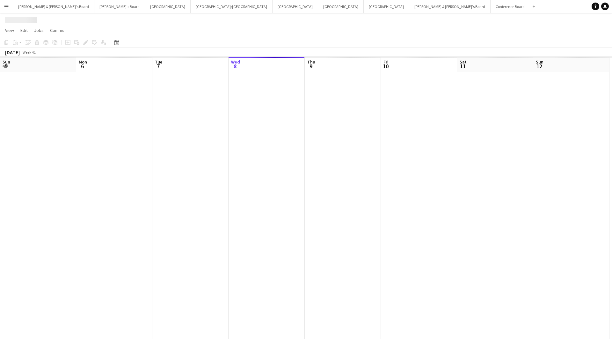
scroll to position [0, 152]
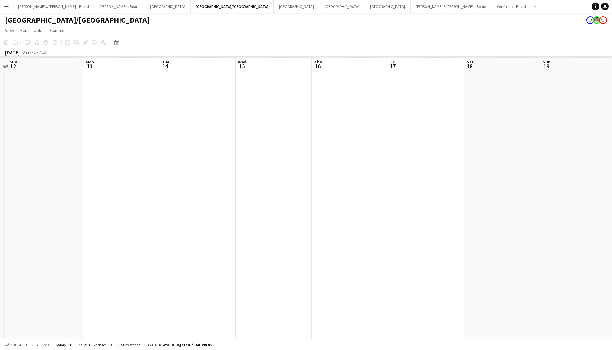
drag, startPoint x: 442, startPoint y: 169, endPoint x: 7, endPoint y: 188, distance: 434.9
click at [0, 194] on html "Menu Boards Boards Boards All jobs Status Workforce Workforce My Workforce Recr…" at bounding box center [306, 175] width 612 height 350
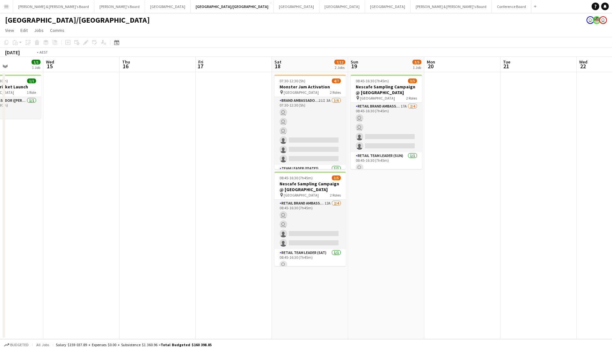
scroll to position [0, 189]
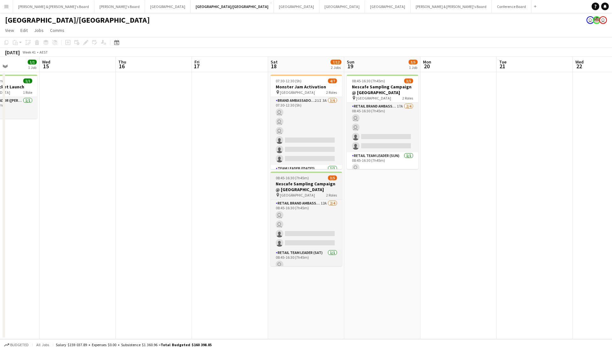
drag, startPoint x: 411, startPoint y: 189, endPoint x: 288, endPoint y: 186, distance: 123.7
click at [215, 216] on app-calendar-viewport "Sun 12 Mon 13 Tue 14 1/1 1 Job Wed 15 Thu 16 Fri 17 Sat 18 7/12 2 Jobs Sun 19 3…" at bounding box center [306, 198] width 612 height 282
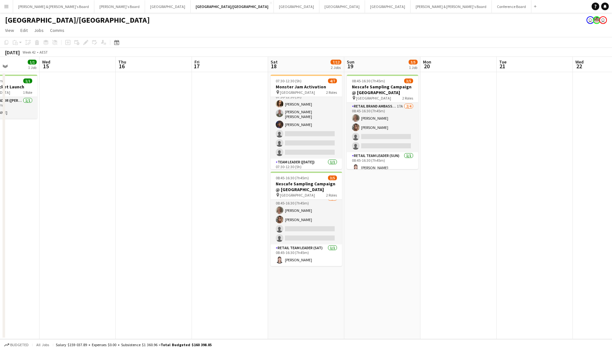
scroll to position [1, 0]
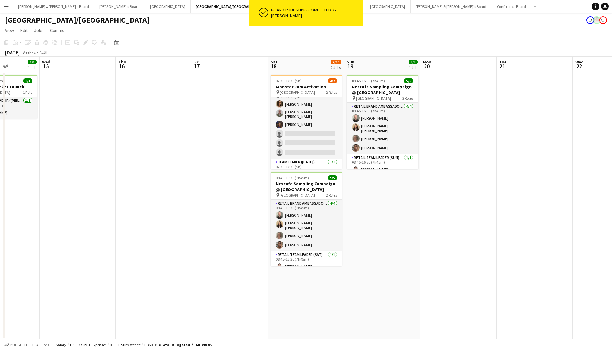
click at [342, 35] on app-page-menu "View Day view expanded Day view collapsed Month view Date picker Jump to today …" at bounding box center [306, 31] width 612 height 12
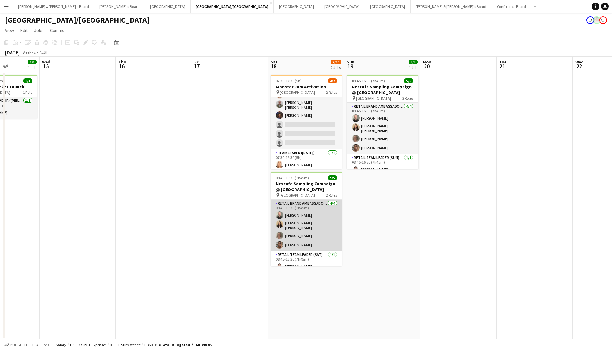
scroll to position [5, 0]
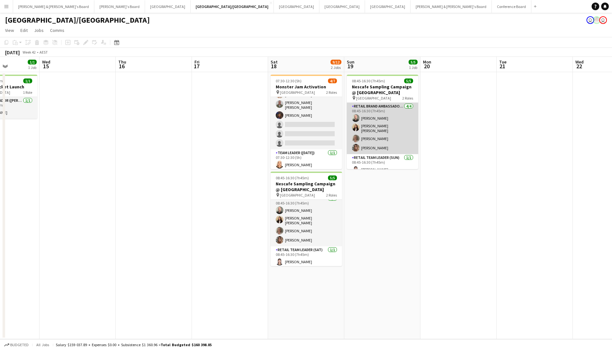
click at [393, 119] on app-card-role "RETAIL Brand Ambassador (Sunday) 4/4 08:45-16:30 (7h45m) Matthew Woodhead Kendr…" at bounding box center [382, 128] width 71 height 51
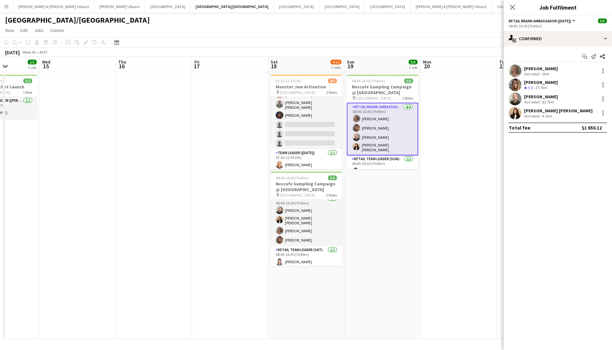
click at [515, 95] on app-user-avatar at bounding box center [515, 98] width 13 height 13
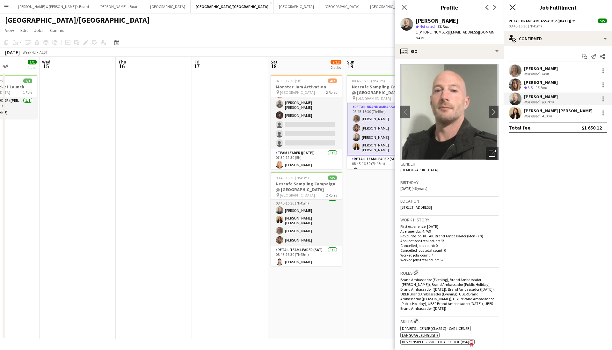
click at [513, 6] on icon "Close pop-in" at bounding box center [512, 7] width 6 height 6
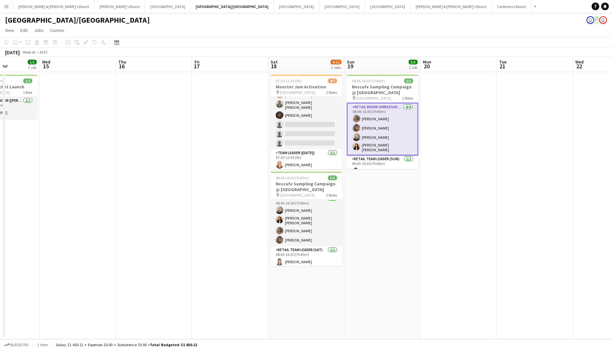
click at [476, 40] on app-toolbar "Copy Paste Paste Command V Paste with crew Command Shift V Paste linked Job Del…" at bounding box center [306, 42] width 612 height 11
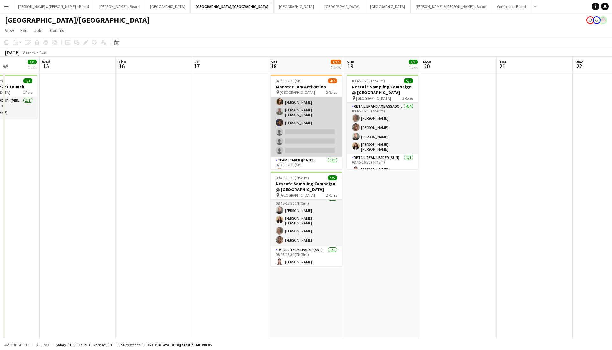
scroll to position [18, 0]
click at [319, 121] on app-card-role "Brand Ambassador (Saturday) 21I 3A 3/6 07:30-12:30 (5h) Laura Allen Jofre Maest…" at bounding box center [306, 114] width 71 height 70
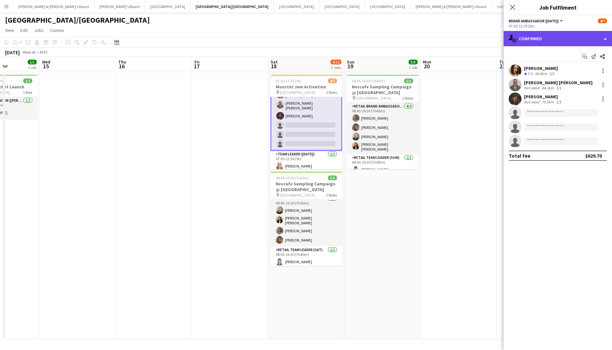
click at [516, 40] on icon "single-neutral-actions-check-2" at bounding box center [513, 39] width 8 height 8
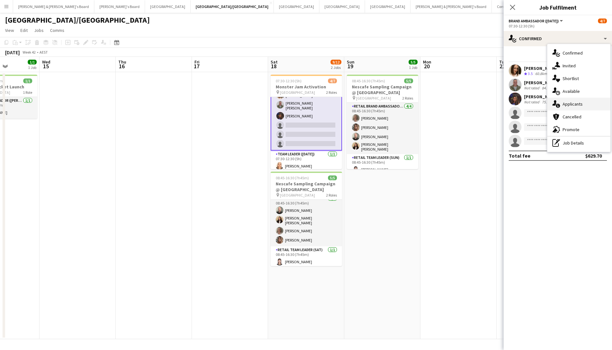
click at [574, 98] on div "single-neutral-actions-information Applicants" at bounding box center [578, 104] width 63 height 13
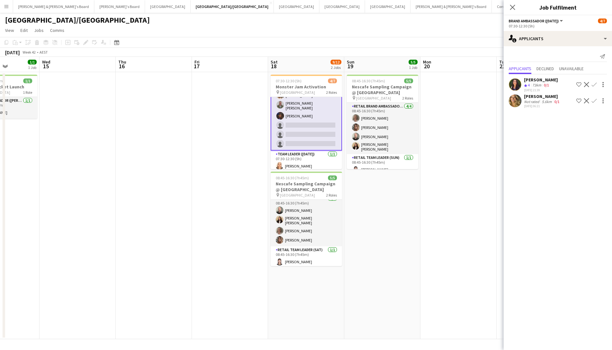
click at [529, 77] on div "Nora Silva" at bounding box center [541, 80] width 34 height 6
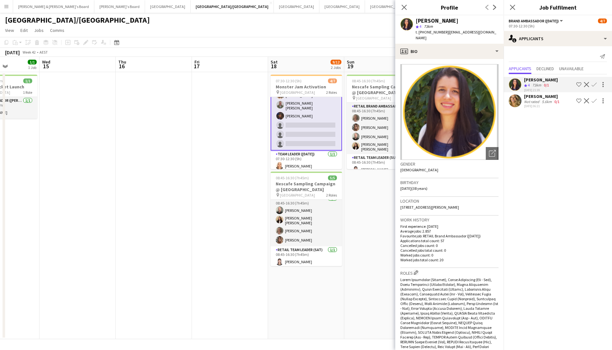
click at [451, 30] on span "| norasilvasanchez@gmail.com" at bounding box center [456, 35] width 81 height 11
click at [454, 31] on span "| norasilvasanchez@gmail.com" at bounding box center [456, 35] width 81 height 11
drag, startPoint x: 445, startPoint y: 32, endPoint x: 494, endPoint y: 32, distance: 49.1
click at [494, 32] on div "Nora Silva star 4 73km t. +610416910306 | norasilvasanchez@gmail.com" at bounding box center [449, 29] width 108 height 28
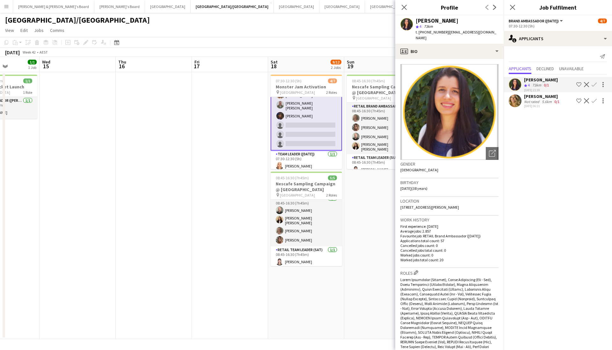
copy span "norasilvasanchez@gmail.com"
click at [510, 4] on icon "Close pop-in" at bounding box center [512, 7] width 6 height 6
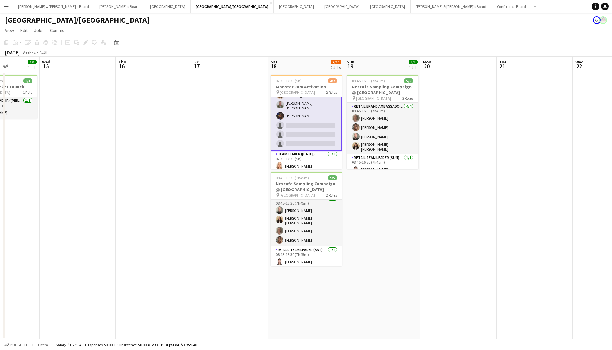
click at [309, 124] on app-card-role "Brand Ambassador (Saturday) 21I 3A 3/6 07:30-12:30 (5h) Laura Allen Jofre Maest…" at bounding box center [306, 114] width 71 height 71
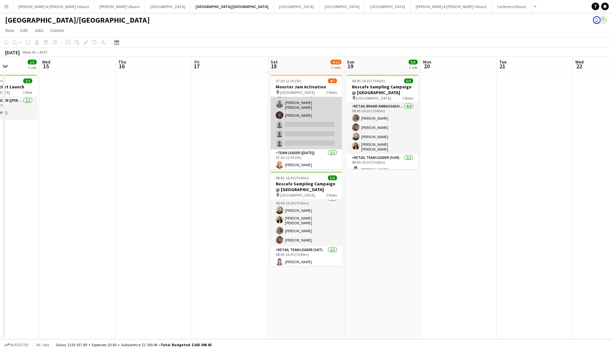
click at [314, 127] on app-card-role "Brand Ambassador (Saturday) 21I 3A 3/6 07:30-12:30 (5h) Laura Allen Jofre Maest…" at bounding box center [306, 114] width 71 height 70
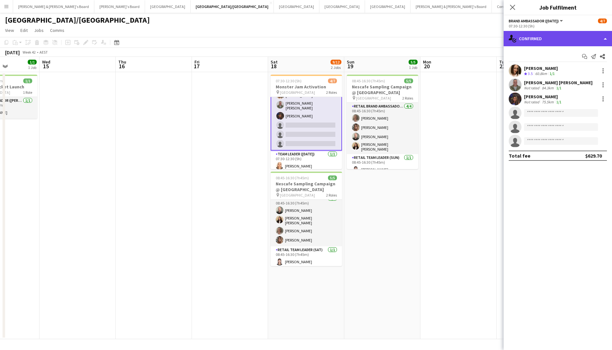
click at [539, 40] on div "single-neutral-actions-check-2 Confirmed" at bounding box center [558, 38] width 108 height 15
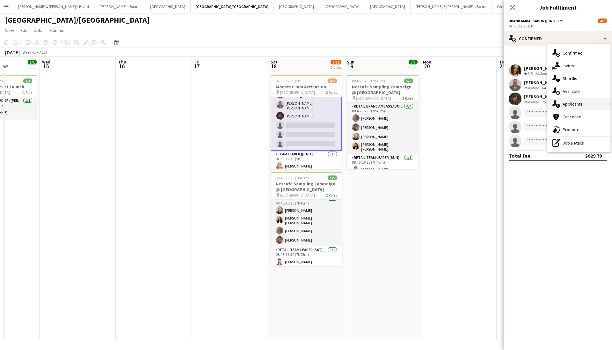
click at [553, 100] on icon "single-neutral-actions-information" at bounding box center [556, 104] width 8 height 8
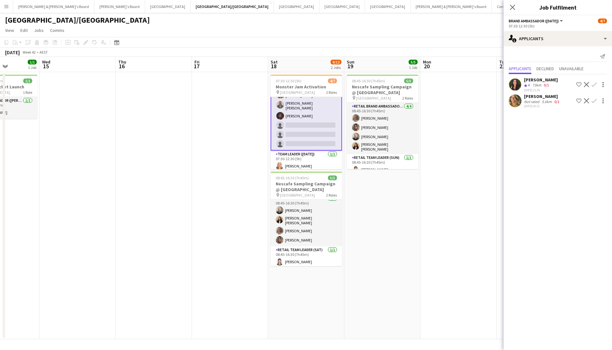
click at [268, 25] on app-page-menu "View Day view expanded Day view collapsed Month view Date picker Jump to today …" at bounding box center [306, 31] width 612 height 12
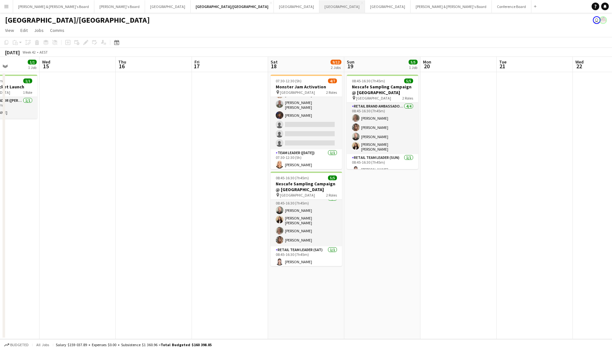
click at [319, 5] on button "Perth Close" at bounding box center [342, 6] width 46 height 12
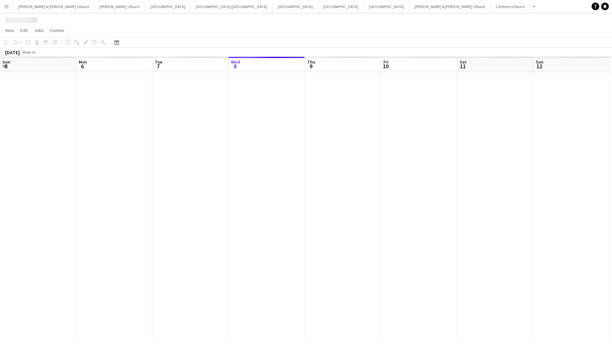
scroll to position [0, 152]
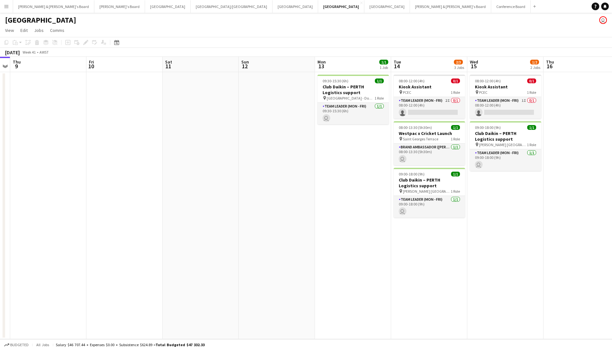
drag, startPoint x: 265, startPoint y: 136, endPoint x: 40, endPoint y: 158, distance: 226.1
click at [40, 158] on app-calendar-viewport "Sun 5 Mon 6 Tue 7 Wed 8 Thu 9 Fri 10 Sat 11 Sun 12 Mon 13 1/1 1 Job Tue 14 2/3 …" at bounding box center [306, 198] width 612 height 282
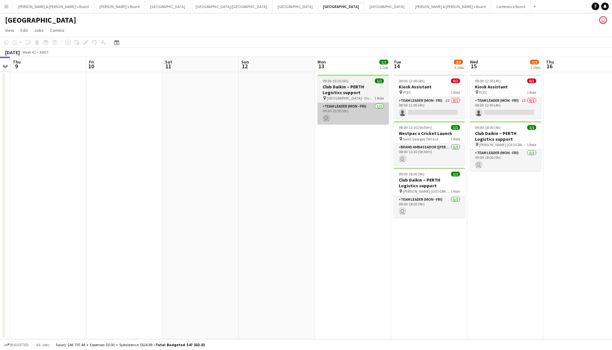
scroll to position [0, 225]
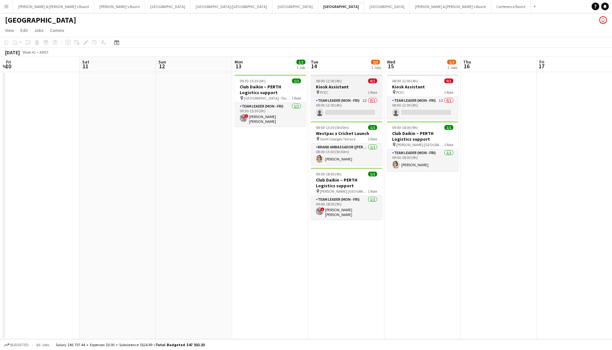
click at [357, 87] on h3 "Kiosk Assistant" at bounding box center [346, 87] width 71 height 6
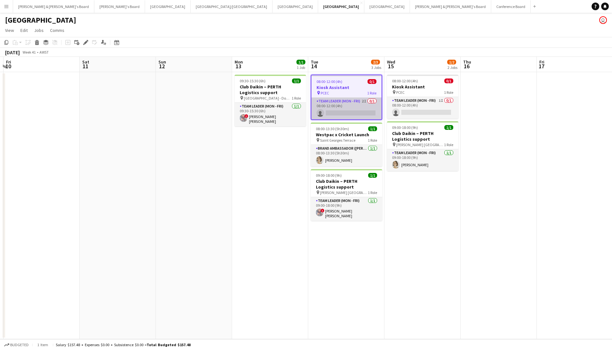
click at [328, 101] on app-card-role "Team Leader (Mon - Fri) 2I 0/1 08:00-12:00 (4h) single-neutral-actions" at bounding box center [346, 109] width 70 height 22
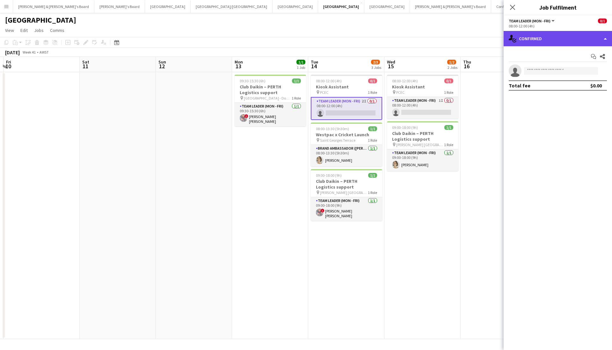
click at [567, 43] on div "single-neutral-actions-check-2 Confirmed" at bounding box center [558, 38] width 108 height 15
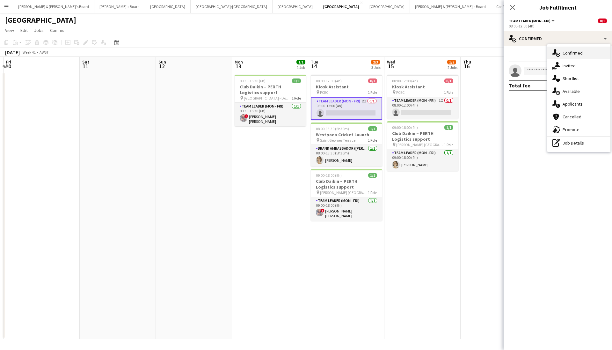
click at [581, 48] on div "single-neutral-actions-check-2 Confirmed" at bounding box center [578, 53] width 63 height 13
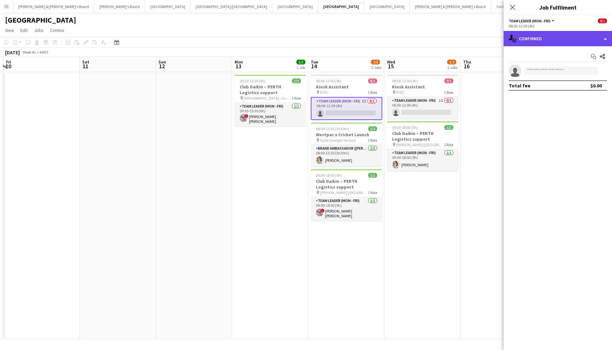
click at [577, 41] on div "single-neutral-actions-check-2 Confirmed" at bounding box center [558, 38] width 108 height 15
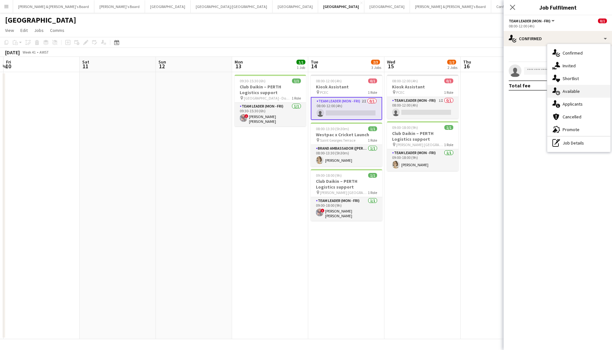
click at [580, 91] on span "Available" at bounding box center [571, 91] width 17 height 6
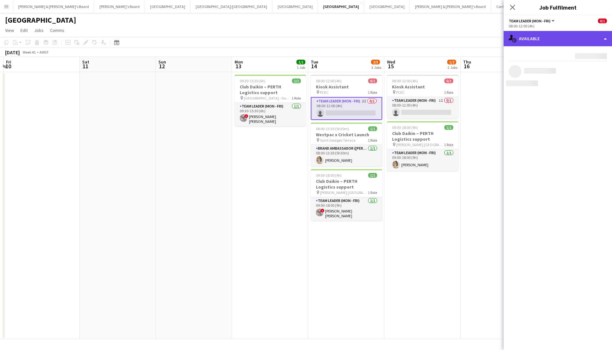
click at [558, 42] on div "single-neutral-actions-upload Available" at bounding box center [558, 38] width 108 height 15
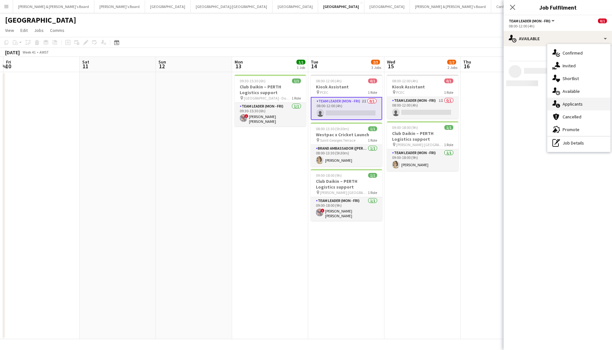
click at [575, 98] on div "single-neutral-actions-information Applicants" at bounding box center [578, 104] width 63 height 13
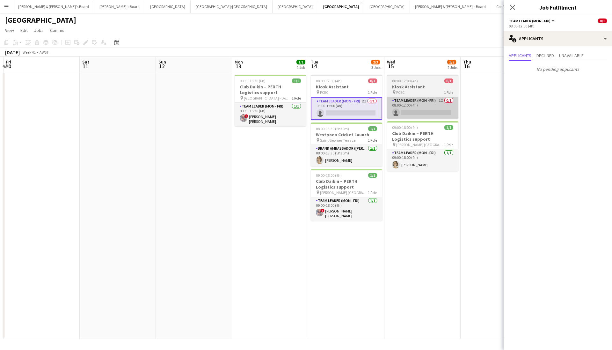
click at [441, 99] on app-card-role "Team Leader (Mon - Fri) 1I 0/1 08:00-12:00 (4h) single-neutral-actions" at bounding box center [422, 108] width 71 height 22
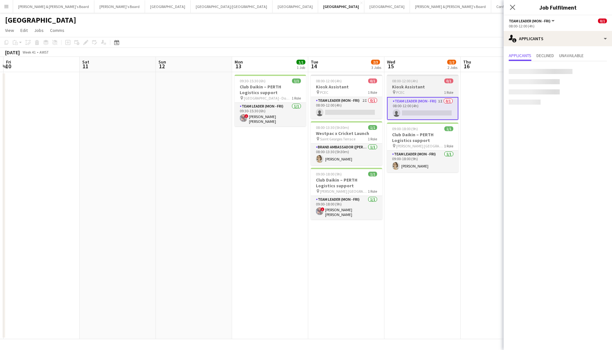
click at [441, 77] on app-job-card "08:00-12:00 (4h) 0/1 Kiosk Assistant pin PCEC 1 Role Team Leader (Mon - Fri) 1I…" at bounding box center [422, 97] width 71 height 45
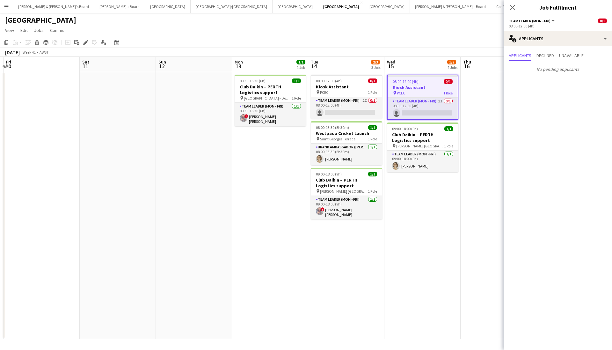
click at [506, 11] on div "Close pop-in" at bounding box center [513, 7] width 18 height 15
click at [510, 9] on icon at bounding box center [512, 7] width 6 height 6
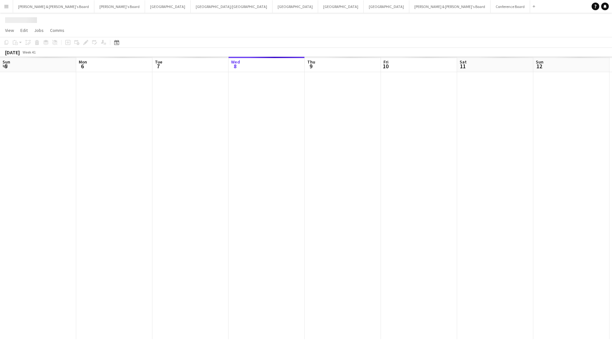
scroll to position [0, 152]
